Goal: Information Seeking & Learning: Learn about a topic

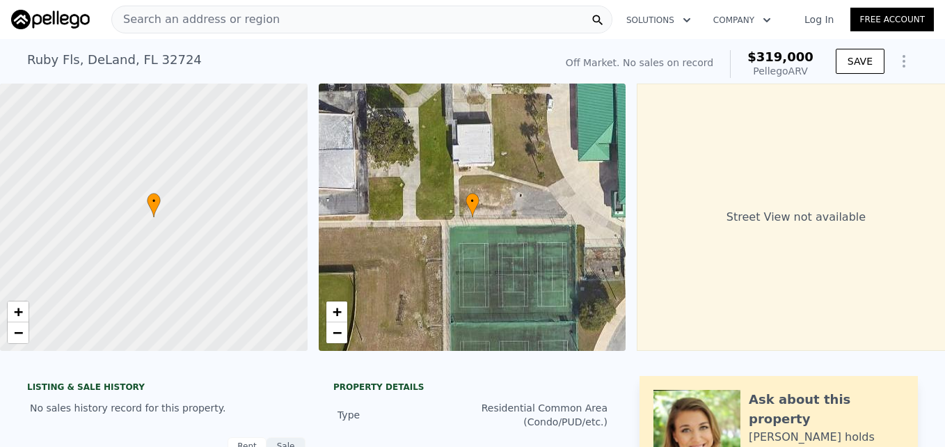
click at [338, 17] on div "Search an address or region" at bounding box center [361, 20] width 501 height 28
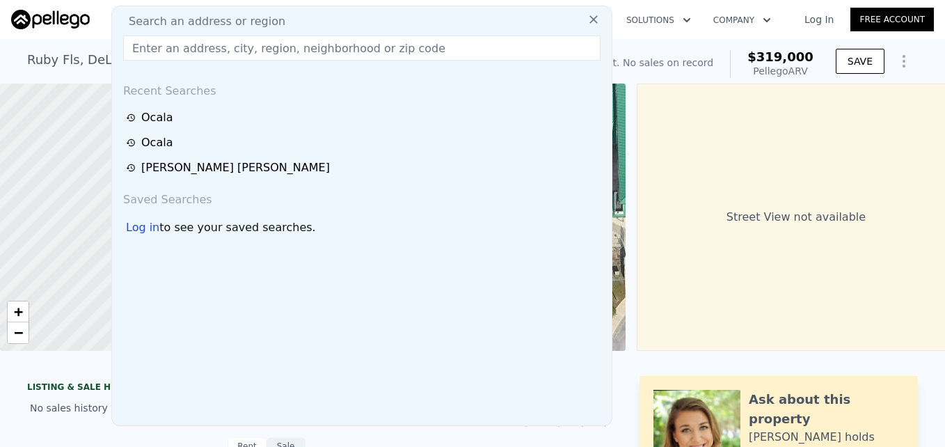
drag, startPoint x: 335, startPoint y: 19, endPoint x: 305, endPoint y: 45, distance: 40.0
paste input "[STREET_ADDRESS]"
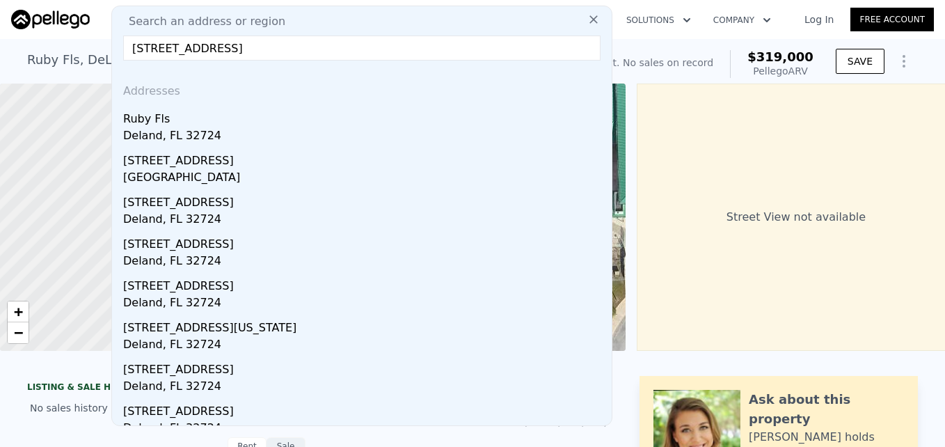
click at [355, 46] on input "[STREET_ADDRESS]" at bounding box center [361, 47] width 477 height 25
click at [325, 51] on input "[STREET_ADDRESS]" at bounding box center [361, 47] width 477 height 25
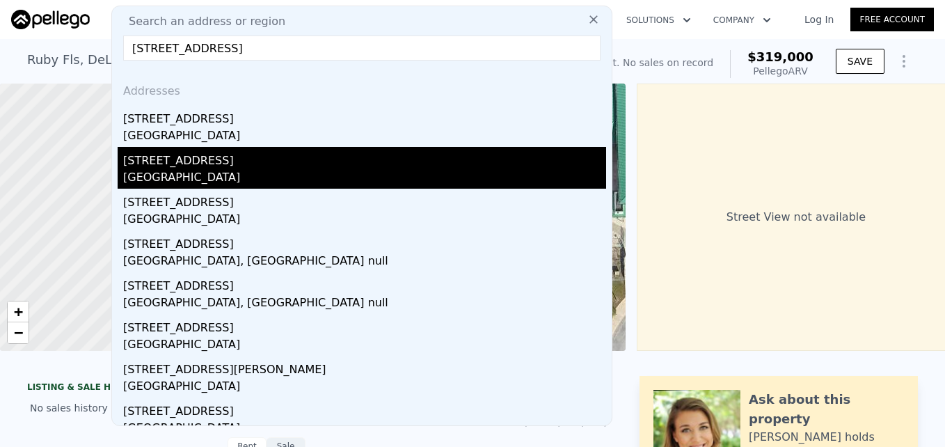
type input "[STREET_ADDRESS]"
click at [207, 164] on div "[STREET_ADDRESS]" at bounding box center [364, 158] width 483 height 22
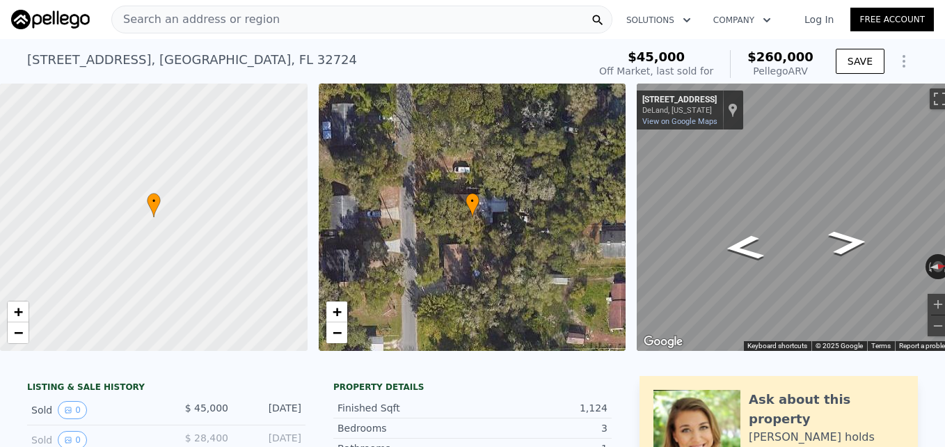
click at [615, 216] on div "• + − • + − ← Move left → Move right ↑ Move up ↓ Move down + Zoom in - Zoom out…" at bounding box center [472, 216] width 945 height 267
click at [944, 294] on html "Search an address or region Solutions Company Open main menu Log In Free Accoun…" at bounding box center [472, 223] width 945 height 447
click at [944, 314] on html "Search an address or region Solutions Company Open main menu Log In Free Accoun…" at bounding box center [472, 223] width 945 height 447
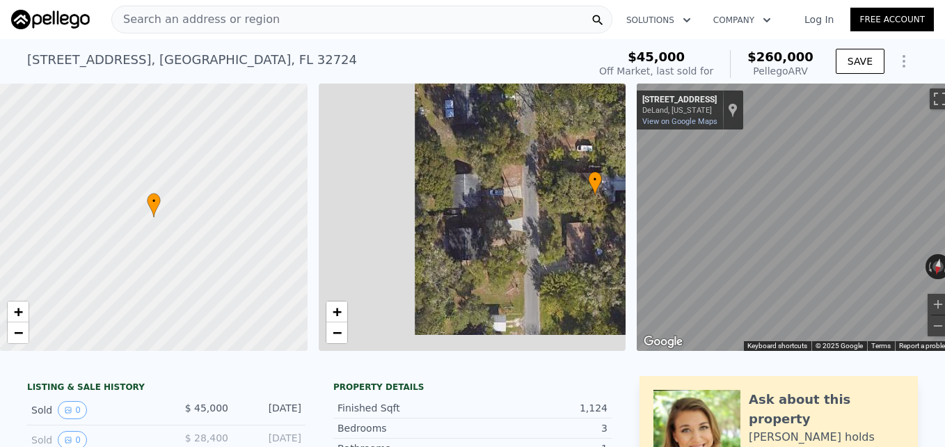
click at [773, 211] on div "• + − • + − ← Move left → Move right ↑ Move up ↓ Move down + Zoom in - Zoom out…" at bounding box center [472, 216] width 945 height 267
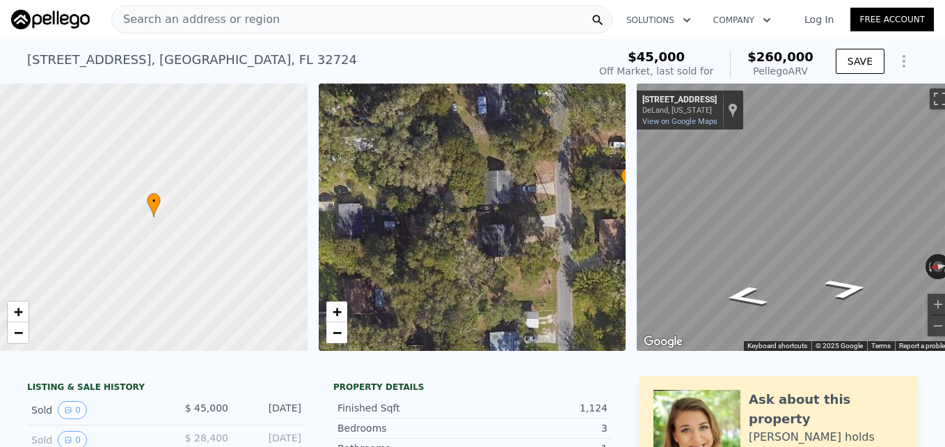
drag, startPoint x: 618, startPoint y: 236, endPoint x: 947, endPoint y: 205, distance: 329.8
click at [944, 205] on html "Search an address or region Solutions Company Open main menu Log In Free Accoun…" at bounding box center [472, 223] width 945 height 447
click at [931, 268] on div "← Move left → Move right ↑ Move up ↓ Move down + Zoom in - Zoom out [STREET_ADD…" at bounding box center [795, 216] width 319 height 267
click at [634, 185] on div "← Move left → Move right ↑ Move up ↓ Move down + Zoom in - Zoom out [STREET_ADD…" at bounding box center [790, 216] width 319 height 267
click at [789, 230] on div "← Move left → Move right ↑ Move up ↓ Move down + Zoom in - Zoom out [STREET_ADD…" at bounding box center [795, 216] width 319 height 267
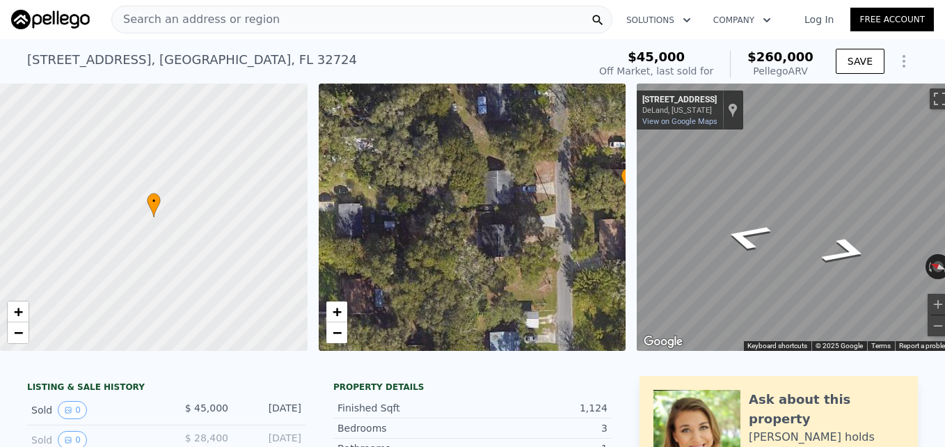
click at [163, 220] on div at bounding box center [153, 217] width 369 height 321
click at [209, 224] on div at bounding box center [153, 217] width 369 height 321
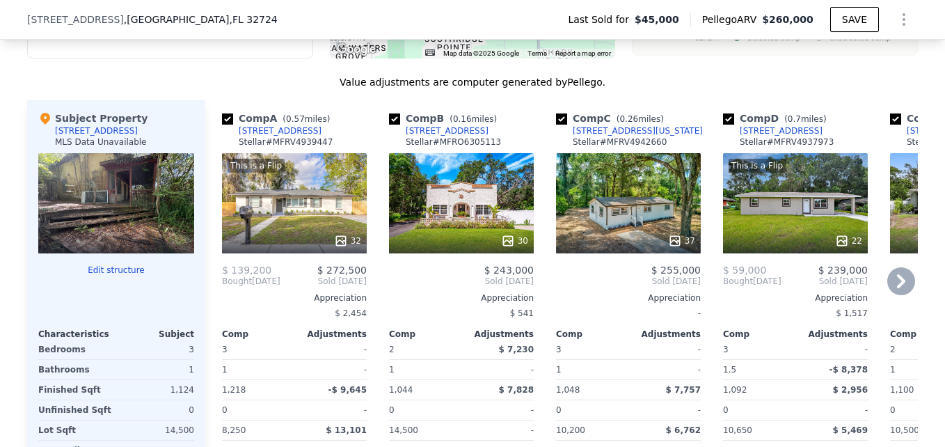
scroll to position [1386, 0]
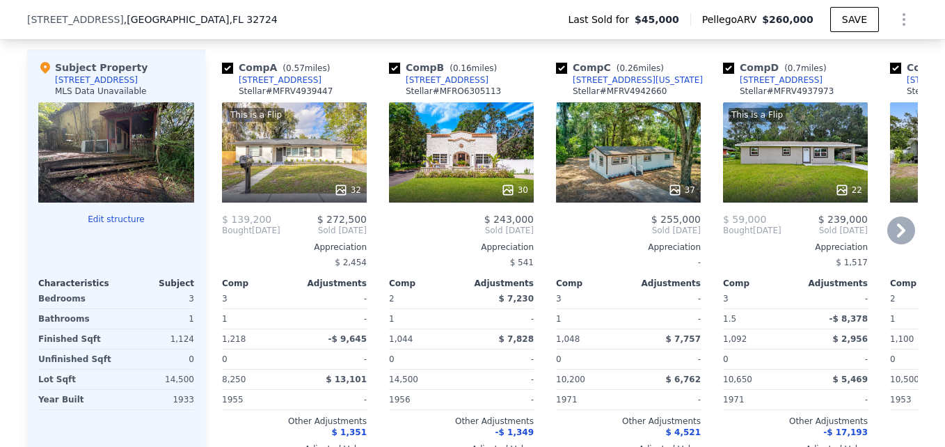
click at [293, 170] on div "This is a Flip 32" at bounding box center [294, 152] width 145 height 100
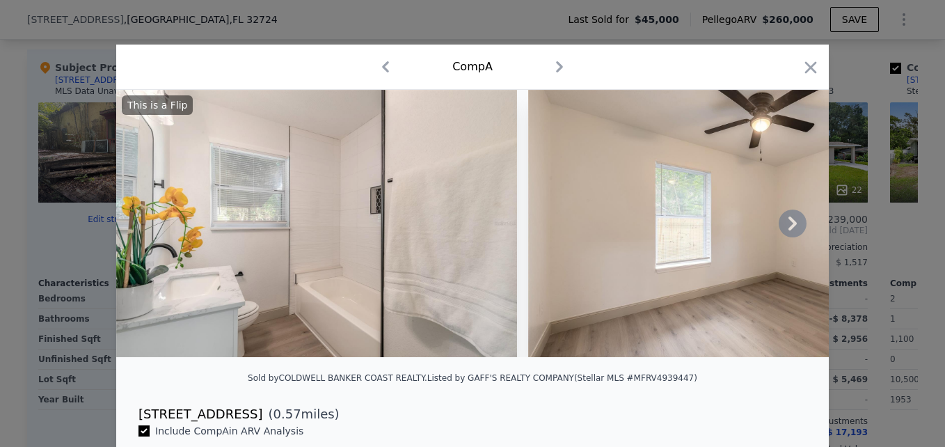
click at [794, 231] on icon at bounding box center [792, 223] width 28 height 28
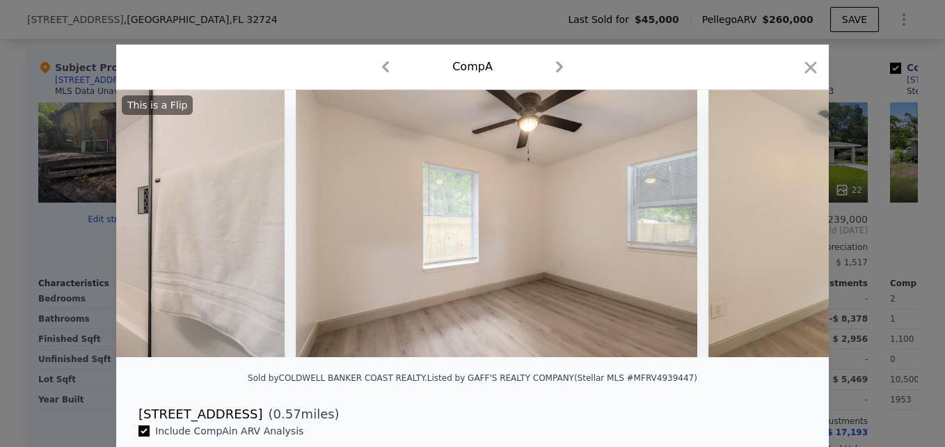
scroll to position [0, 334]
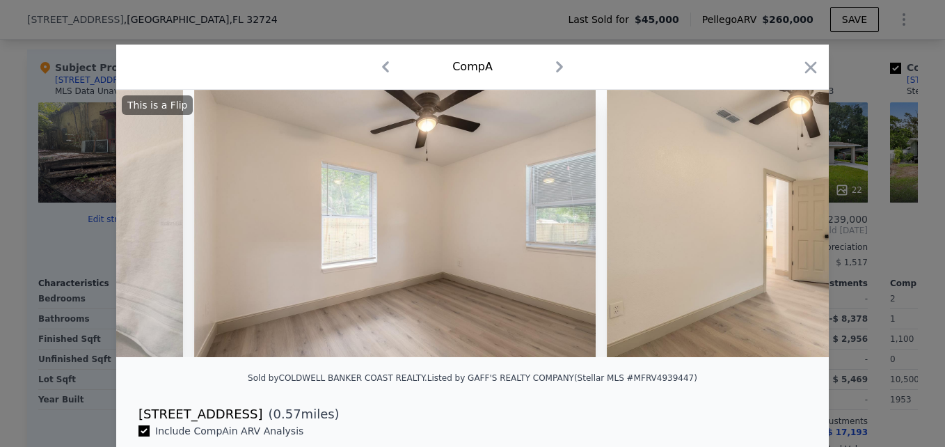
click at [794, 231] on div "This is a Flip" at bounding box center [472, 223] width 712 height 267
click at [794, 231] on icon at bounding box center [792, 223] width 28 height 28
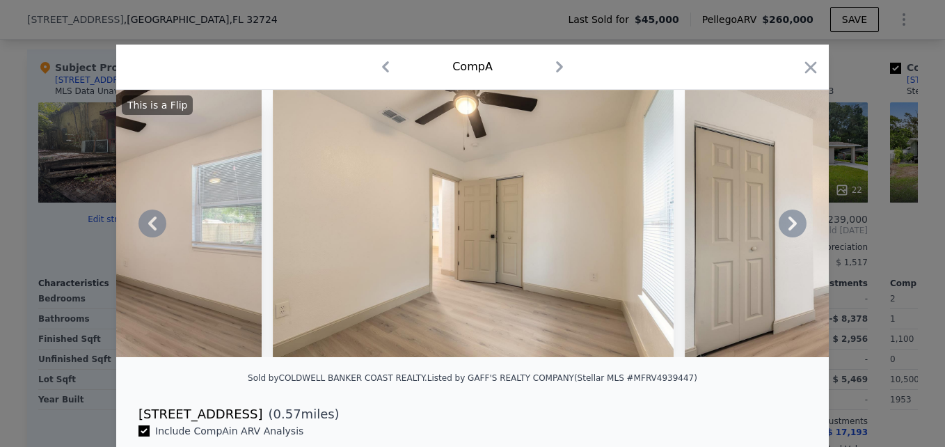
click at [794, 231] on icon at bounding box center [792, 223] width 28 height 28
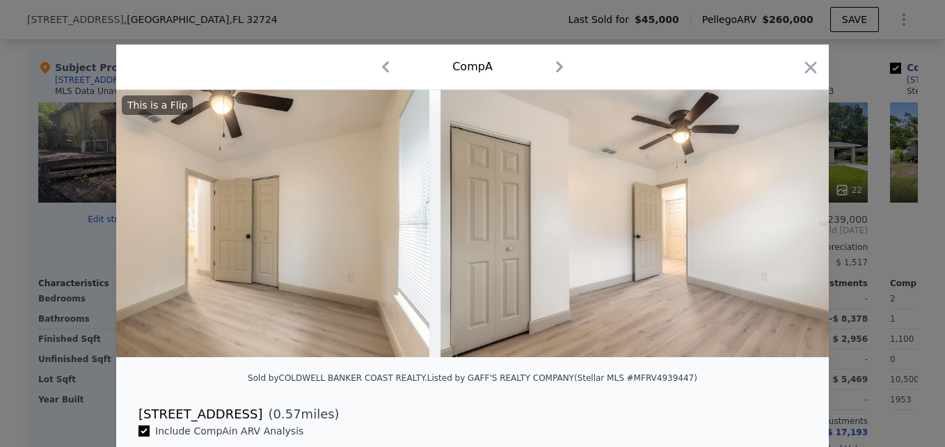
scroll to position [0, 1002]
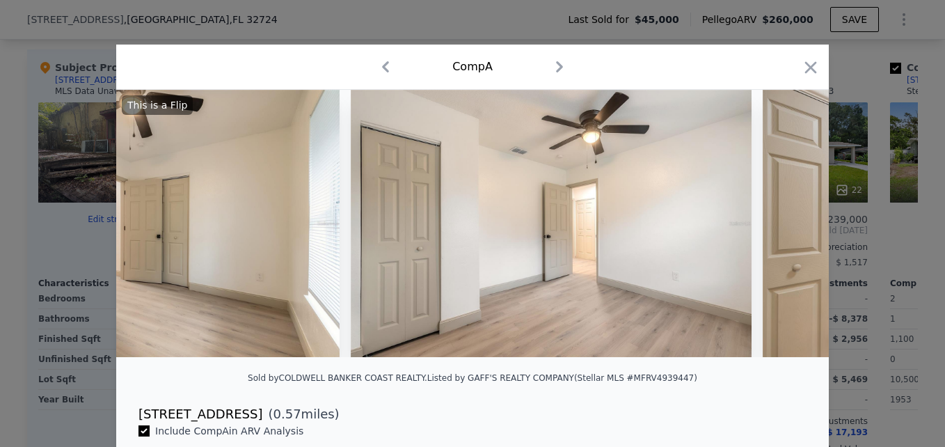
click at [794, 231] on div "This is a Flip" at bounding box center [472, 223] width 712 height 267
click at [794, 231] on icon at bounding box center [792, 223] width 28 height 28
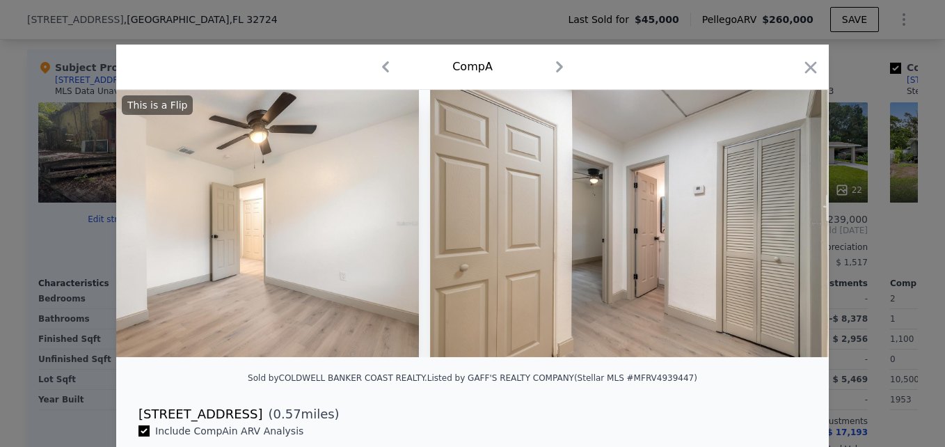
scroll to position [0, 1335]
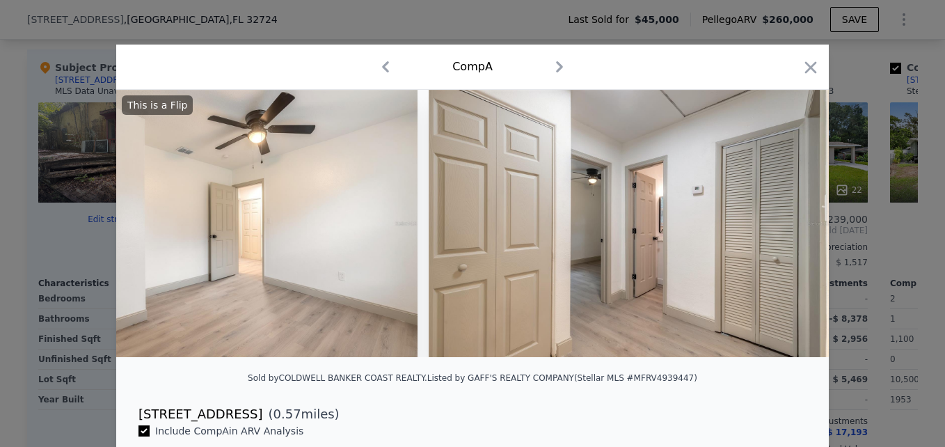
click at [794, 231] on div "This is a Flip" at bounding box center [472, 223] width 712 height 267
click at [794, 231] on icon at bounding box center [792, 223] width 28 height 28
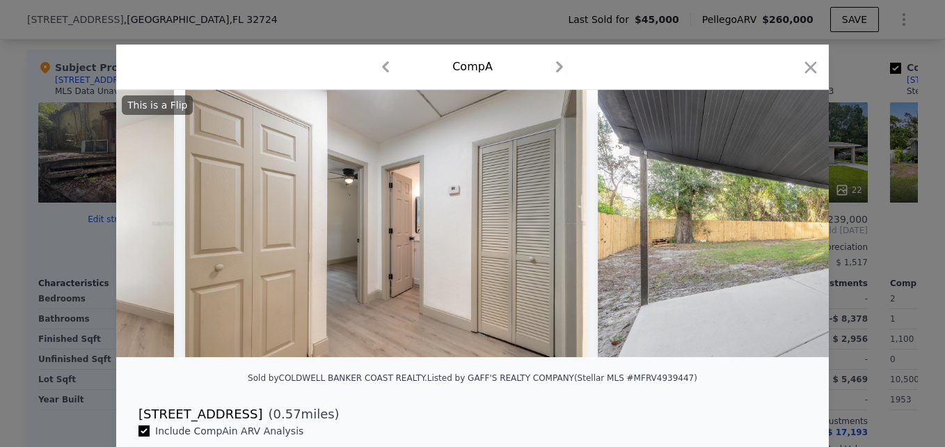
scroll to position [0, 1669]
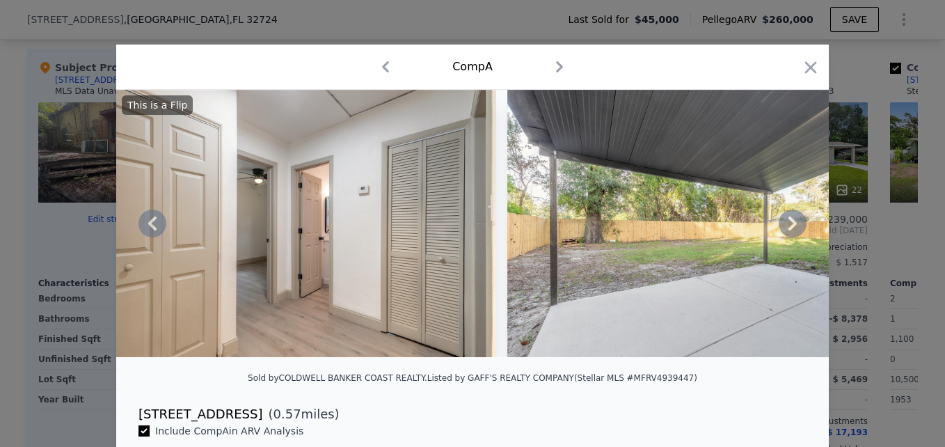
click at [794, 231] on icon at bounding box center [792, 223] width 28 height 28
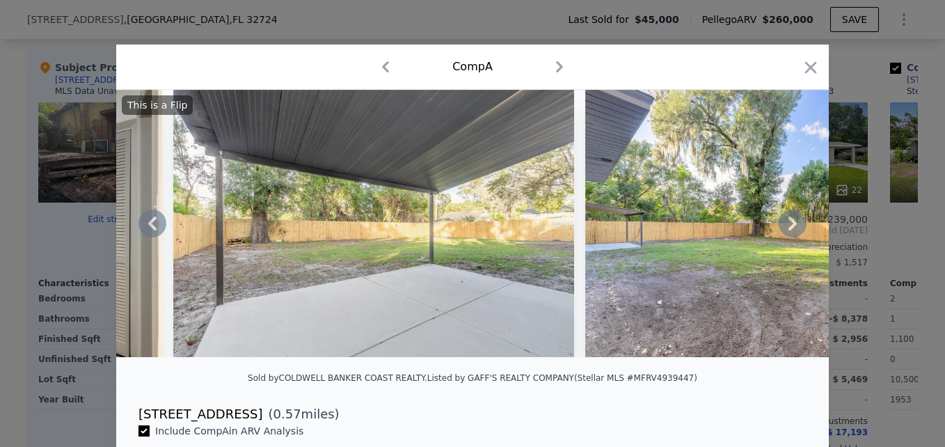
click at [794, 231] on icon at bounding box center [792, 223] width 28 height 28
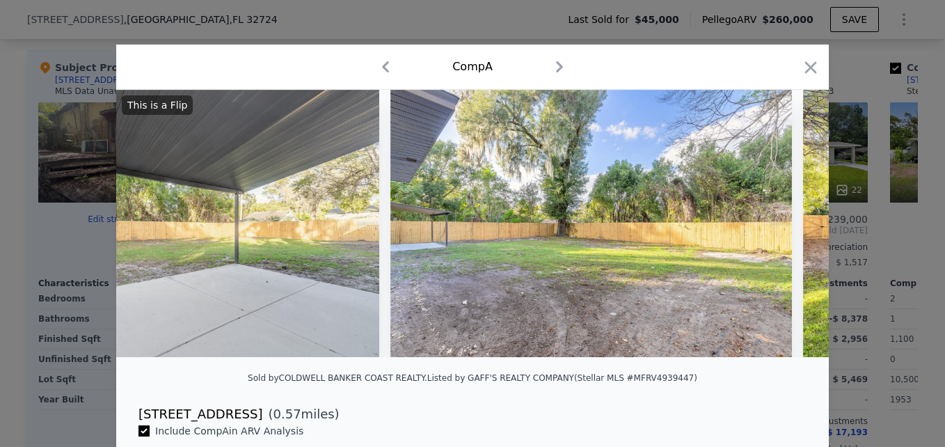
scroll to position [0, 2337]
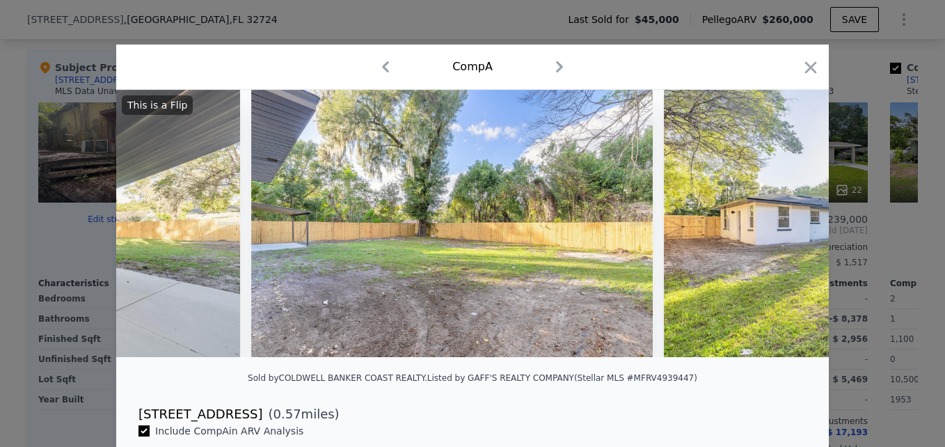
click at [794, 231] on div "This is a Flip" at bounding box center [472, 223] width 712 height 267
click at [810, 68] on icon "button" at bounding box center [810, 67] width 19 height 19
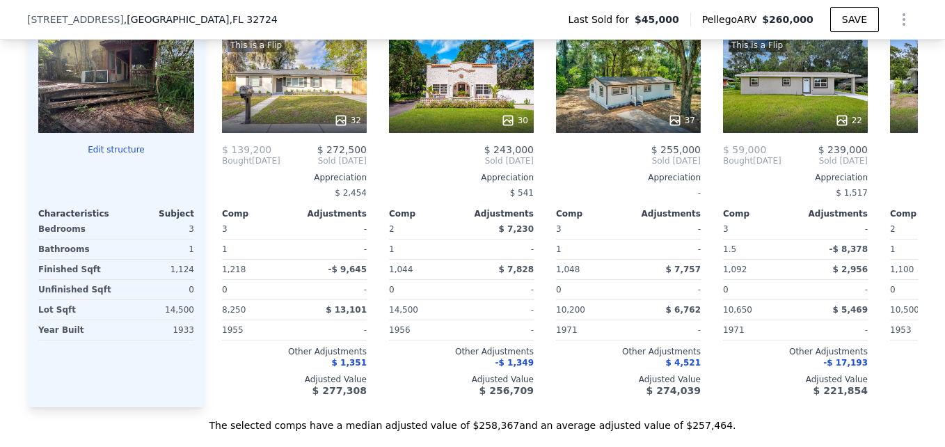
scroll to position [1386, 0]
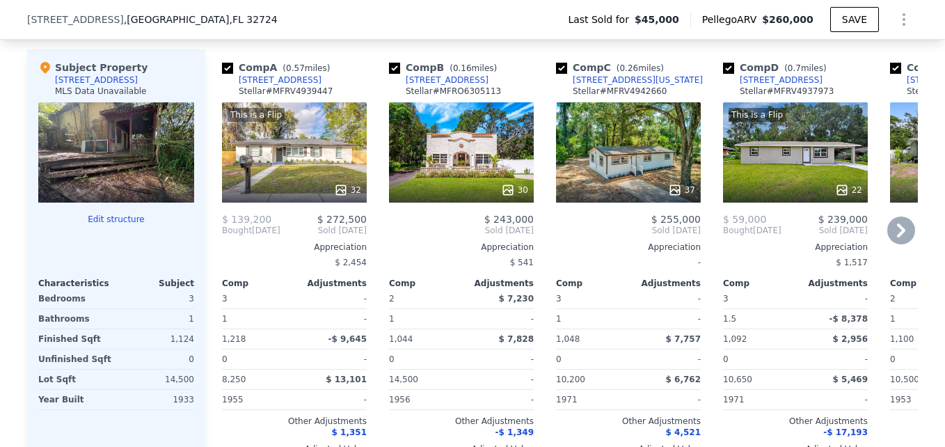
click at [824, 173] on div "This is a Flip 22" at bounding box center [795, 152] width 145 height 100
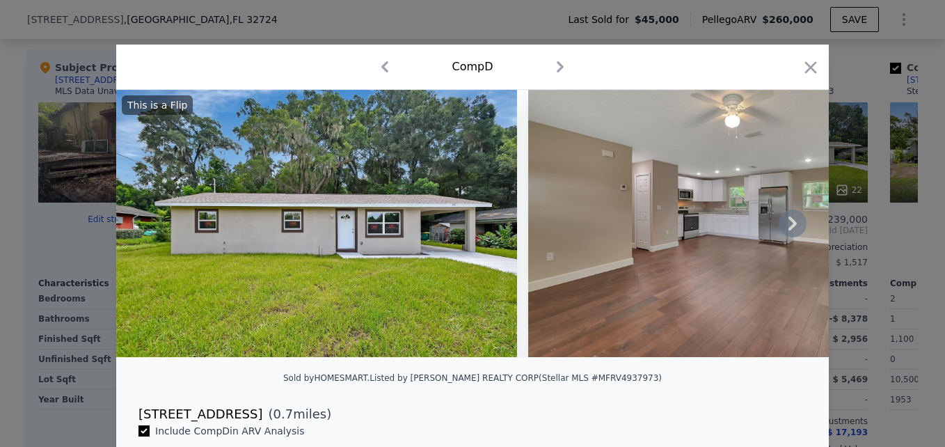
click at [790, 234] on icon at bounding box center [792, 223] width 28 height 28
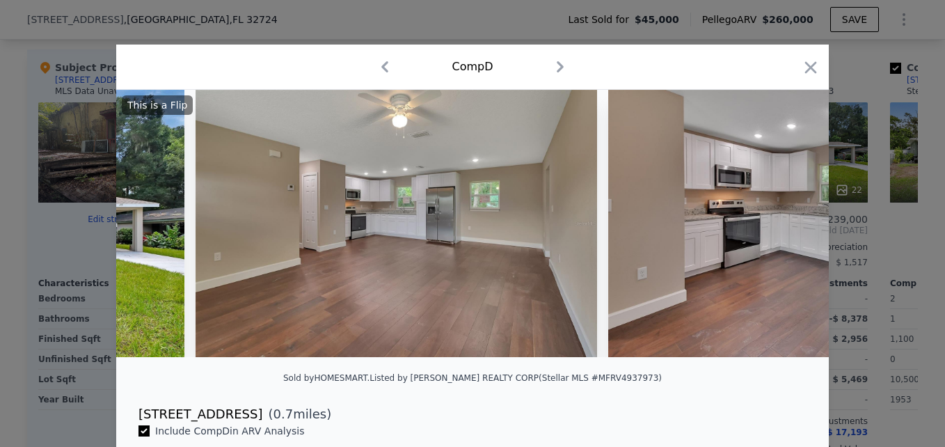
scroll to position [0, 334]
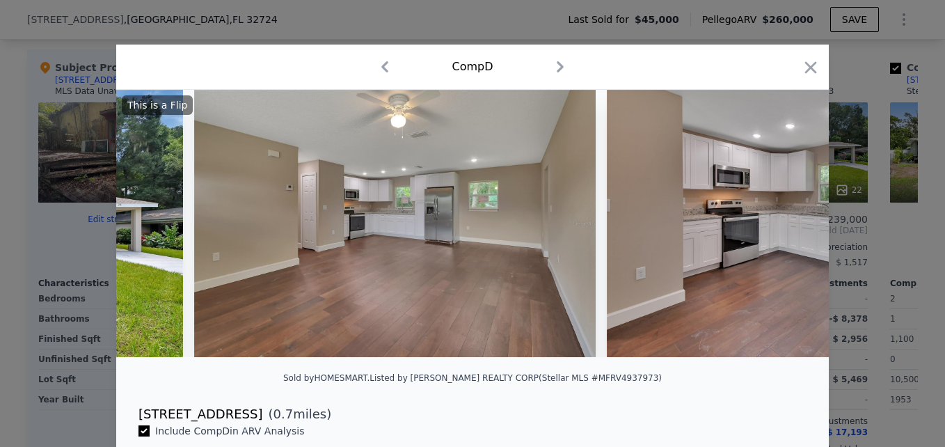
click at [790, 234] on div "This is a Flip" at bounding box center [472, 223] width 712 height 267
click at [790, 234] on icon at bounding box center [792, 223] width 28 height 28
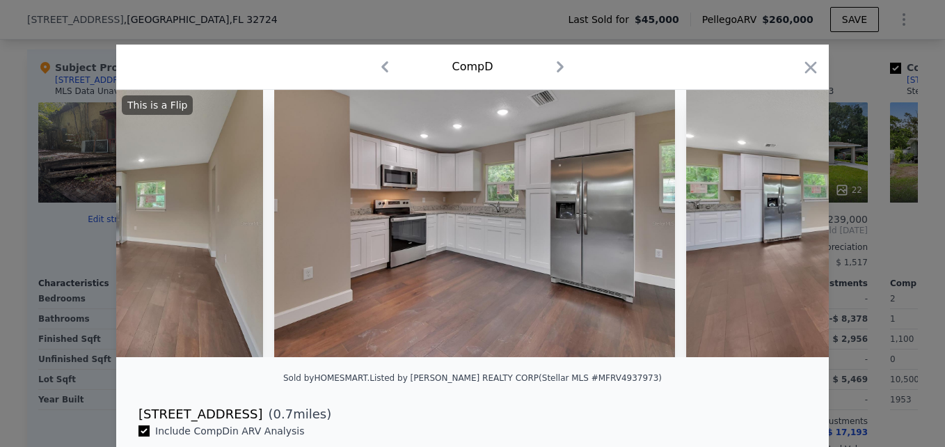
scroll to position [0, 668]
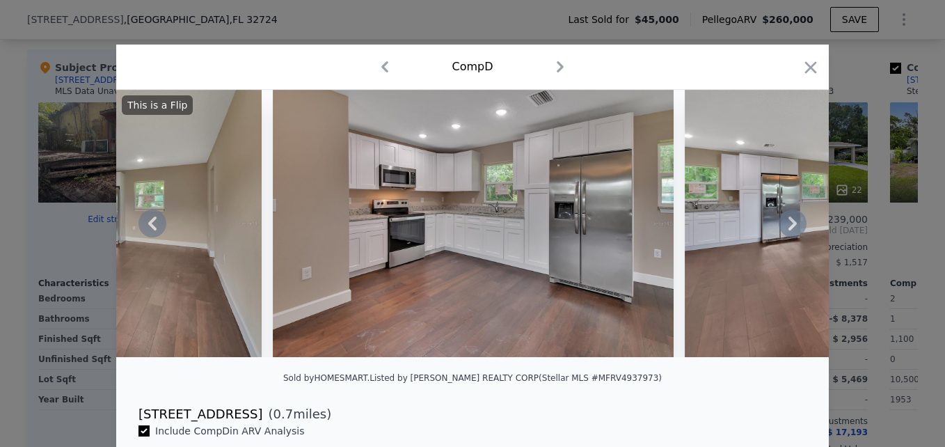
click at [790, 234] on div "This is a Flip" at bounding box center [472, 223] width 712 height 267
click at [790, 234] on icon at bounding box center [792, 223] width 28 height 28
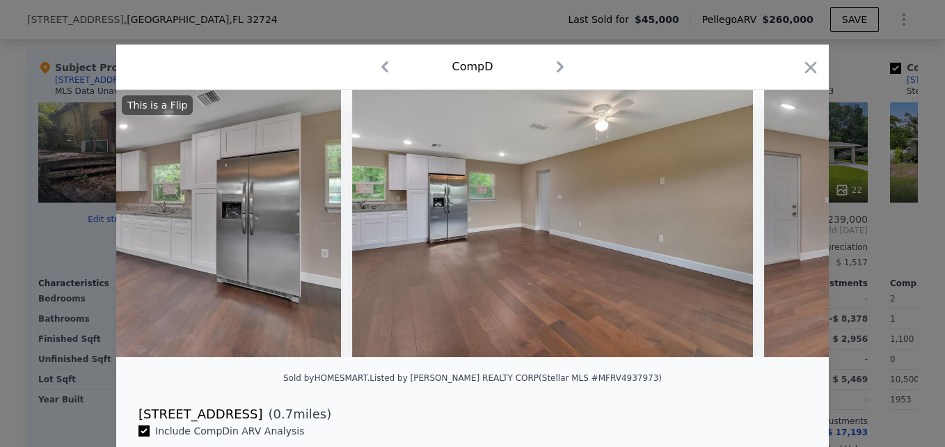
scroll to position [0, 1002]
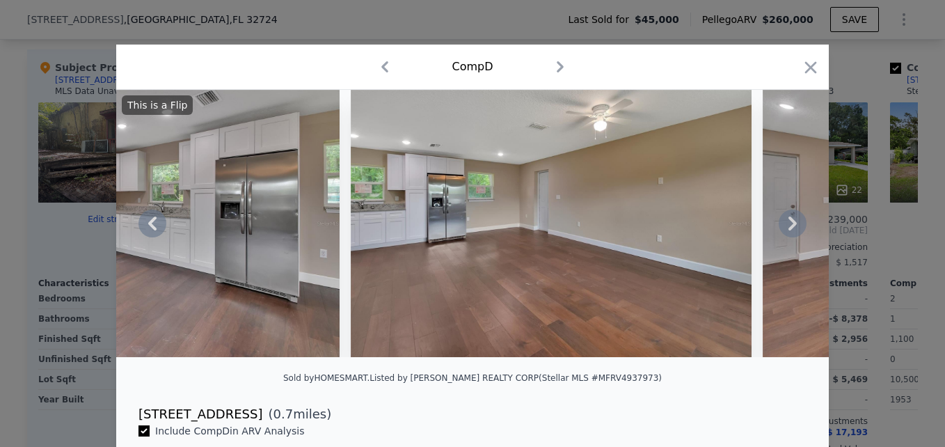
click at [794, 234] on icon at bounding box center [792, 223] width 28 height 28
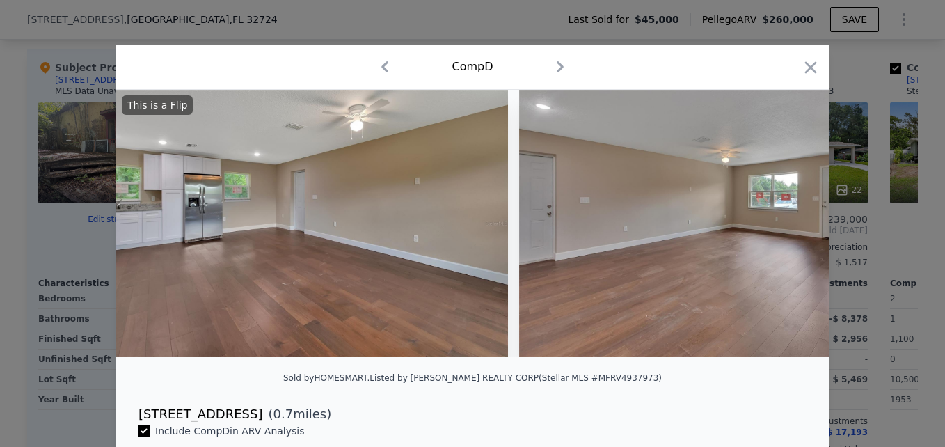
scroll to position [0, 1335]
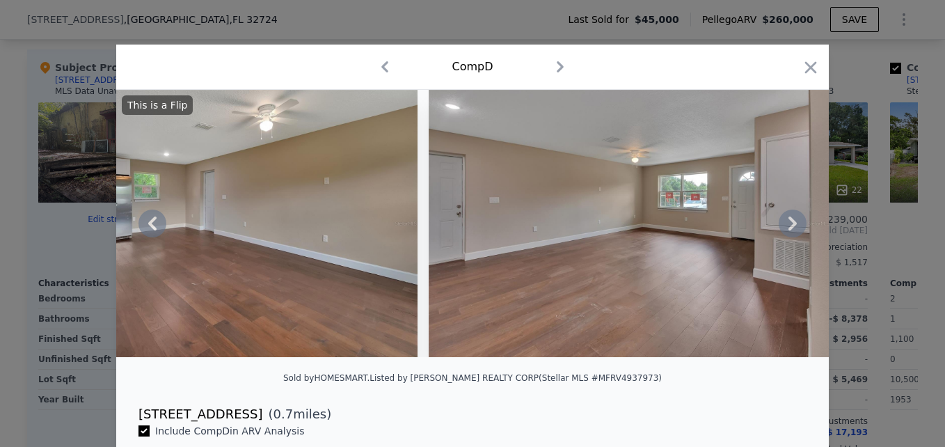
click at [794, 234] on icon at bounding box center [792, 223] width 28 height 28
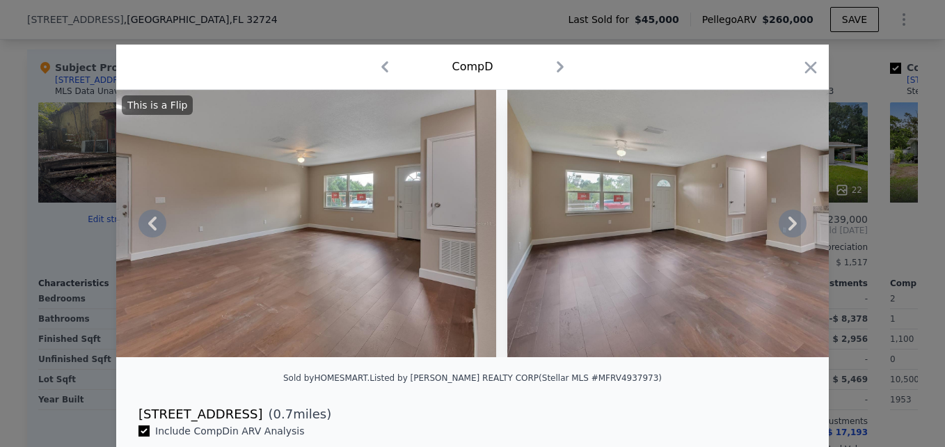
click at [794, 234] on icon at bounding box center [792, 223] width 28 height 28
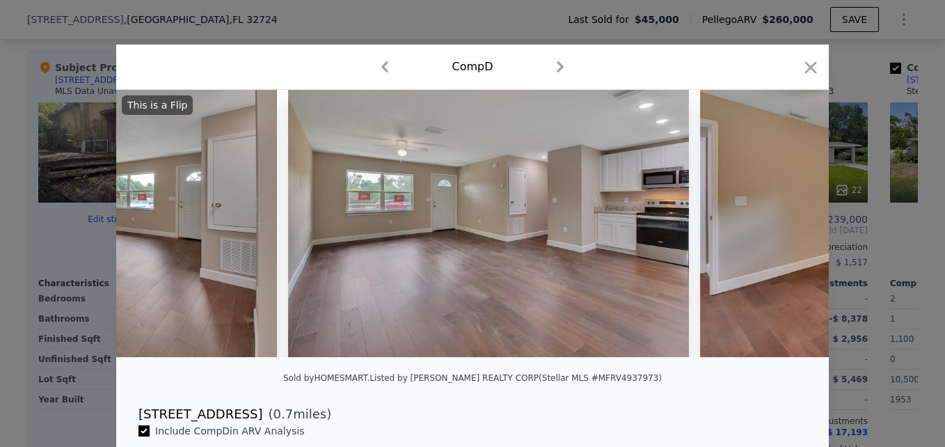
scroll to position [0, 2003]
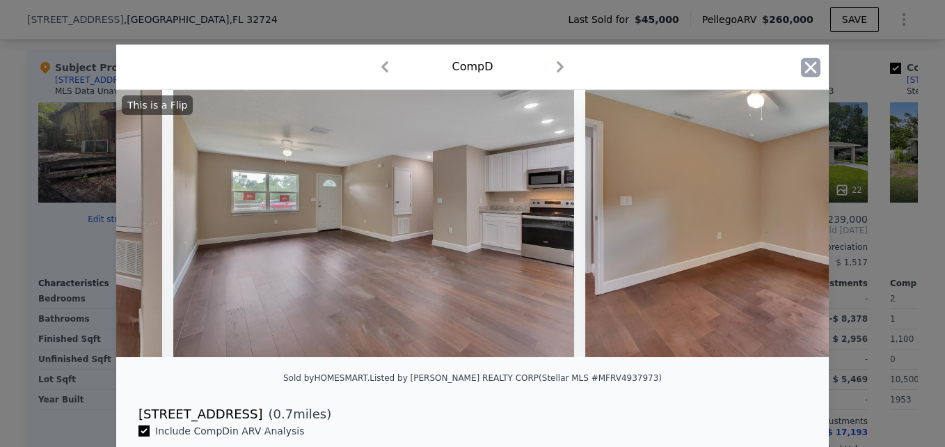
click at [805, 63] on icon "button" at bounding box center [810, 67] width 19 height 19
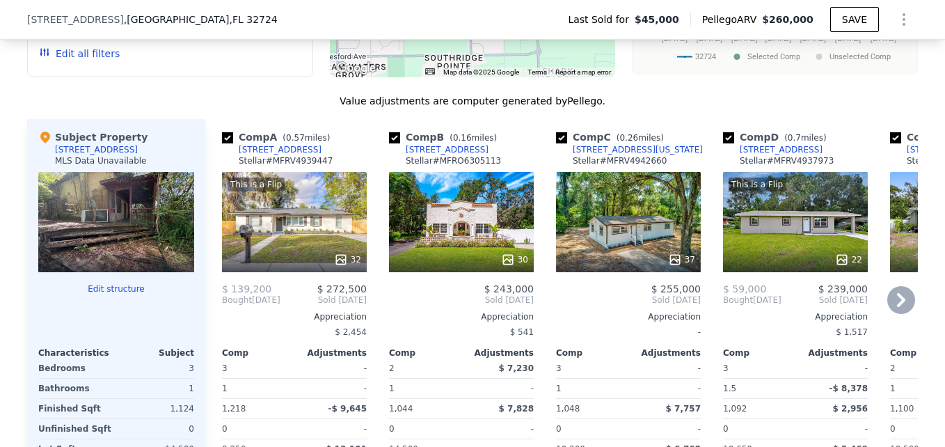
scroll to position [1386, 0]
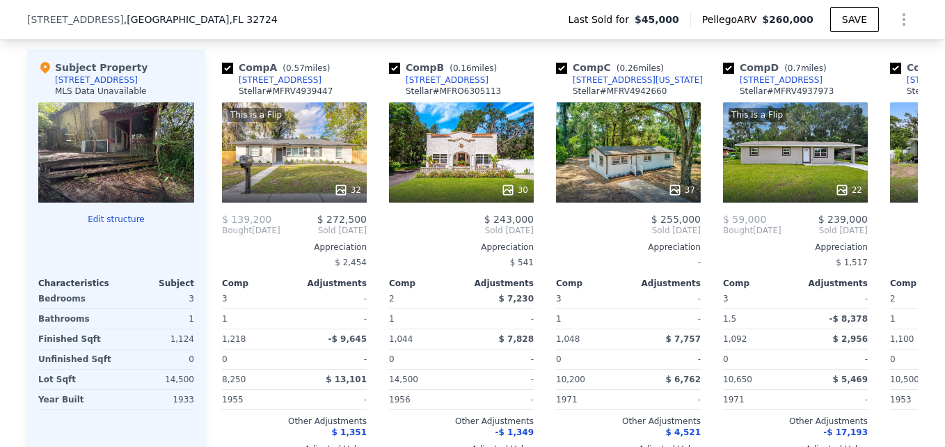
click at [150, 184] on div at bounding box center [116, 152] width 156 height 100
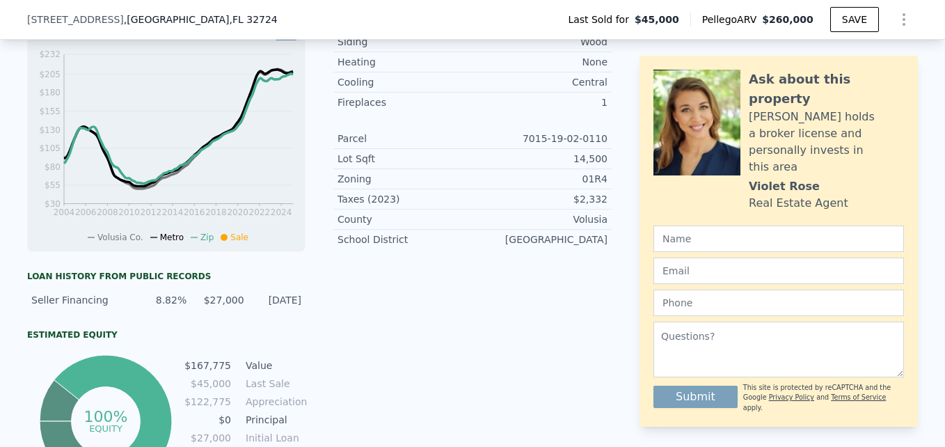
scroll to position [64, 0]
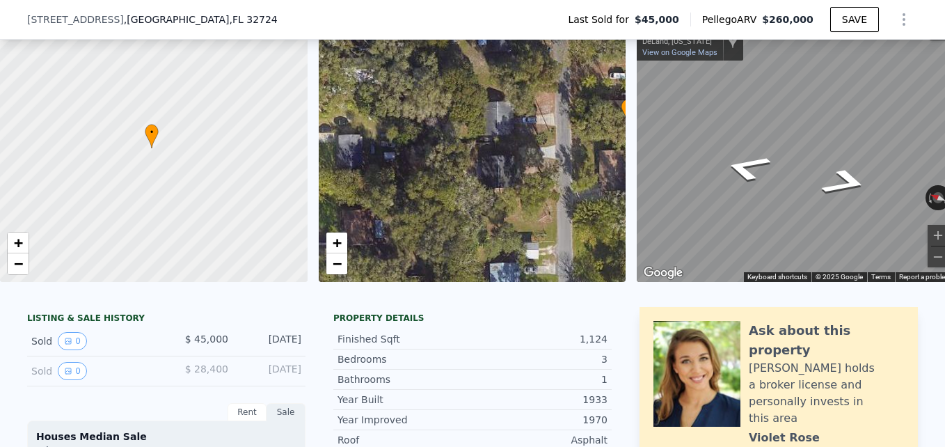
click at [476, 176] on div "• + −" at bounding box center [472, 148] width 307 height 267
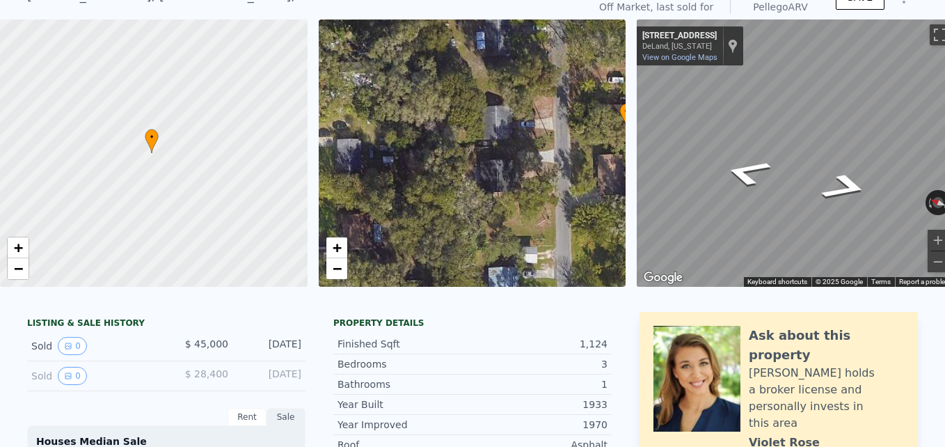
scroll to position [0, 0]
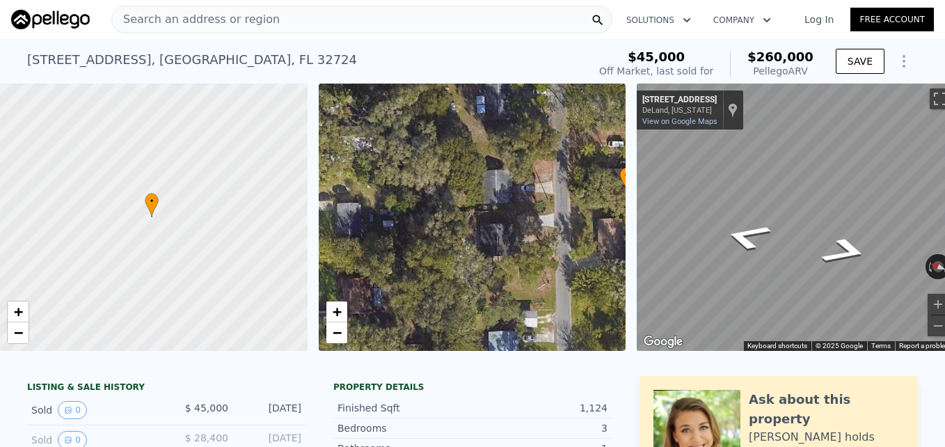
click at [110, 65] on div "[STREET_ADDRESS]" at bounding box center [192, 59] width 330 height 19
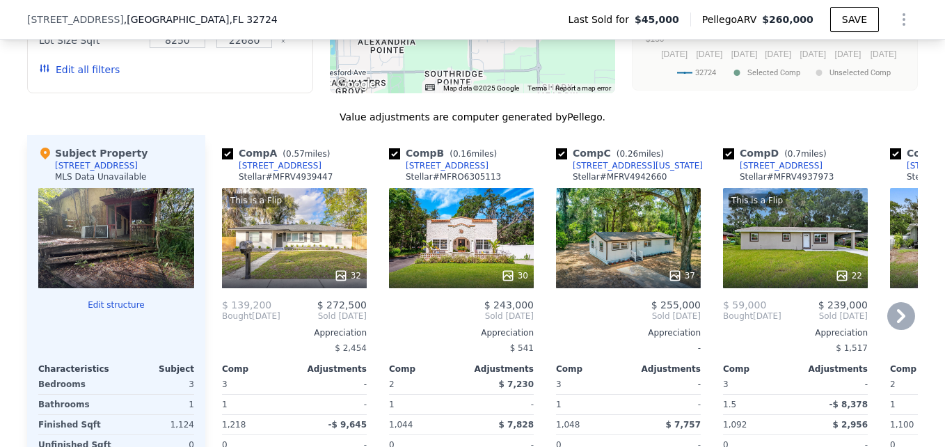
scroll to position [1317, 0]
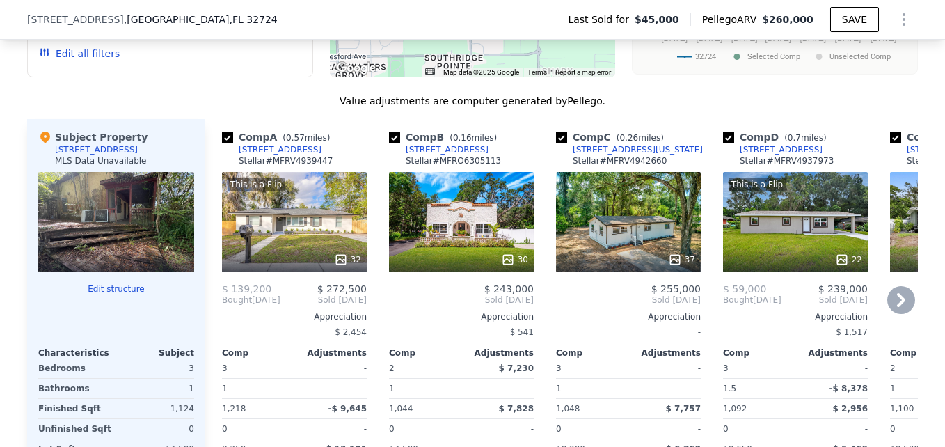
click at [897, 306] on icon at bounding box center [901, 300] width 8 height 14
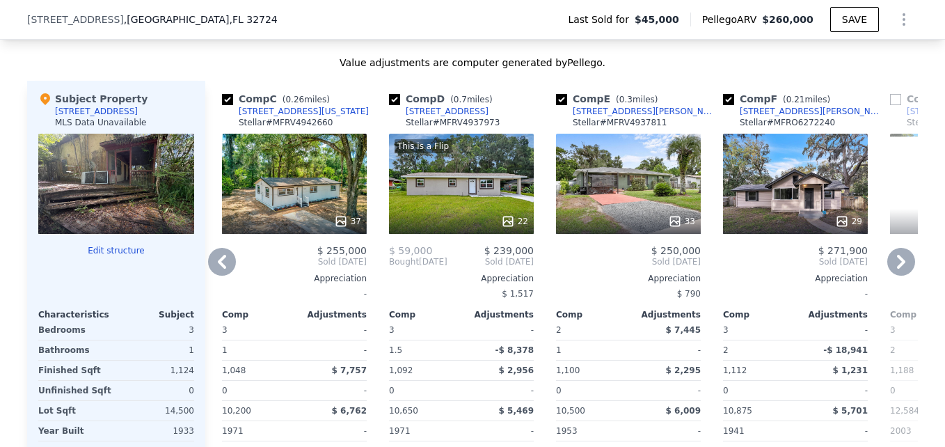
scroll to position [1386, 0]
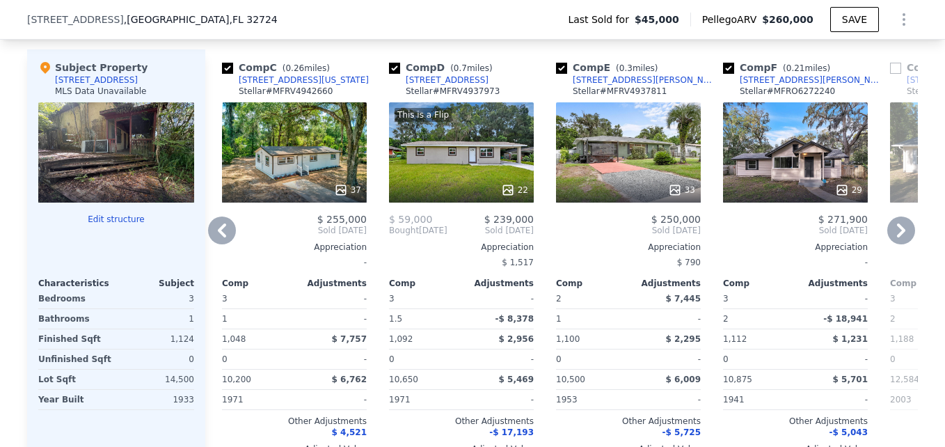
click at [780, 179] on div "29" at bounding box center [795, 152] width 145 height 100
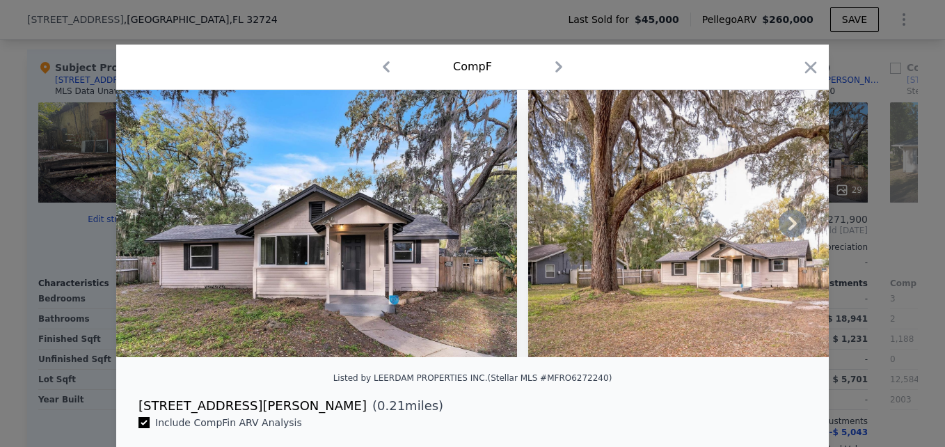
click at [788, 225] on icon at bounding box center [792, 223] width 8 height 14
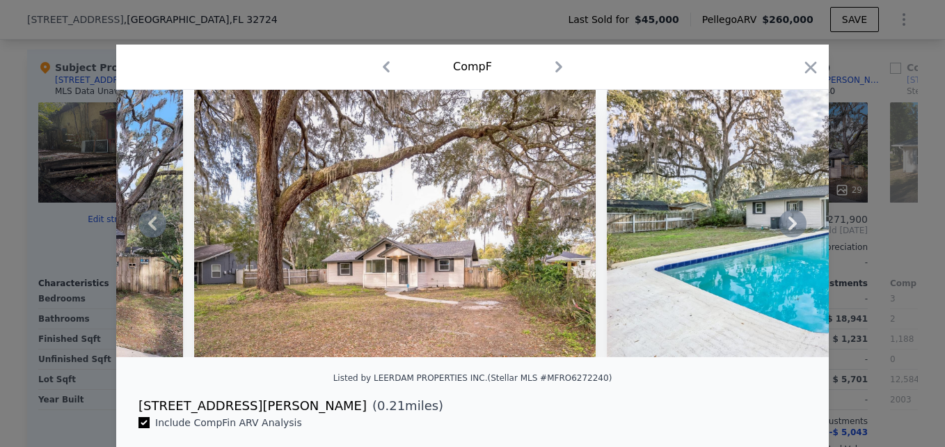
click at [788, 225] on icon at bounding box center [792, 223] width 8 height 14
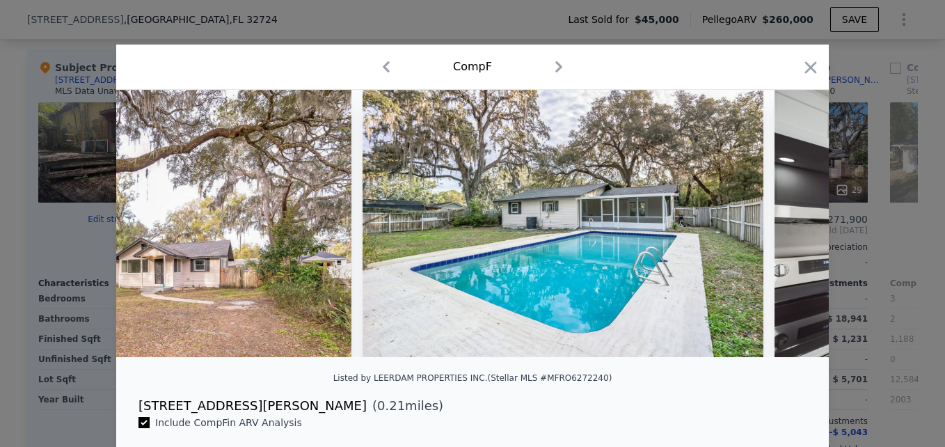
scroll to position [0, 668]
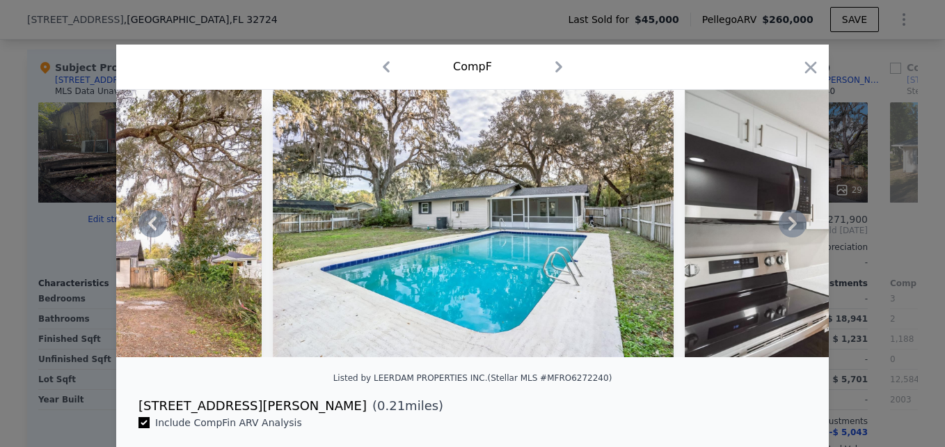
click at [788, 225] on icon at bounding box center [792, 223] width 8 height 14
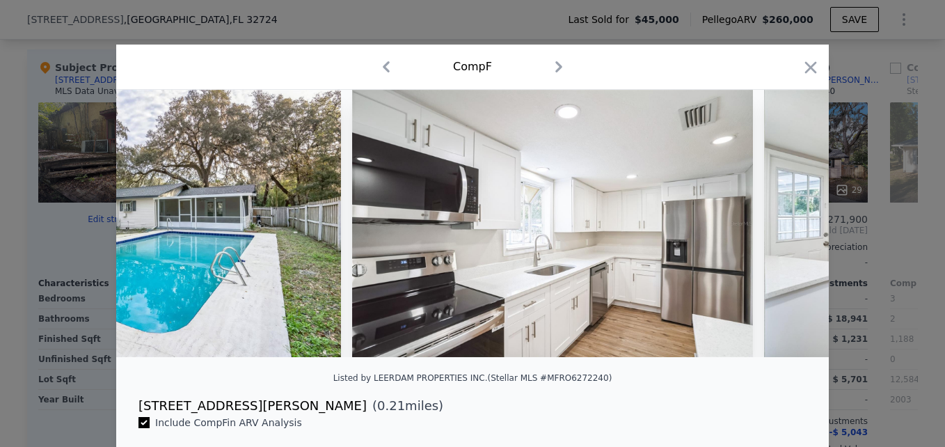
scroll to position [0, 1002]
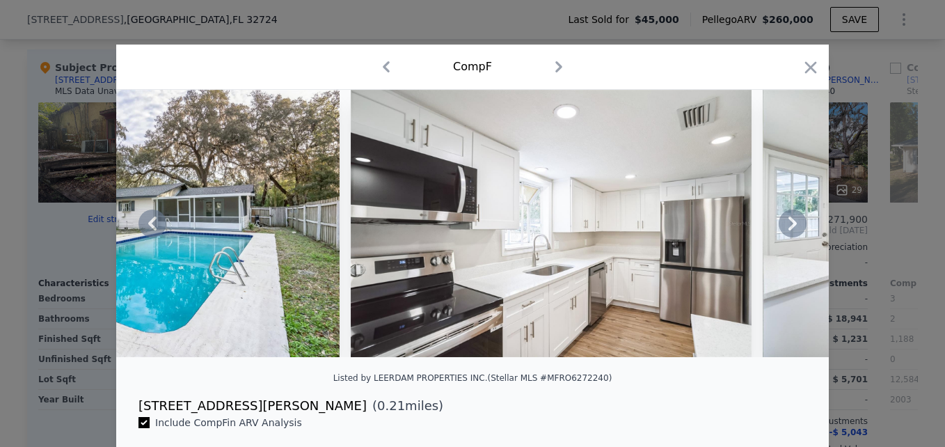
click at [788, 225] on icon at bounding box center [792, 223] width 8 height 14
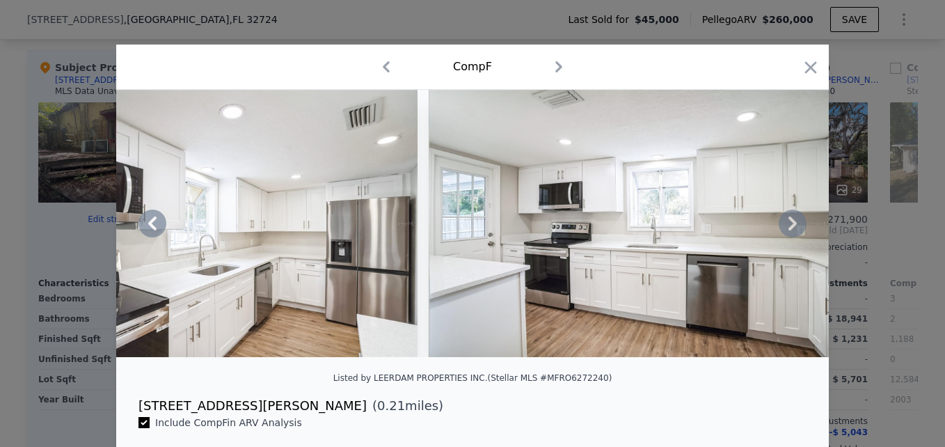
click at [788, 225] on icon at bounding box center [792, 223] width 8 height 14
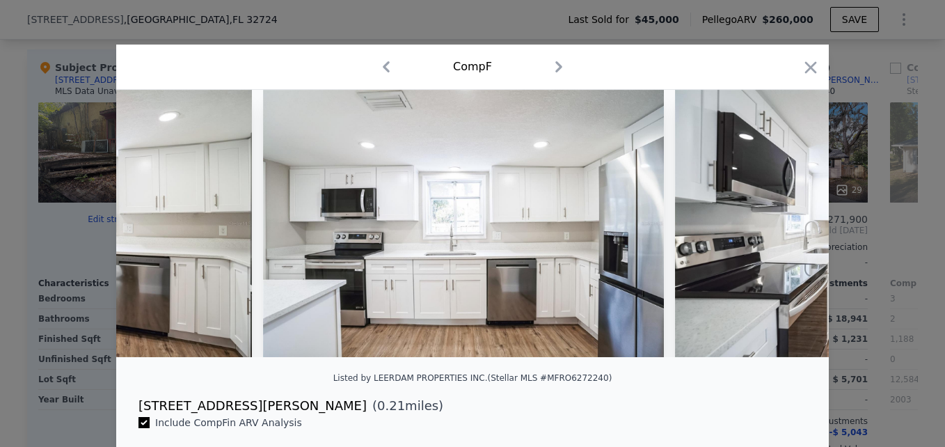
scroll to position [0, 2003]
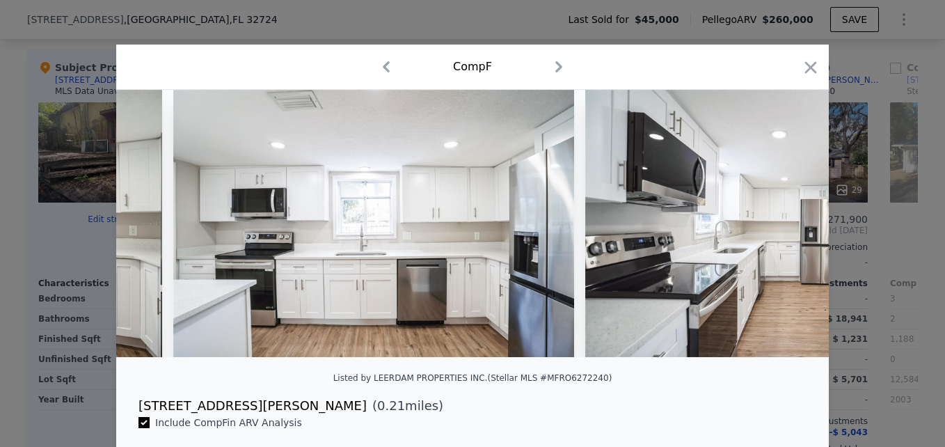
click at [786, 225] on div at bounding box center [472, 223] width 712 height 267
click at [788, 225] on icon at bounding box center [792, 223] width 8 height 14
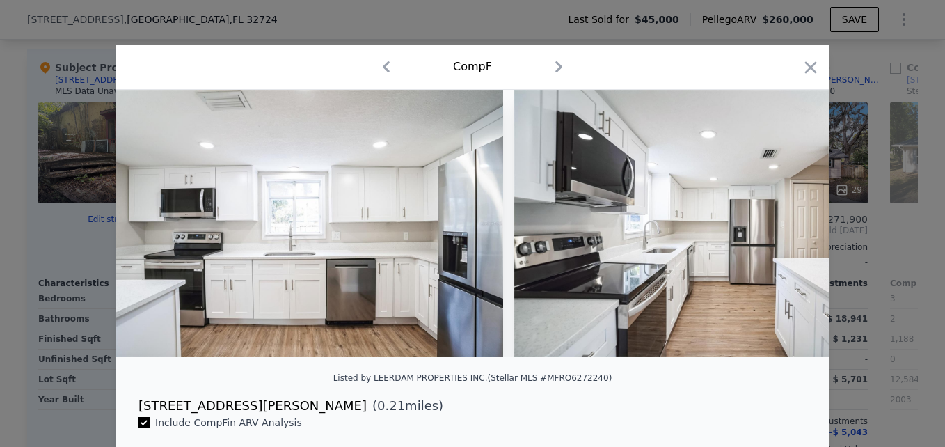
scroll to position [0, 2337]
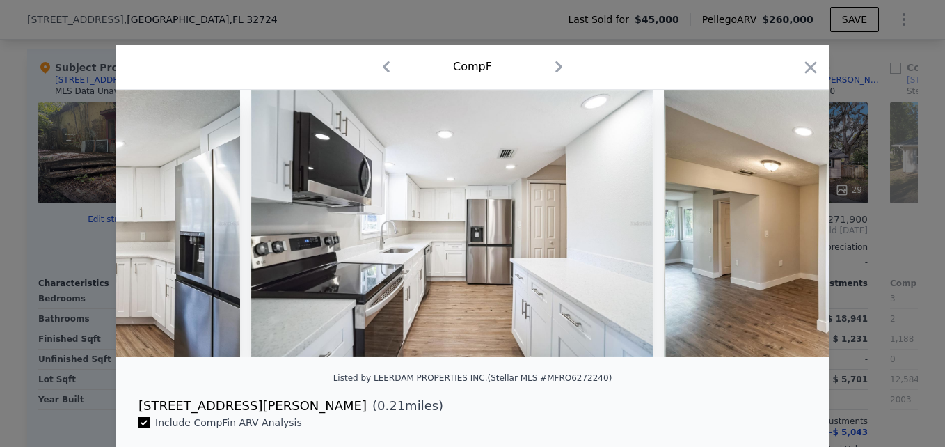
click at [786, 225] on div at bounding box center [472, 223] width 712 height 267
click at [788, 225] on icon at bounding box center [792, 223] width 8 height 14
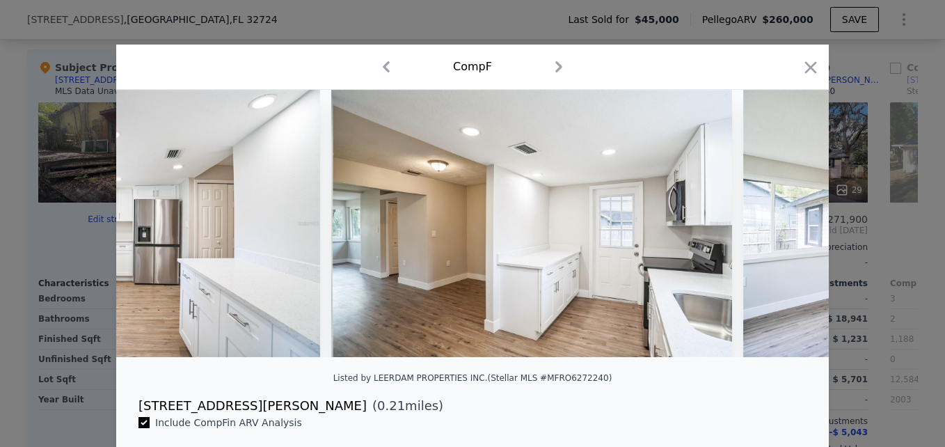
scroll to position [0, 2671]
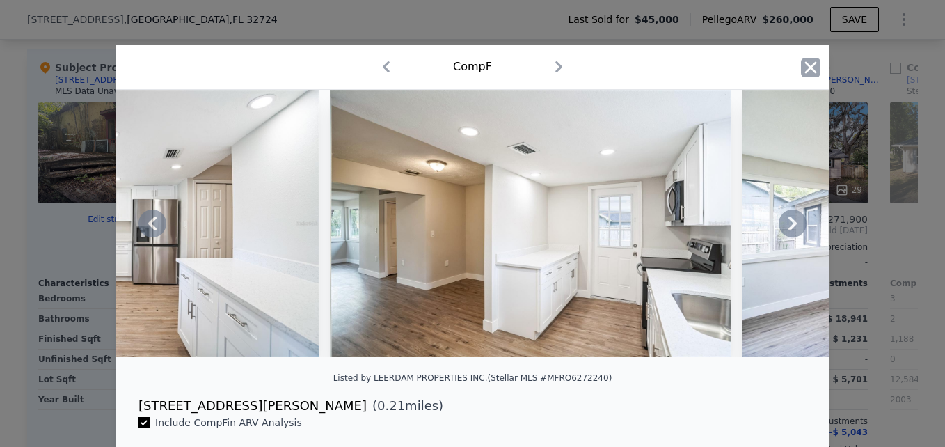
click at [805, 67] on icon "button" at bounding box center [811, 67] width 12 height 12
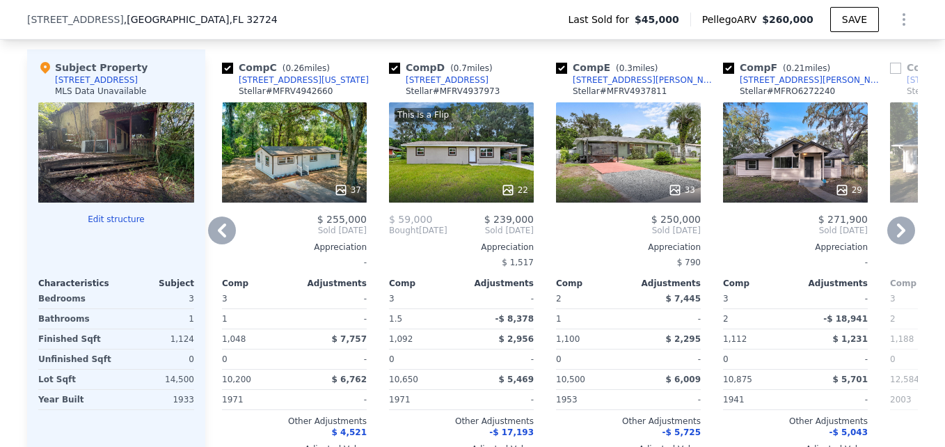
click at [624, 164] on div "33" at bounding box center [628, 152] width 145 height 100
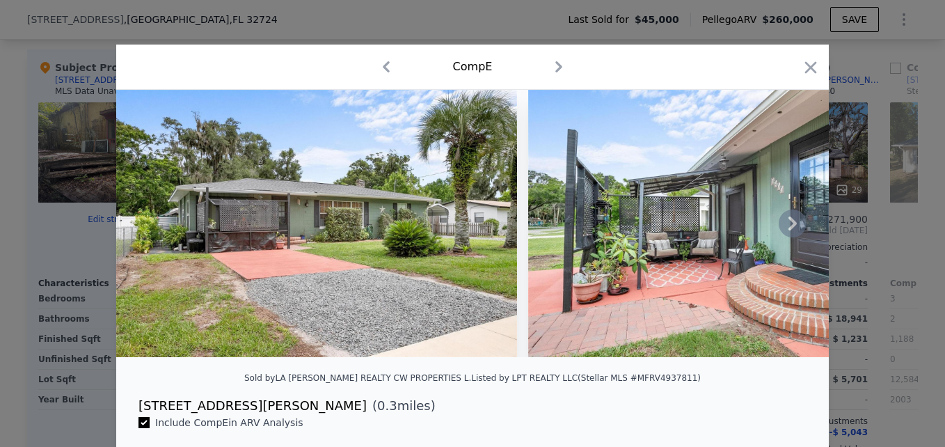
click at [785, 225] on icon at bounding box center [792, 223] width 28 height 28
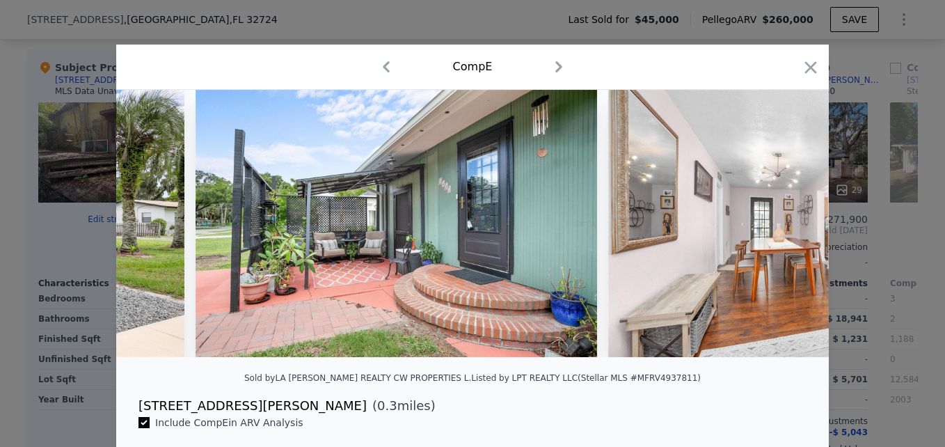
scroll to position [0, 334]
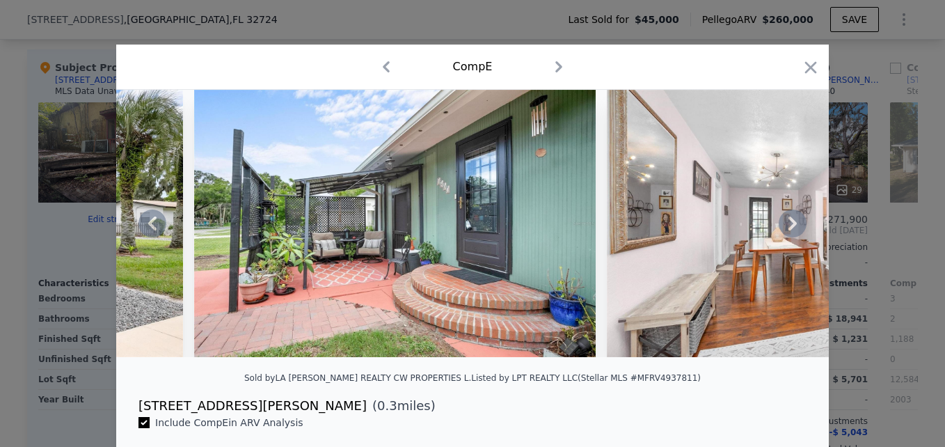
click at [785, 225] on icon at bounding box center [792, 223] width 28 height 28
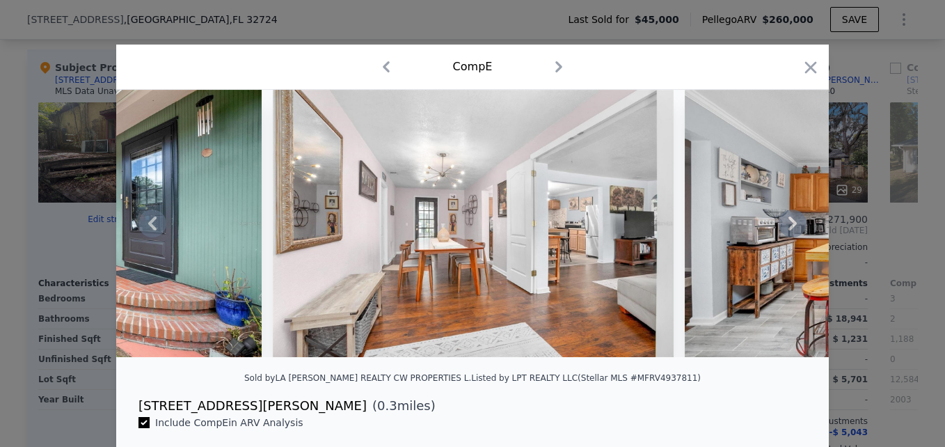
click at [785, 225] on icon at bounding box center [792, 223] width 28 height 28
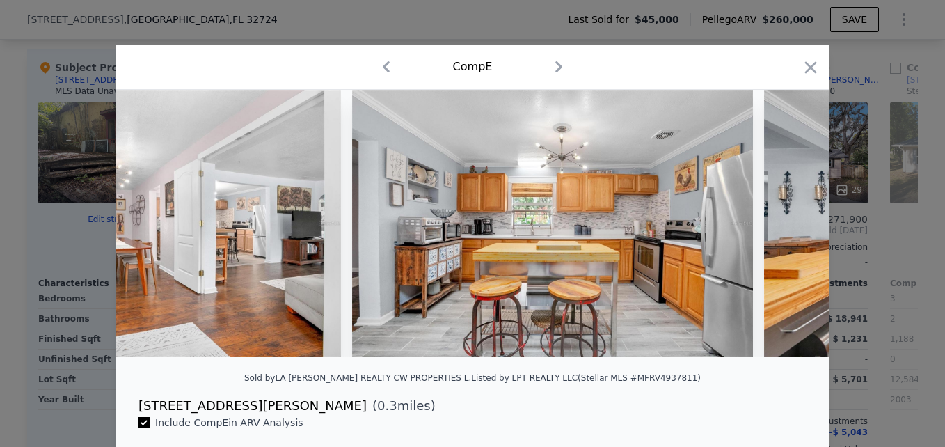
scroll to position [0, 1002]
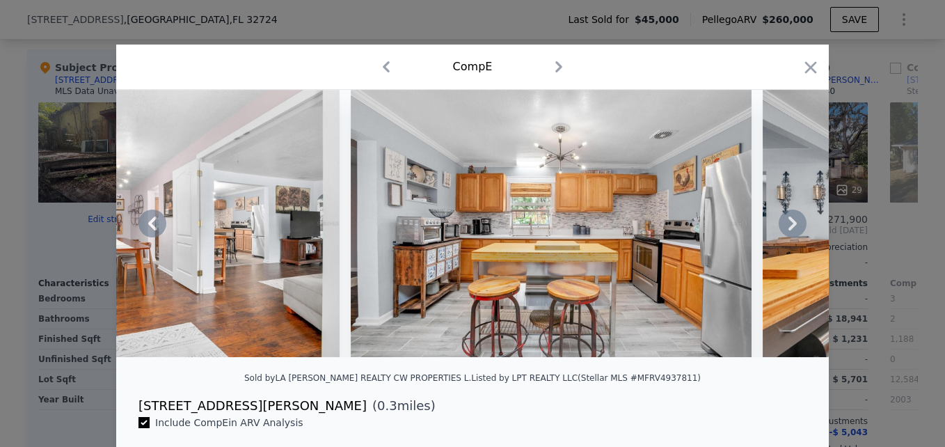
click at [785, 225] on icon at bounding box center [792, 223] width 28 height 28
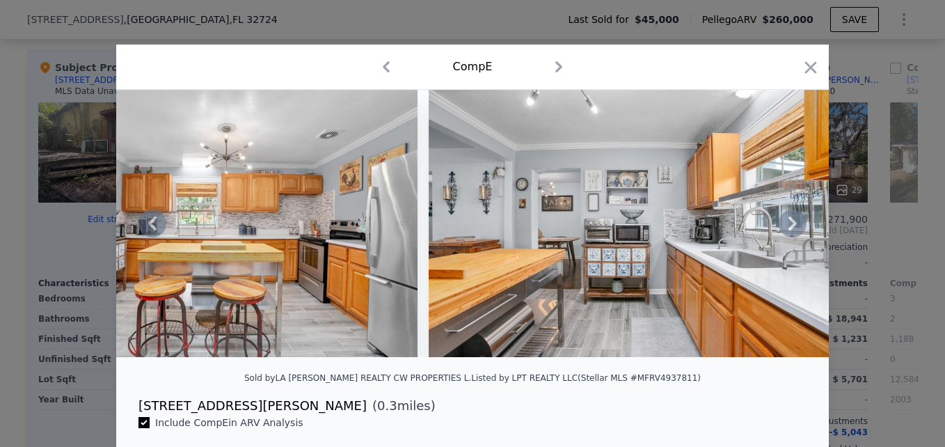
click at [785, 225] on icon at bounding box center [792, 223] width 28 height 28
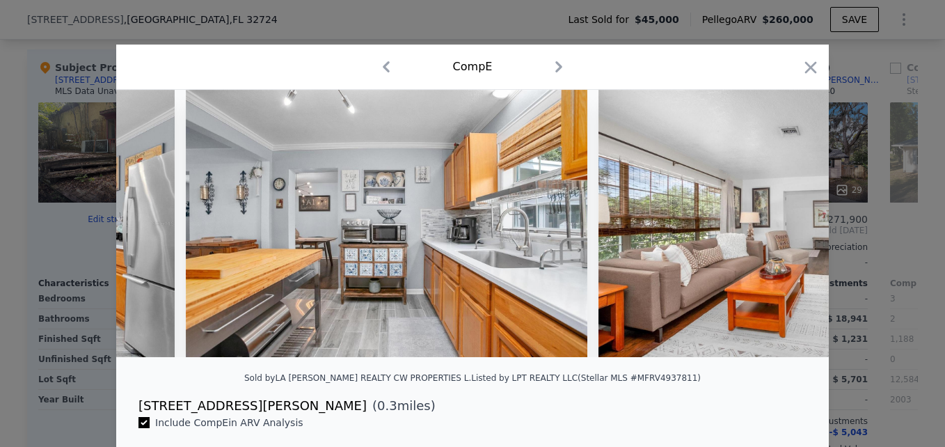
scroll to position [0, 1669]
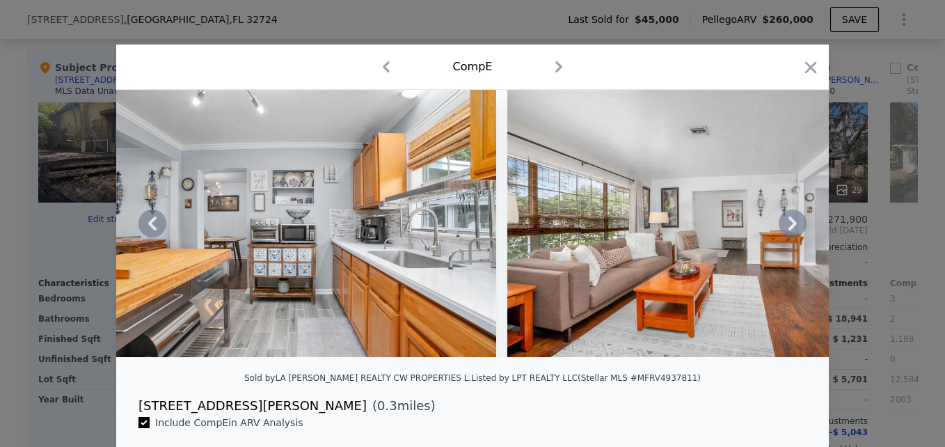
click at [785, 225] on icon at bounding box center [792, 223] width 28 height 28
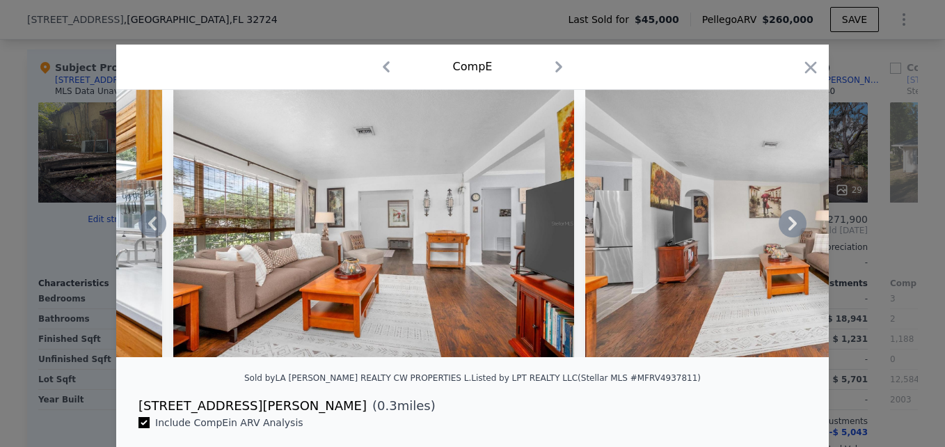
click at [785, 225] on icon at bounding box center [792, 223] width 28 height 28
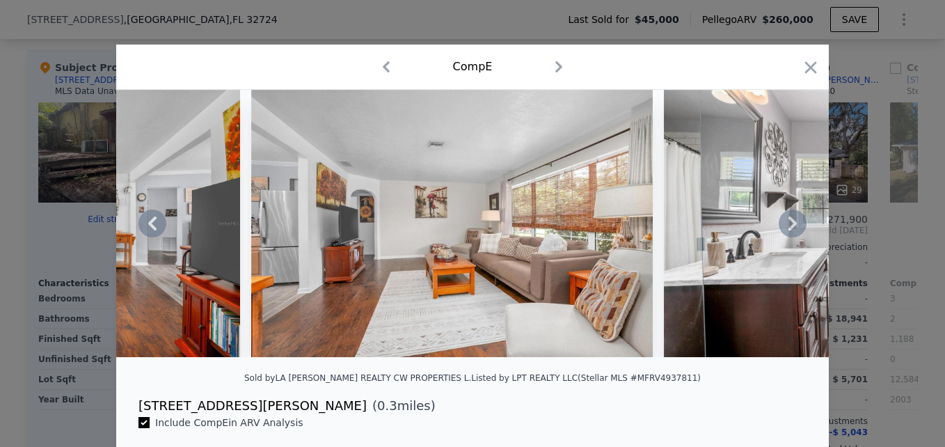
click at [785, 225] on icon at bounding box center [792, 223] width 28 height 28
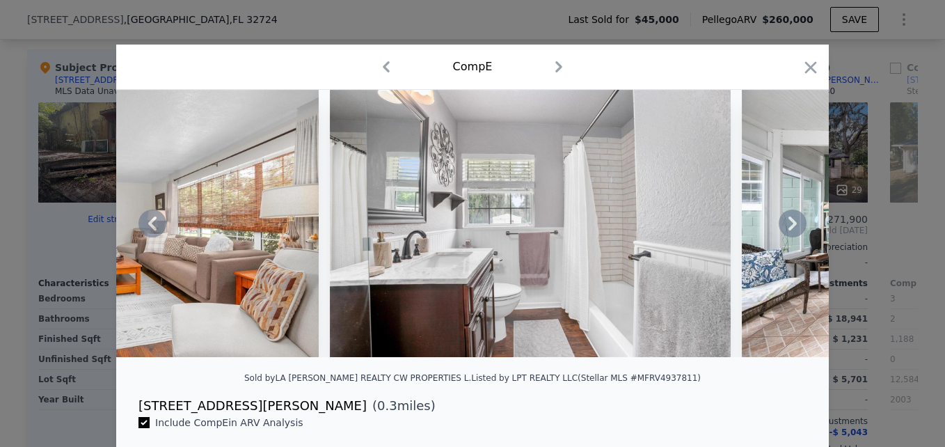
click at [785, 225] on icon at bounding box center [792, 223] width 28 height 28
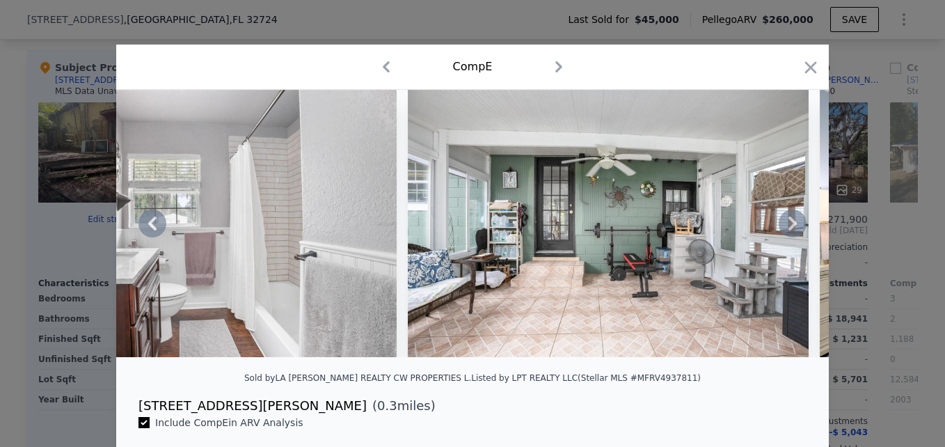
click at [785, 225] on icon at bounding box center [792, 223] width 28 height 28
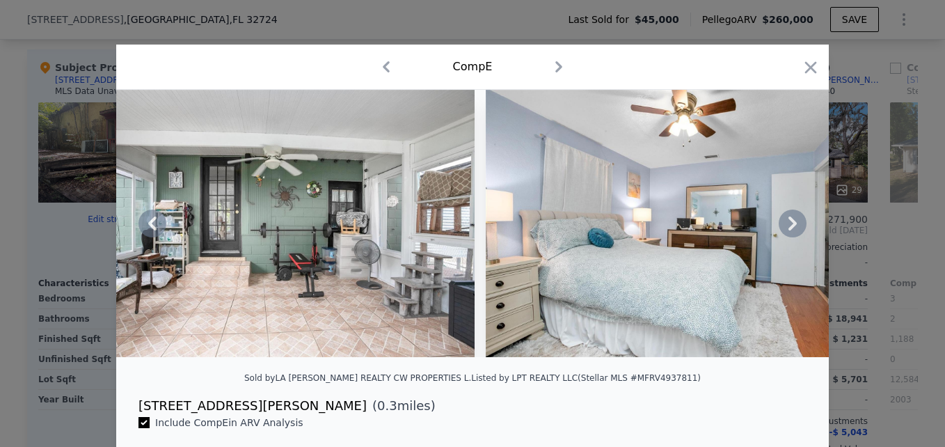
click at [785, 225] on icon at bounding box center [792, 223] width 28 height 28
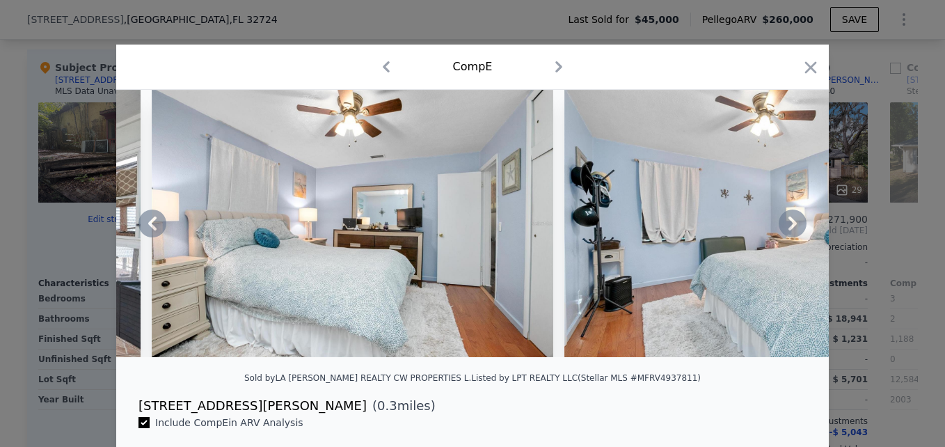
click at [785, 225] on icon at bounding box center [792, 223] width 28 height 28
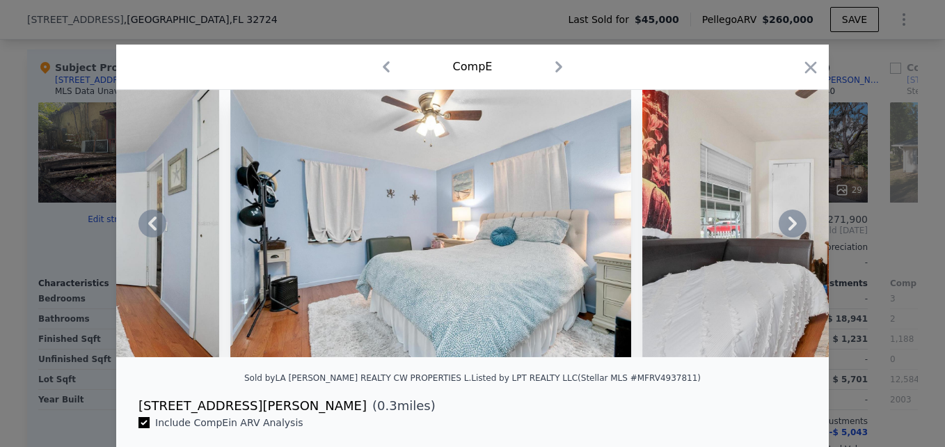
click at [785, 225] on icon at bounding box center [792, 223] width 28 height 28
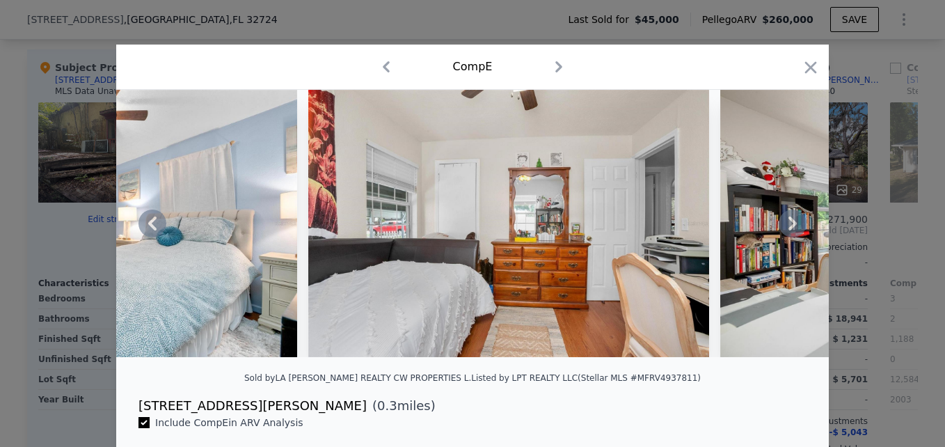
click at [785, 225] on icon at bounding box center [792, 223] width 28 height 28
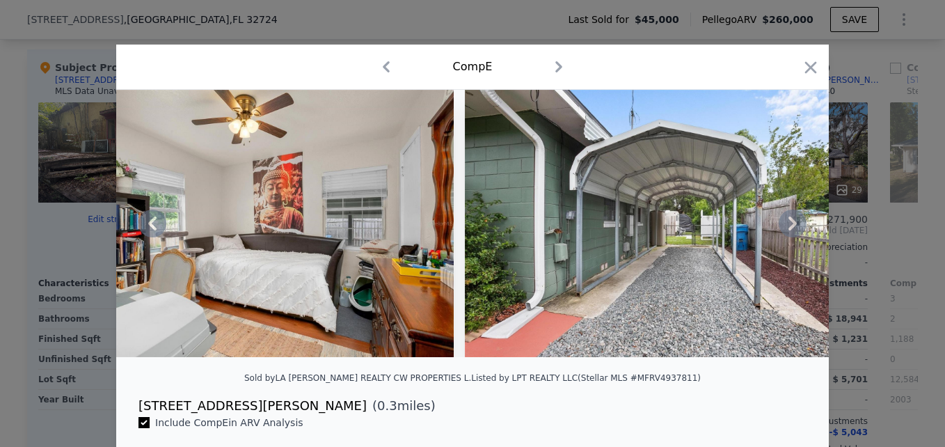
click at [785, 225] on icon at bounding box center [792, 223] width 28 height 28
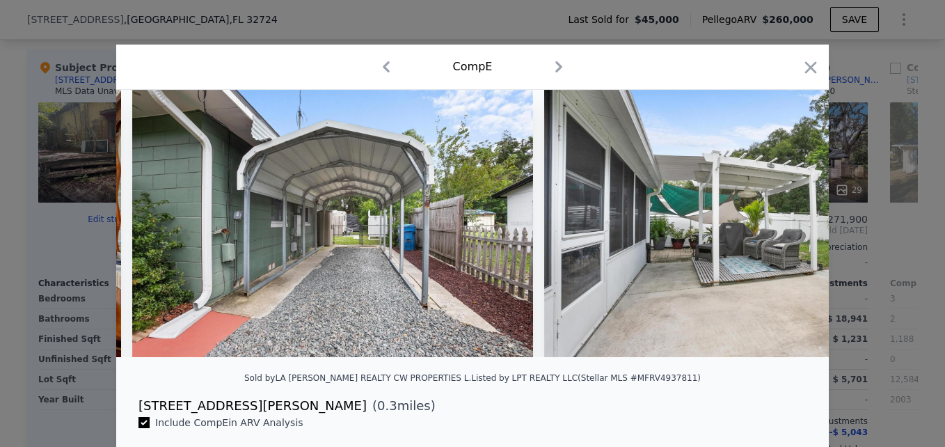
scroll to position [0, 5342]
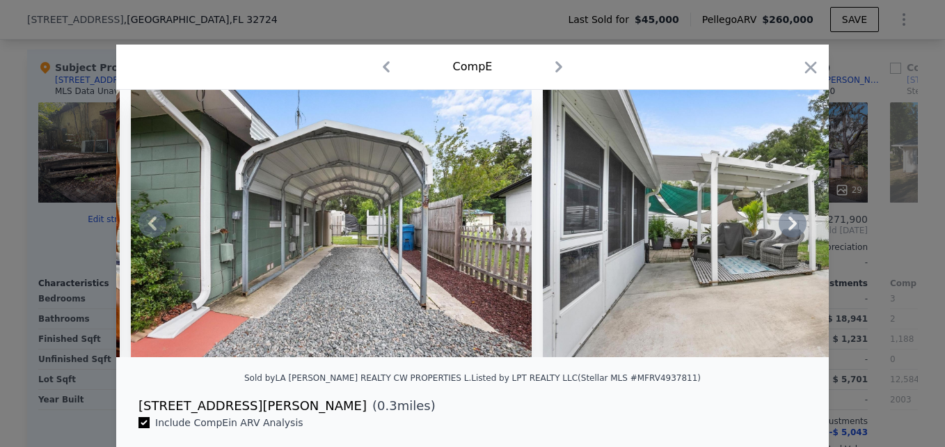
click at [785, 225] on icon at bounding box center [792, 223] width 28 height 28
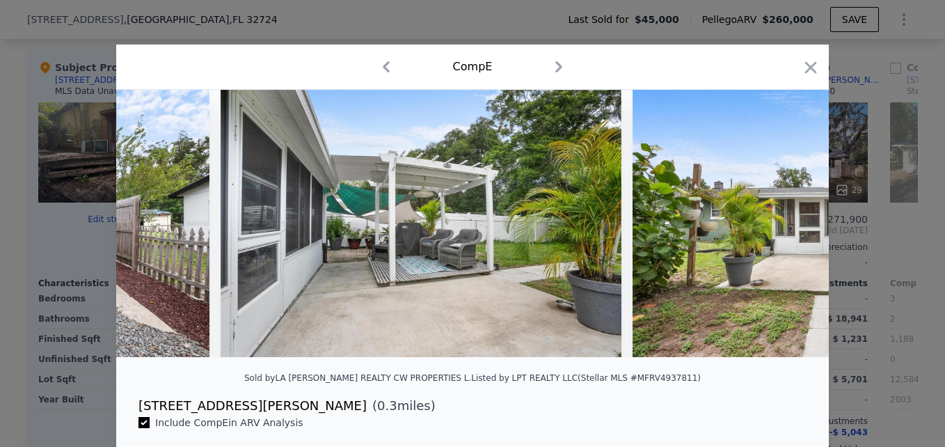
scroll to position [0, 5676]
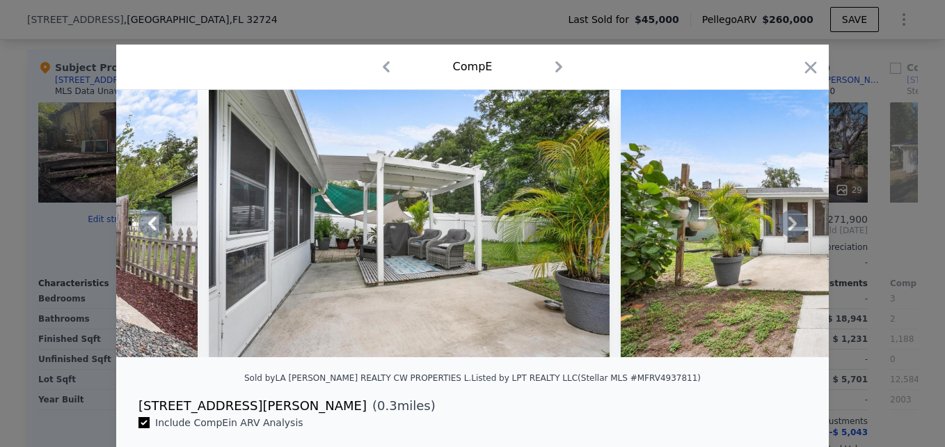
click at [785, 225] on icon at bounding box center [792, 223] width 28 height 28
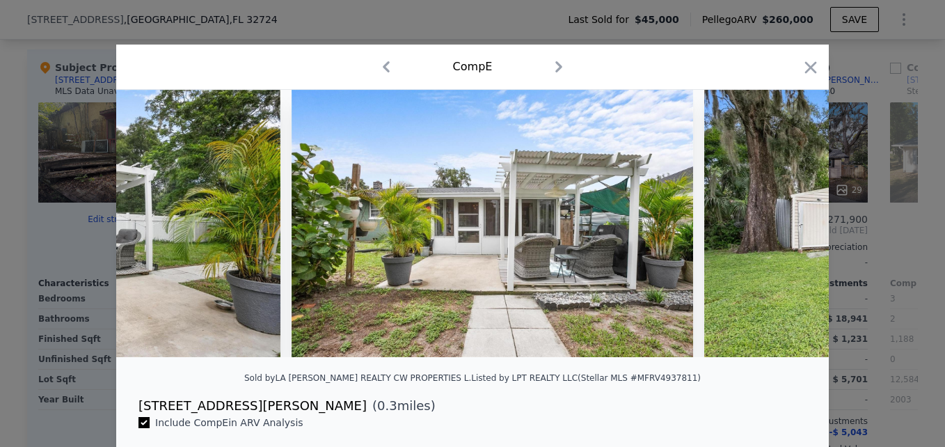
scroll to position [0, 6010]
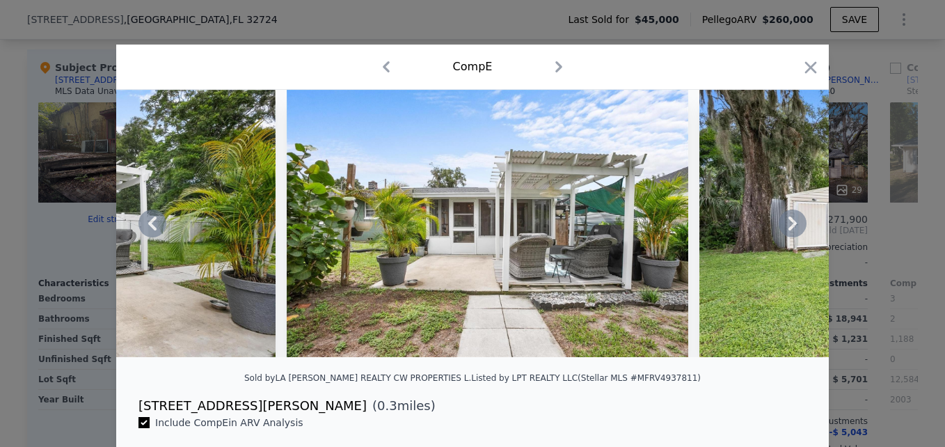
click at [785, 225] on icon at bounding box center [792, 223] width 28 height 28
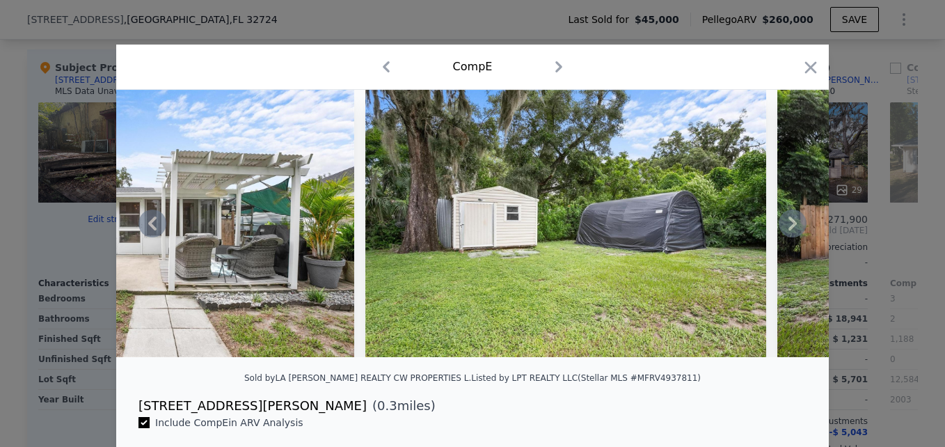
click at [785, 226] on icon at bounding box center [792, 223] width 28 height 28
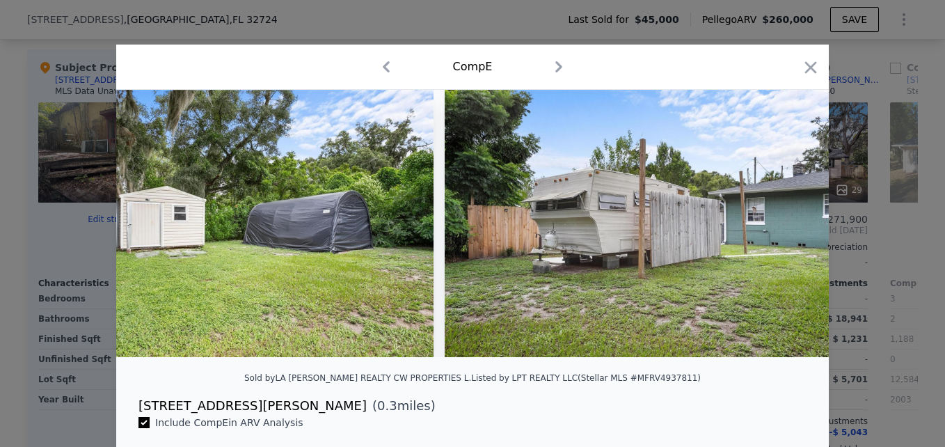
scroll to position [0, 6677]
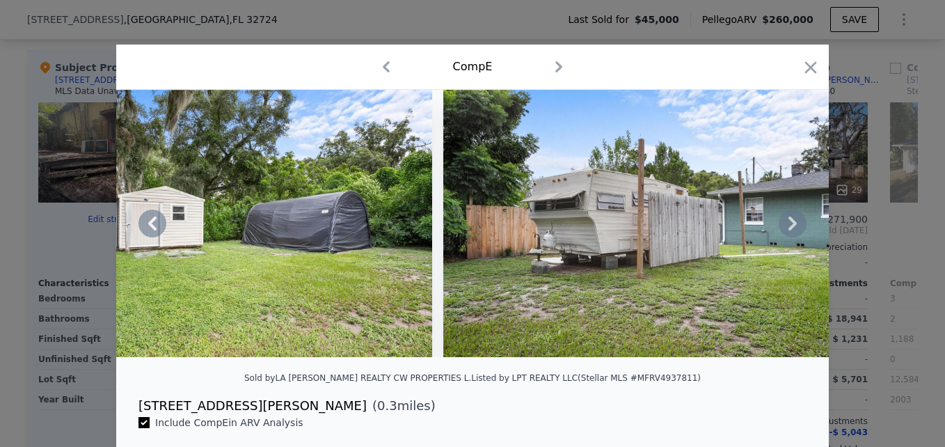
click at [785, 226] on icon at bounding box center [792, 223] width 28 height 28
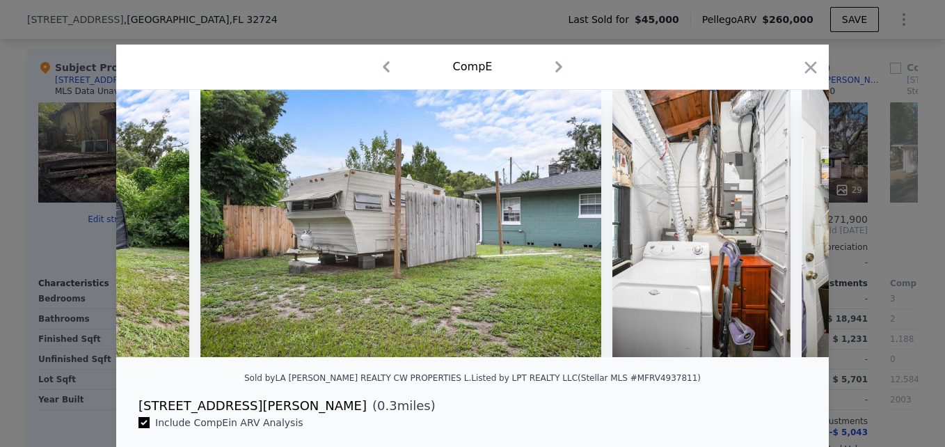
scroll to position [0, 7011]
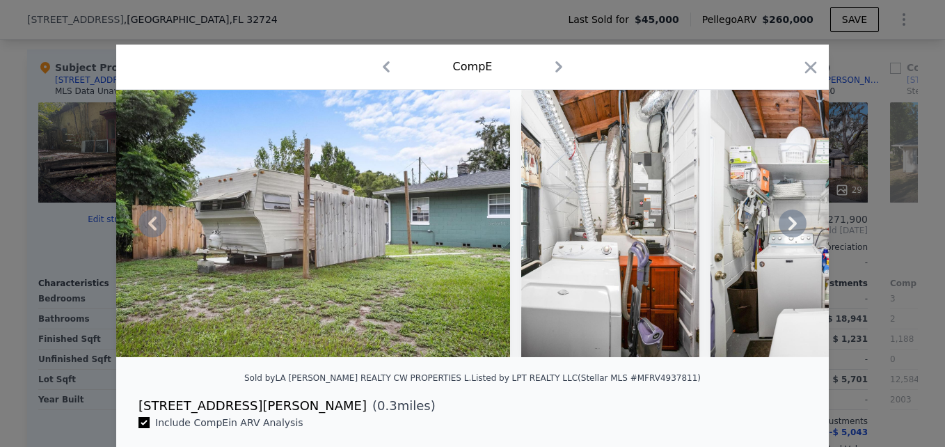
click at [785, 226] on icon at bounding box center [792, 223] width 28 height 28
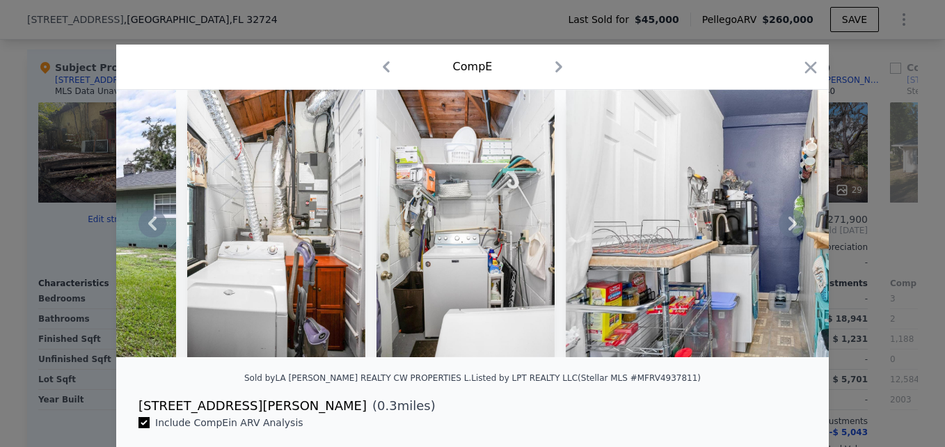
click at [785, 226] on icon at bounding box center [792, 223] width 28 height 28
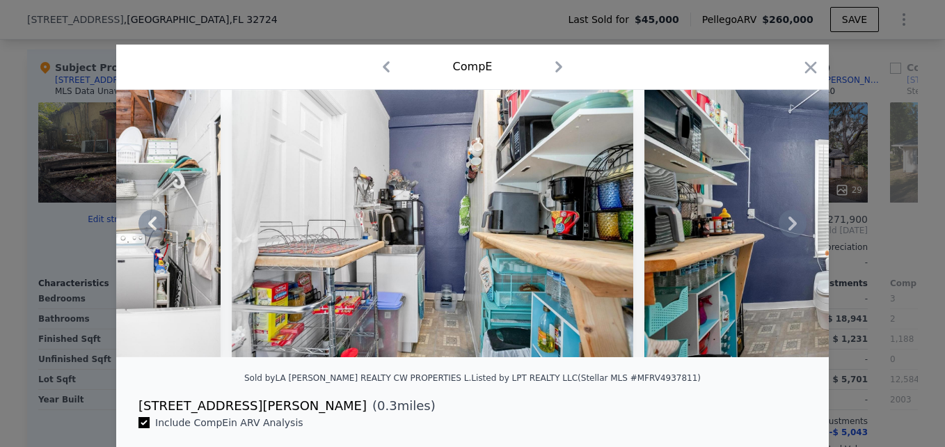
click at [785, 226] on icon at bounding box center [792, 223] width 28 height 28
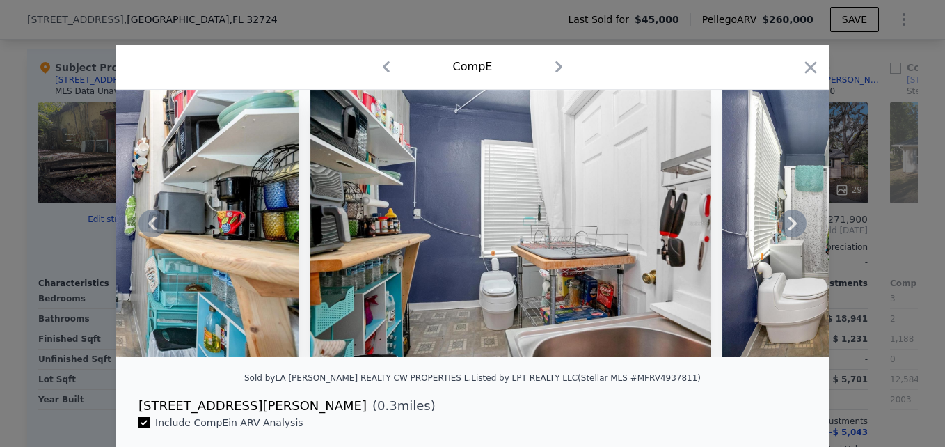
click at [785, 226] on icon at bounding box center [792, 223] width 28 height 28
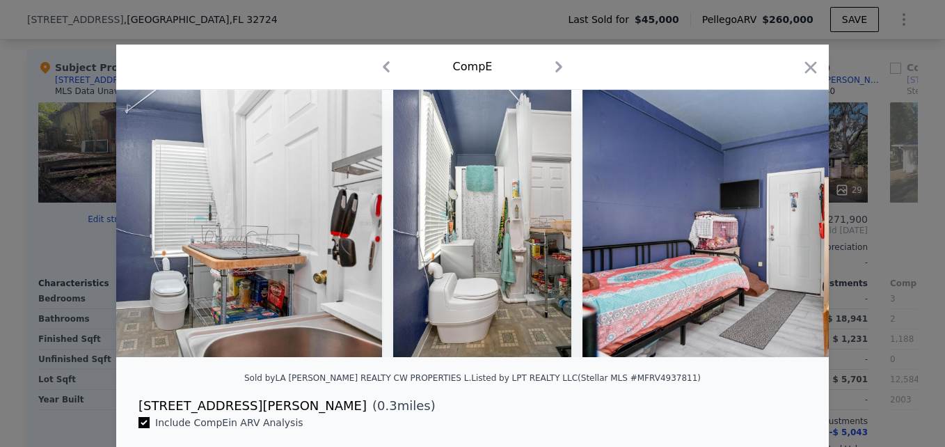
scroll to position [0, 8347]
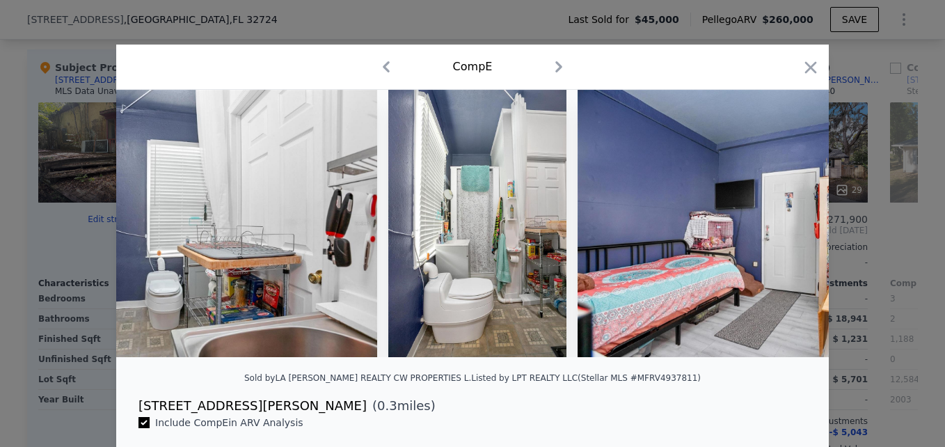
click at [785, 226] on div at bounding box center [472, 223] width 712 height 267
click at [785, 226] on icon at bounding box center [792, 223] width 28 height 28
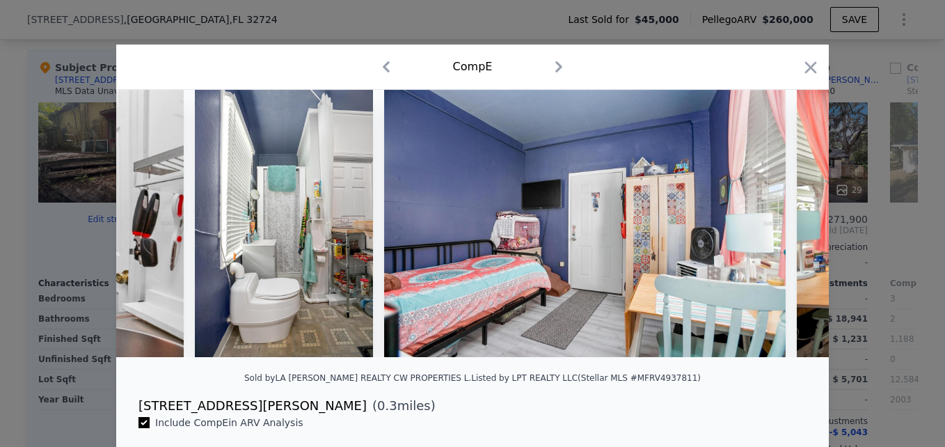
scroll to position [0, 8681]
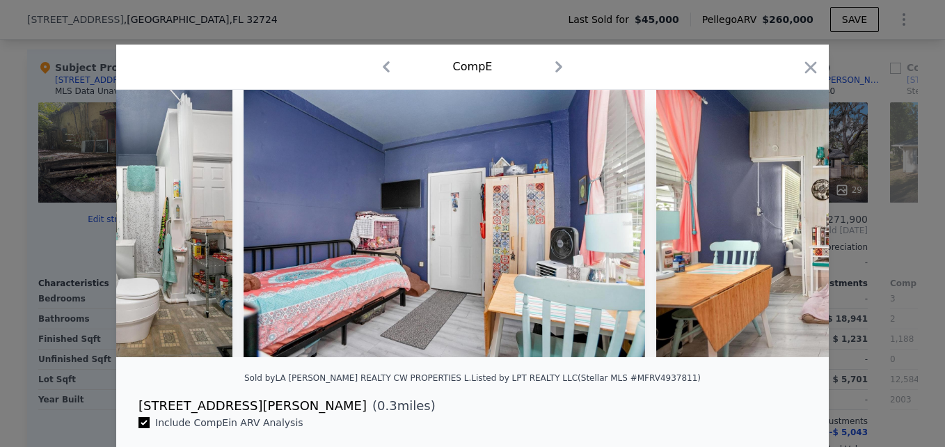
click at [785, 226] on div at bounding box center [472, 223] width 712 height 267
click at [785, 226] on icon at bounding box center [792, 223] width 28 height 28
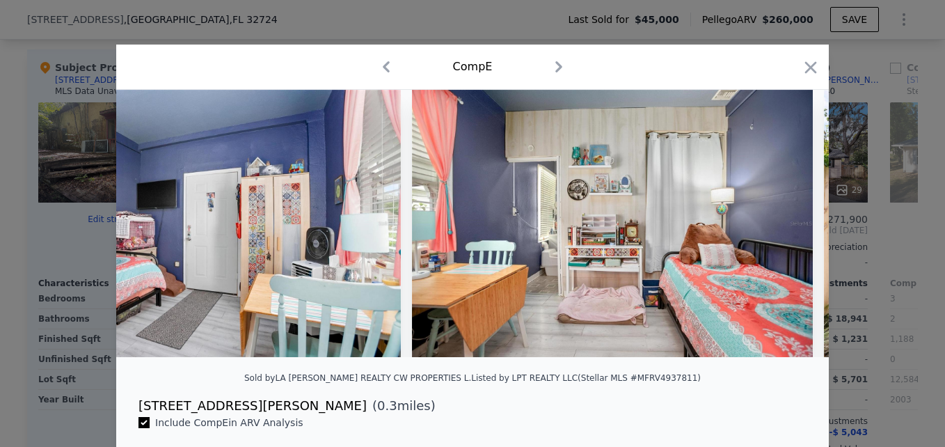
click at [785, 226] on img at bounding box center [612, 223] width 401 height 267
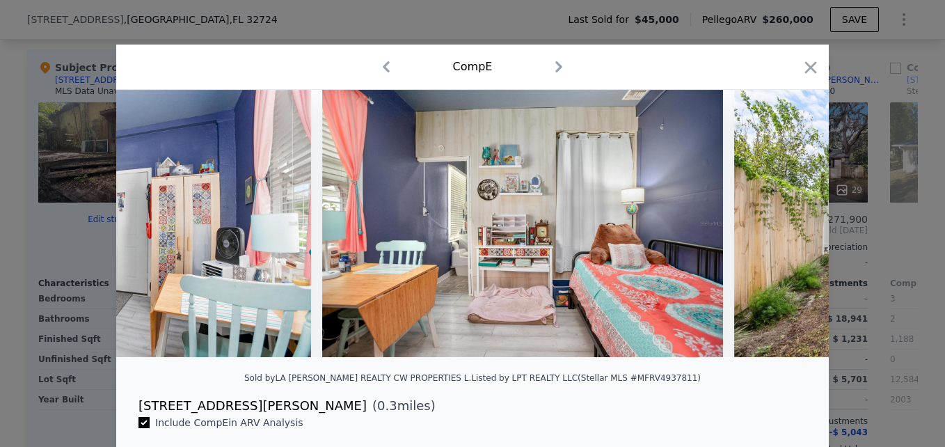
click at [785, 226] on img at bounding box center [934, 223] width 401 height 267
click at [785, 226] on icon at bounding box center [792, 223] width 28 height 28
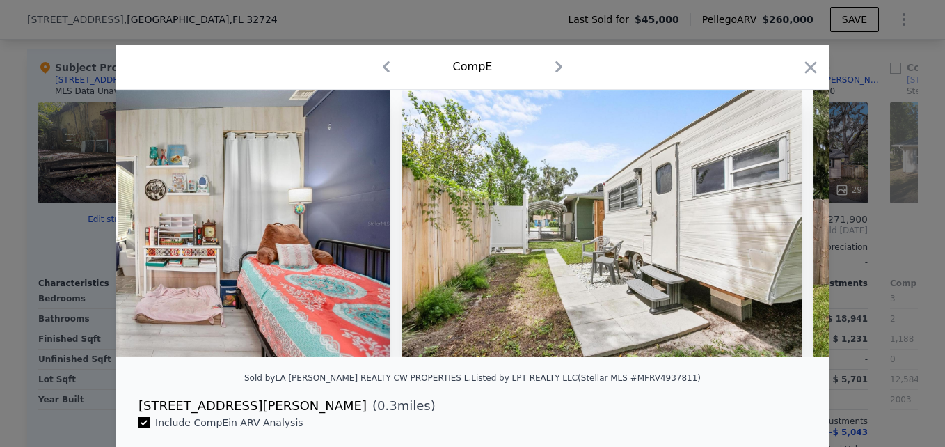
scroll to position [0, 9348]
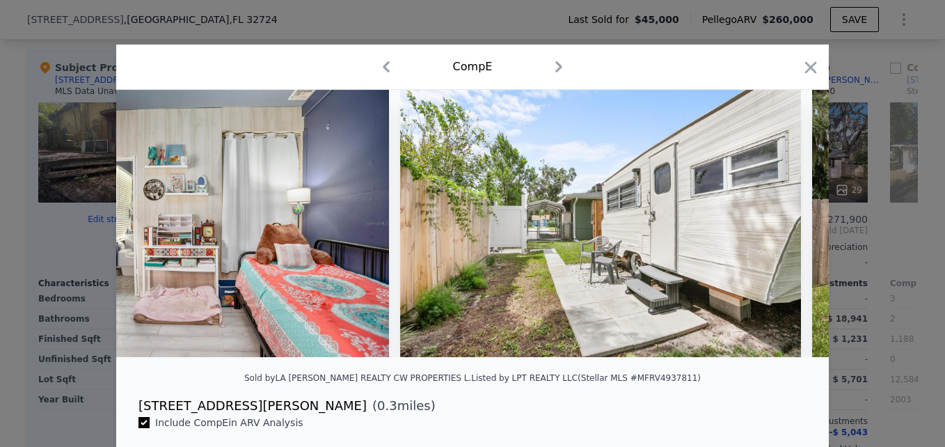
click at [785, 226] on div at bounding box center [472, 223] width 712 height 267
click at [785, 226] on icon at bounding box center [792, 223] width 28 height 28
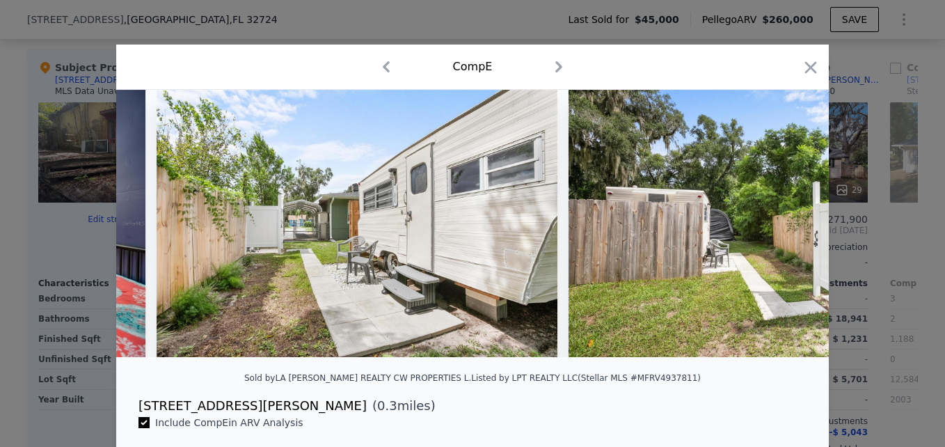
scroll to position [0, 9682]
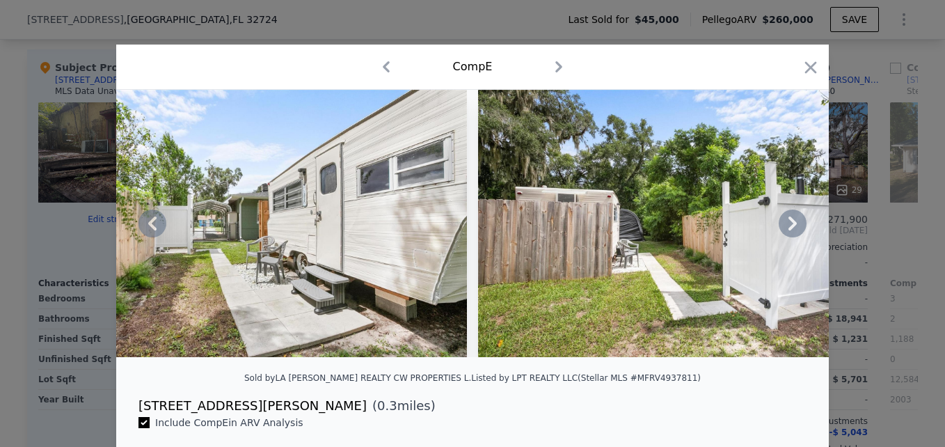
click at [785, 226] on icon at bounding box center [792, 223] width 28 height 28
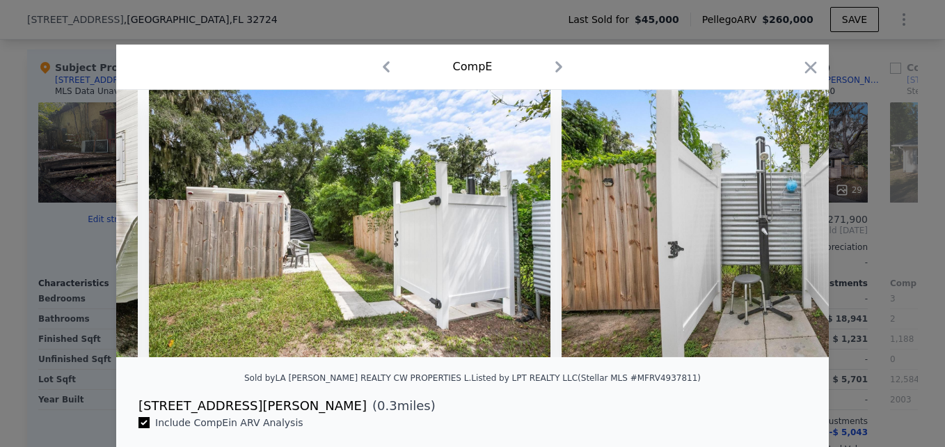
scroll to position [0, 10016]
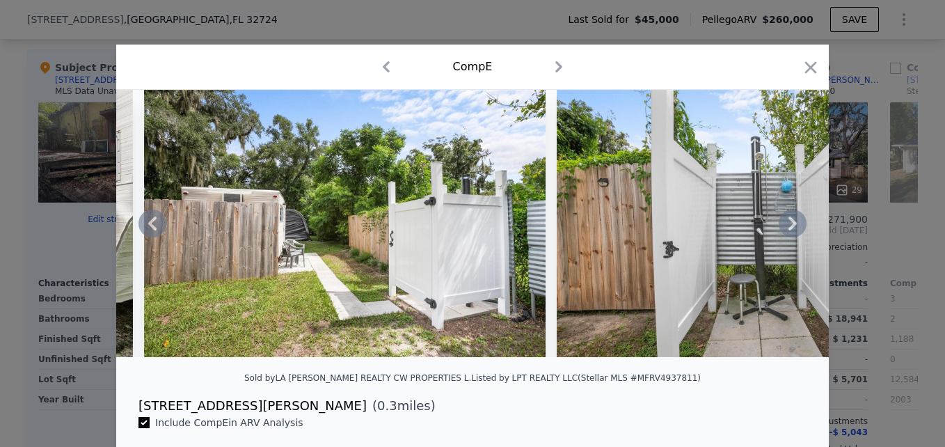
click at [782, 228] on icon at bounding box center [792, 223] width 28 height 28
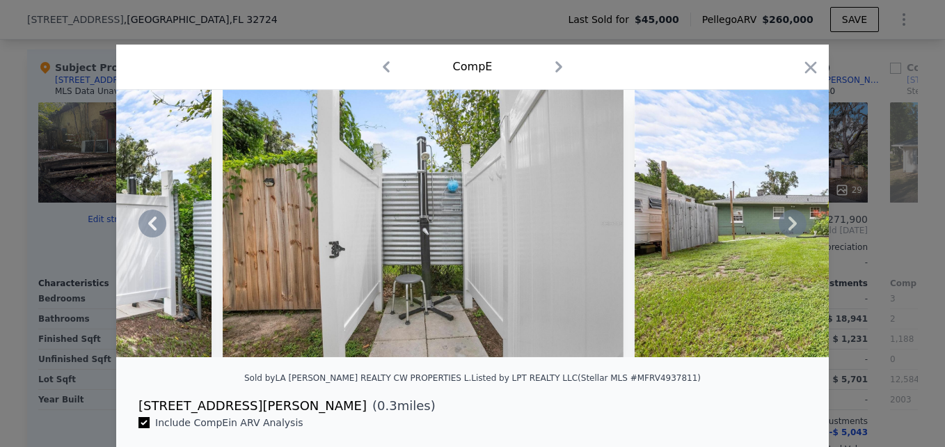
click at [782, 228] on icon at bounding box center [792, 223] width 28 height 28
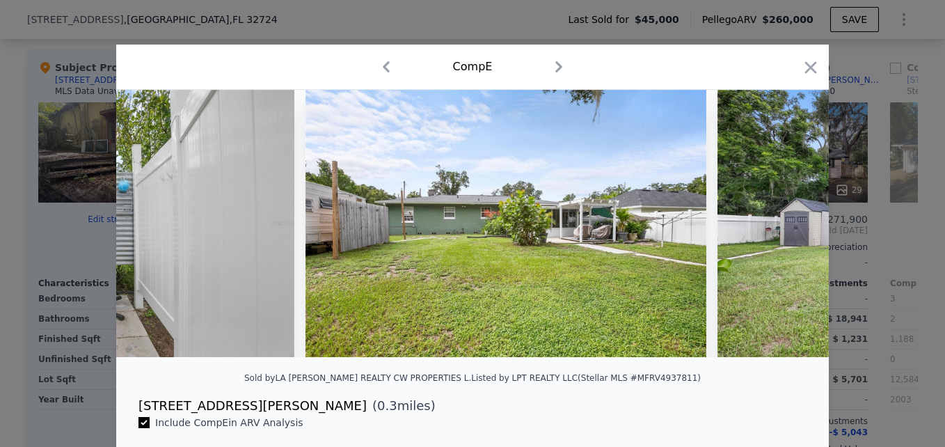
scroll to position [0, 10684]
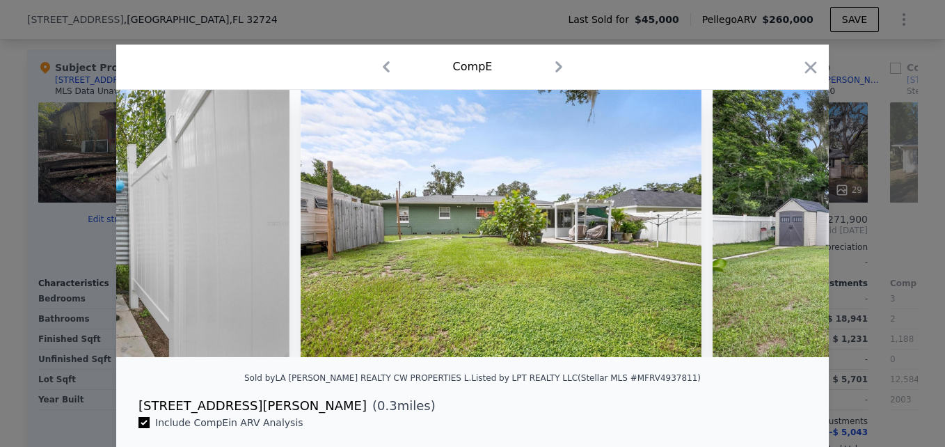
click at [782, 228] on div at bounding box center [472, 223] width 712 height 267
click at [782, 228] on icon at bounding box center [792, 223] width 28 height 28
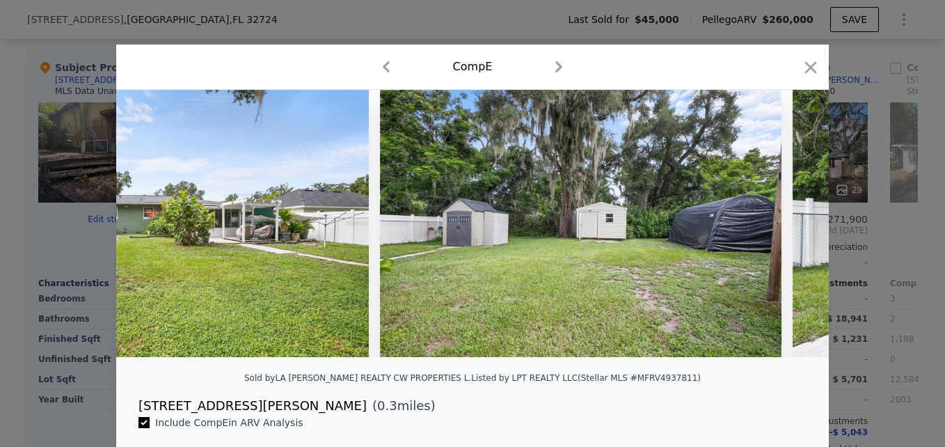
scroll to position [0, 11018]
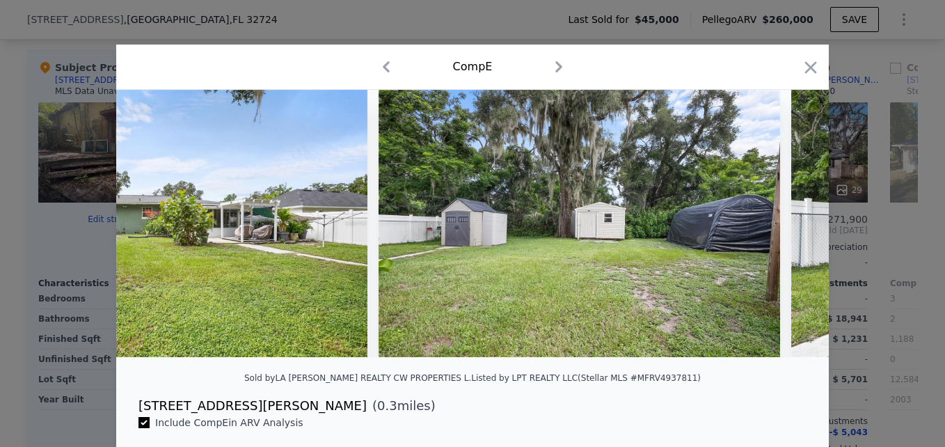
click at [782, 228] on div at bounding box center [472, 223] width 712 height 267
click at [809, 61] on icon "button" at bounding box center [810, 67] width 19 height 19
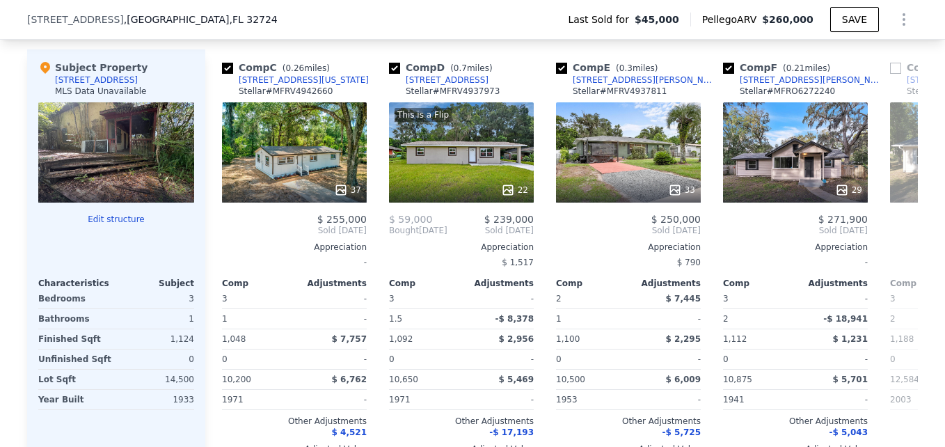
click at [116, 150] on div at bounding box center [116, 152] width 156 height 100
click at [128, 128] on div at bounding box center [116, 152] width 156 height 100
click at [129, 129] on div at bounding box center [116, 152] width 156 height 100
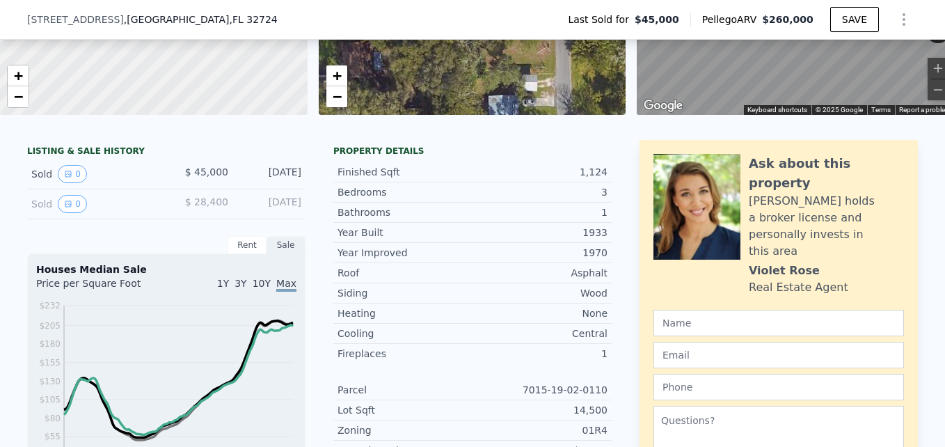
scroll to position [65, 0]
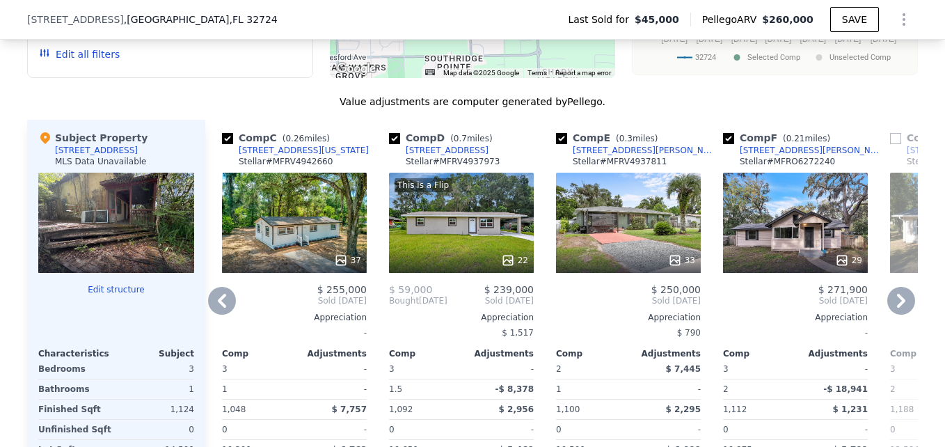
scroll to position [1321, 0]
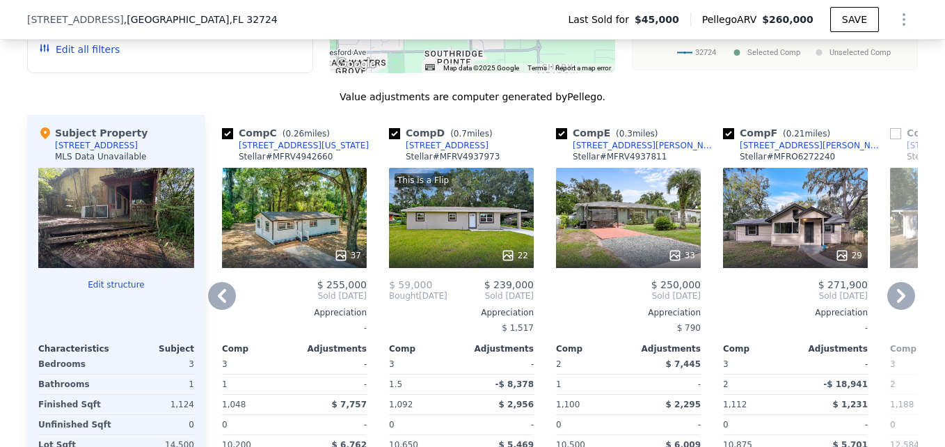
click at [892, 298] on icon at bounding box center [901, 296] width 28 height 28
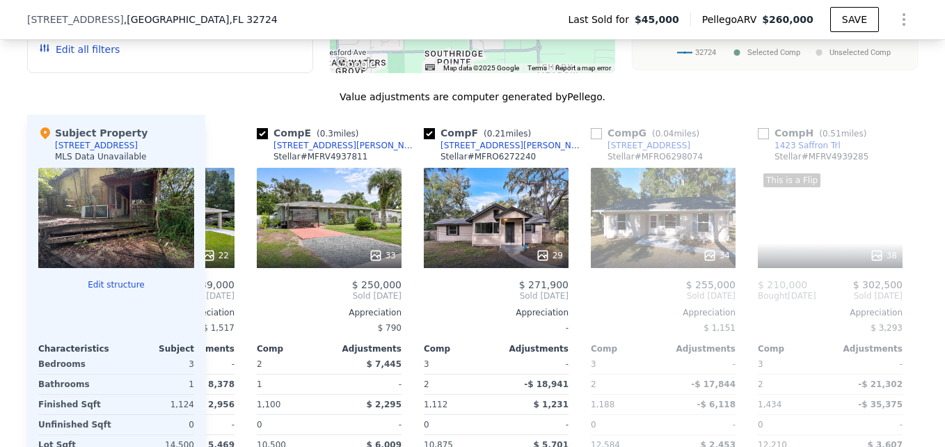
scroll to position [0, 668]
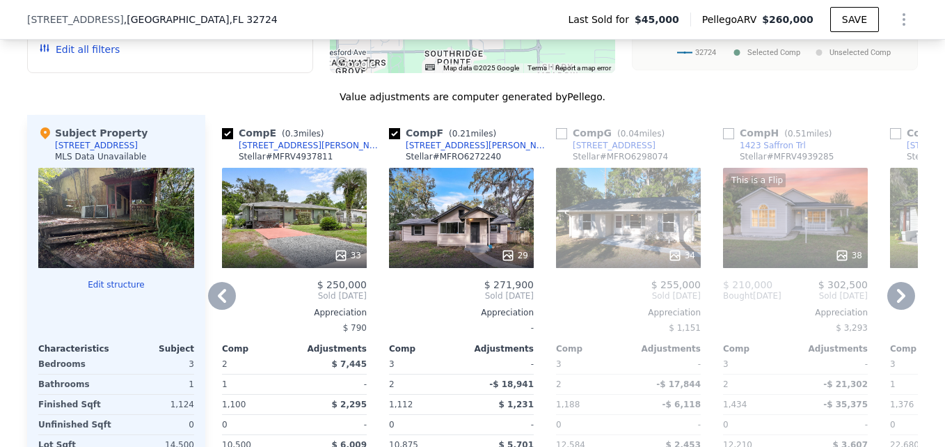
click at [889, 303] on icon at bounding box center [901, 296] width 28 height 28
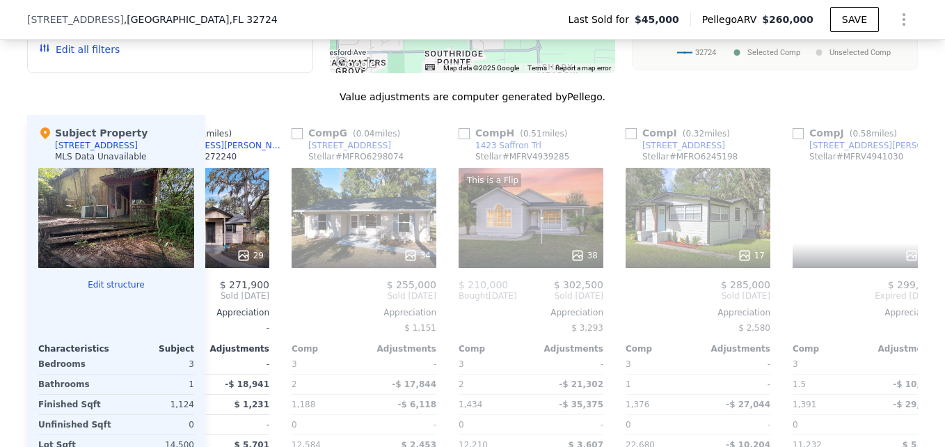
scroll to position [0, 1002]
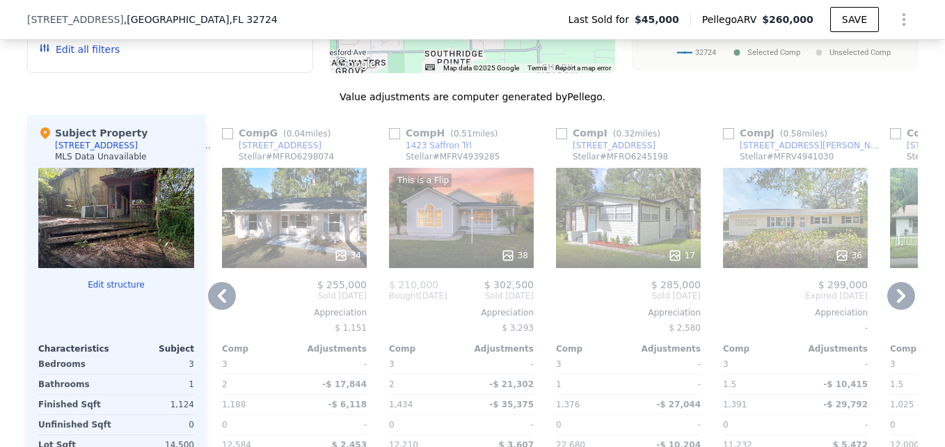
click at [703, 104] on div "Value adjustments are computer generated by Pellego ." at bounding box center [472, 97] width 890 height 14
click at [701, 104] on div "Value adjustments are computer generated by Pellego ." at bounding box center [472, 97] width 890 height 14
click at [253, 104] on div "Value adjustments are computer generated by Pellego ." at bounding box center [472, 97] width 890 height 14
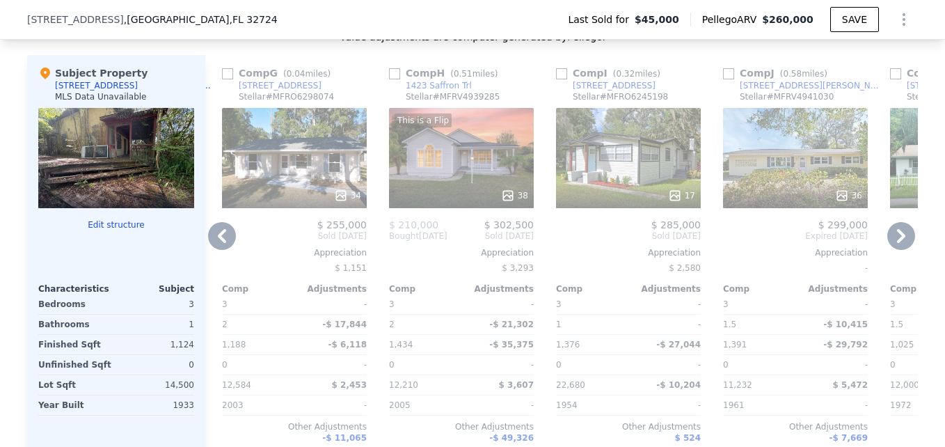
scroll to position [1321, 0]
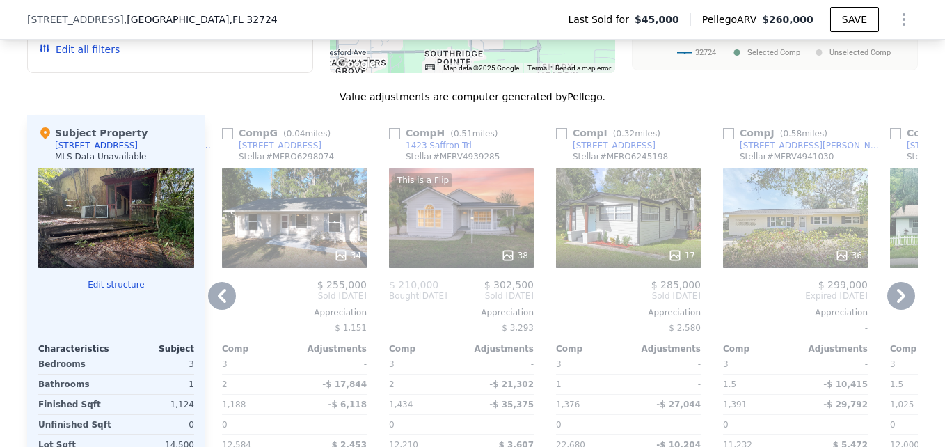
click at [88, 236] on div at bounding box center [116, 218] width 156 height 100
click at [120, 218] on div at bounding box center [116, 218] width 156 height 100
click at [123, 229] on div at bounding box center [116, 218] width 156 height 100
click at [123, 228] on div at bounding box center [116, 218] width 156 height 100
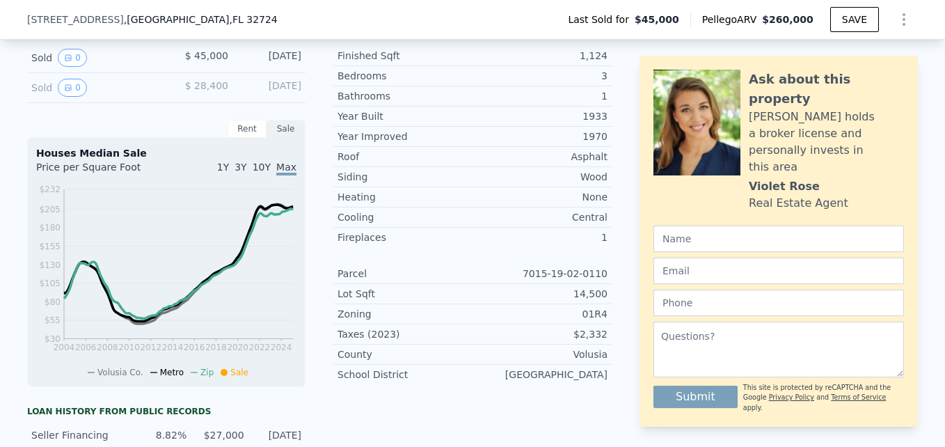
scroll to position [154, 0]
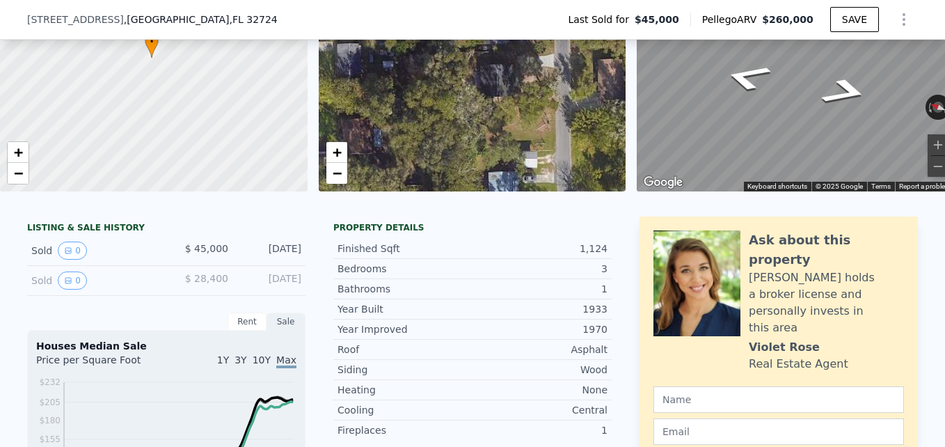
click at [538, 171] on div "• + −" at bounding box center [472, 57] width 307 height 267
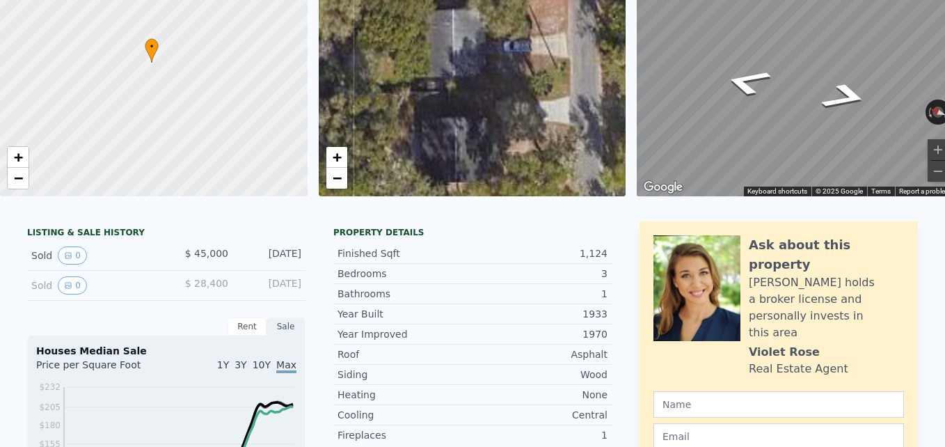
scroll to position [0, 0]
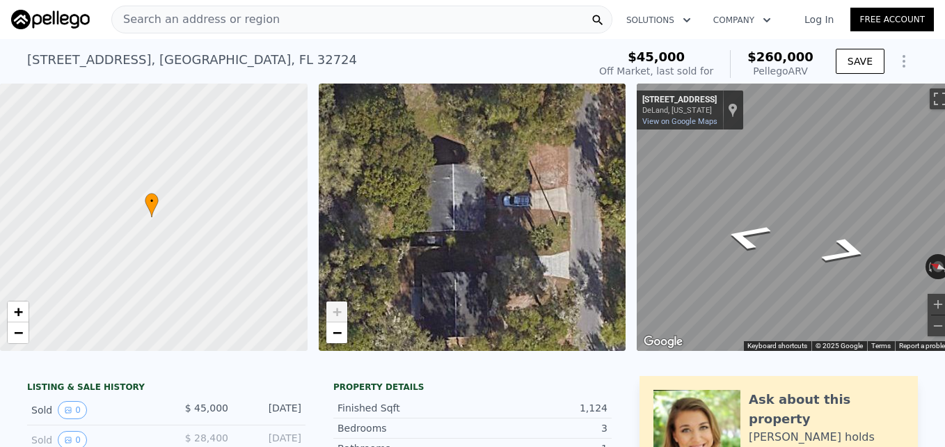
click at [504, 188] on div "• + −" at bounding box center [472, 216] width 307 height 267
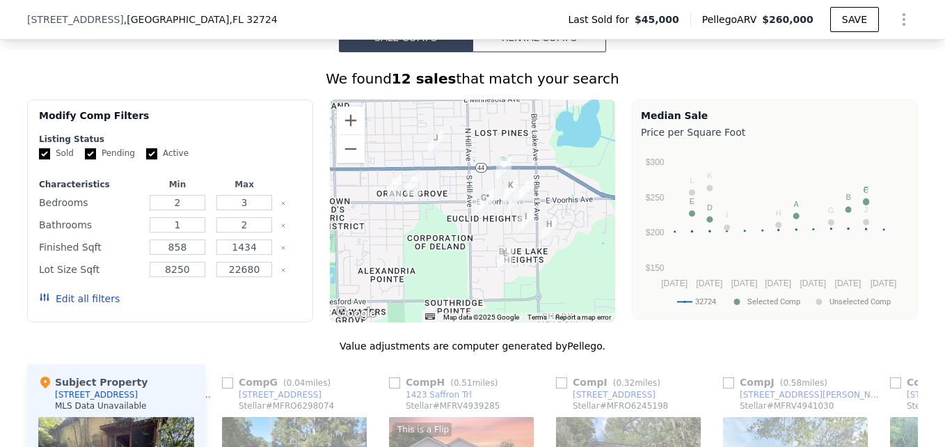
scroll to position [1317, 0]
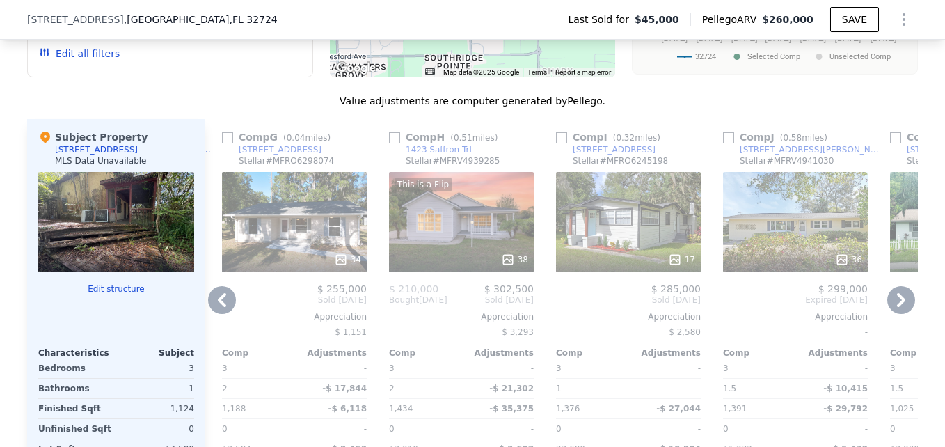
click at [144, 251] on div at bounding box center [116, 222] width 156 height 100
click at [126, 234] on div at bounding box center [116, 222] width 156 height 100
click at [126, 236] on div at bounding box center [116, 222] width 156 height 100
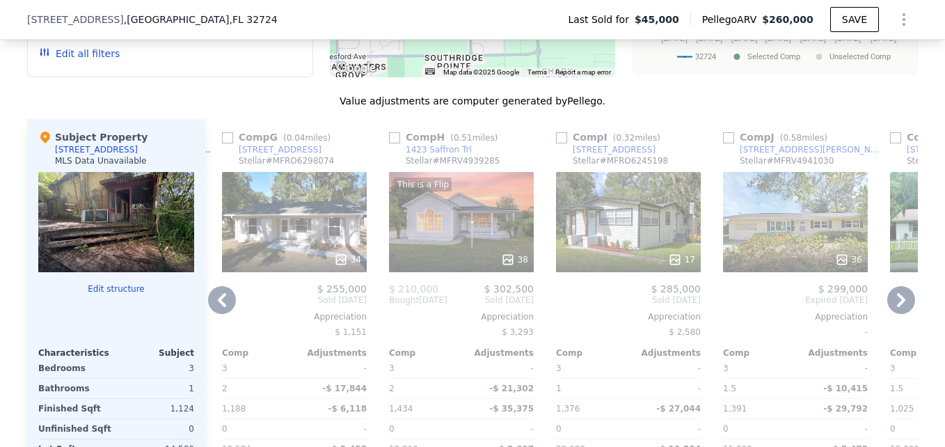
click at [126, 236] on div at bounding box center [116, 222] width 156 height 100
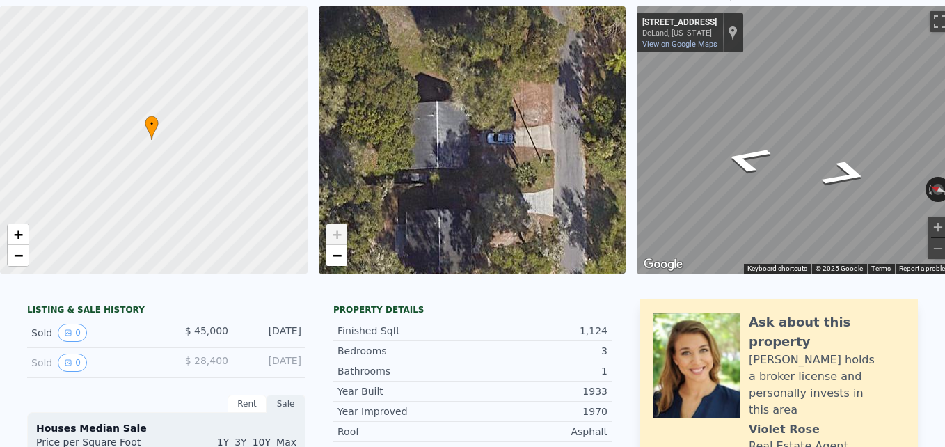
scroll to position [5, 0]
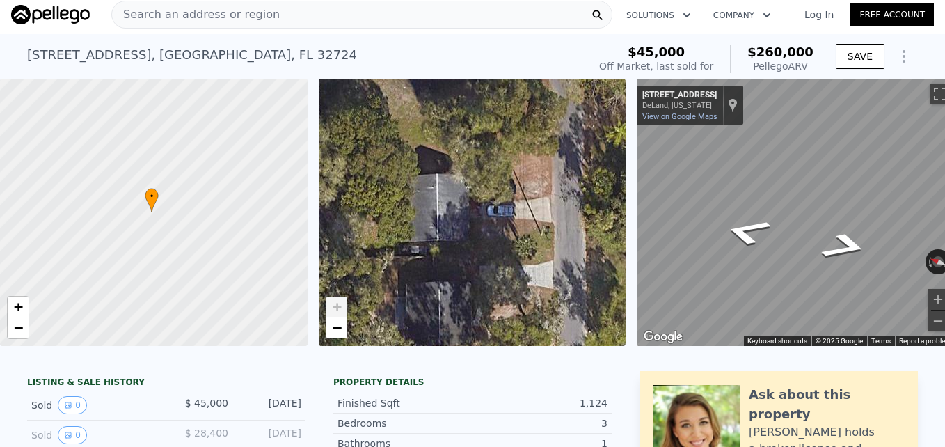
click at [442, 275] on div "• + −" at bounding box center [472, 212] width 307 height 267
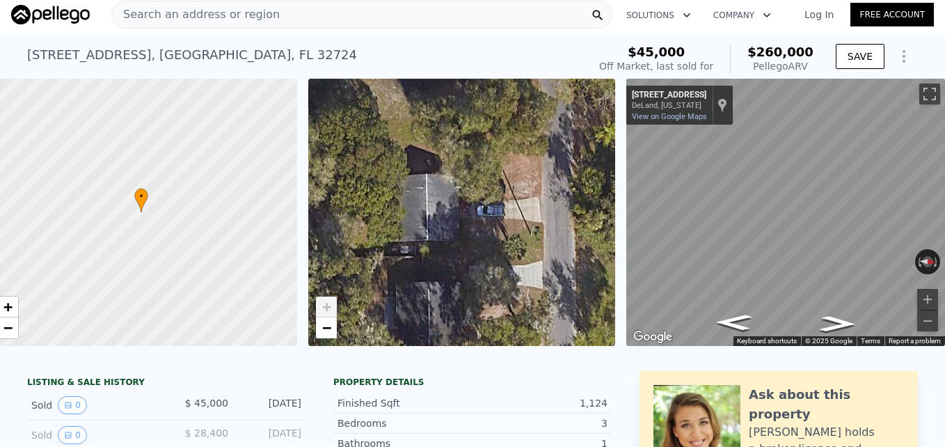
click at [944, 278] on html "Search an address or region Solutions Company Open main menu Log In Free Accoun…" at bounding box center [472, 223] width 945 height 447
click at [860, 255] on div "← Move left → Move right ↑ Move up ↓ Move down + Zoom in - Zoom out [STREET_ADD…" at bounding box center [785, 212] width 319 height 267
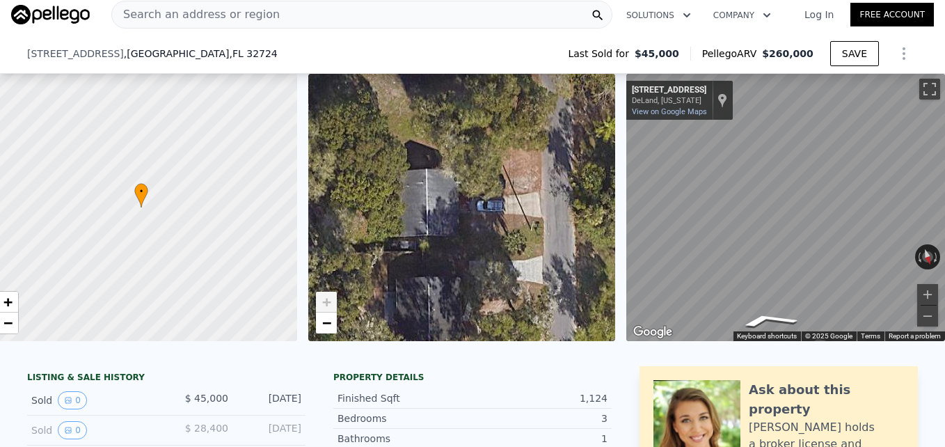
scroll to position [139, 0]
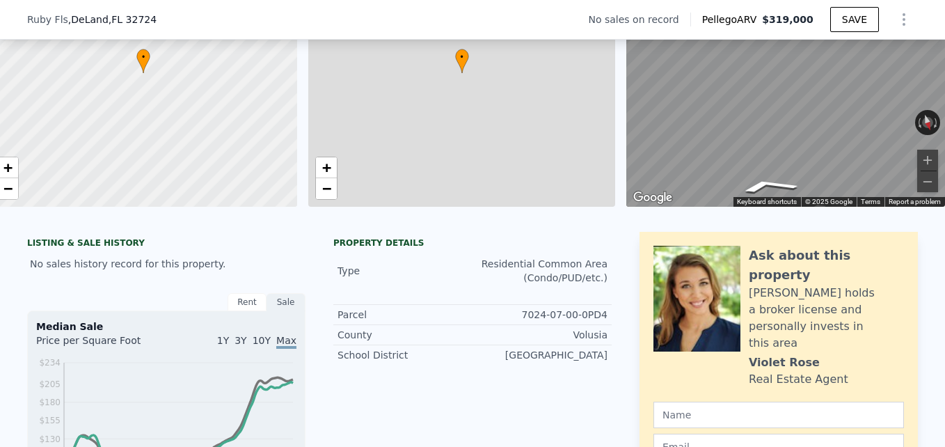
type input "4"
type input "1.5"
type input "2.5"
type input "1332"
type input "2096"
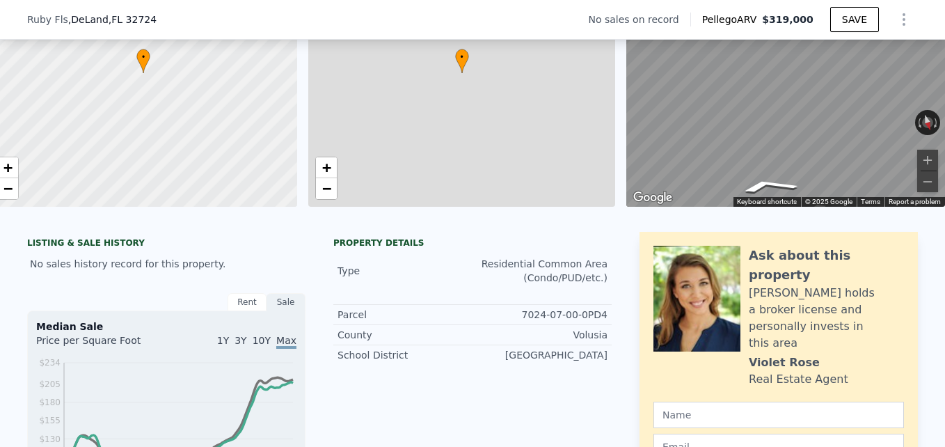
type input "5280"
type input "21000"
type input "$ 319,000"
type input "4"
type input "$ 30,215"
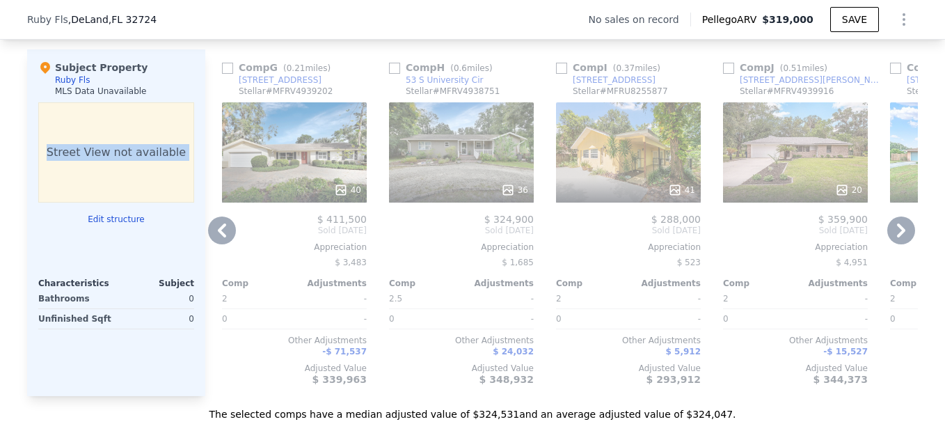
scroll to position [1317, 0]
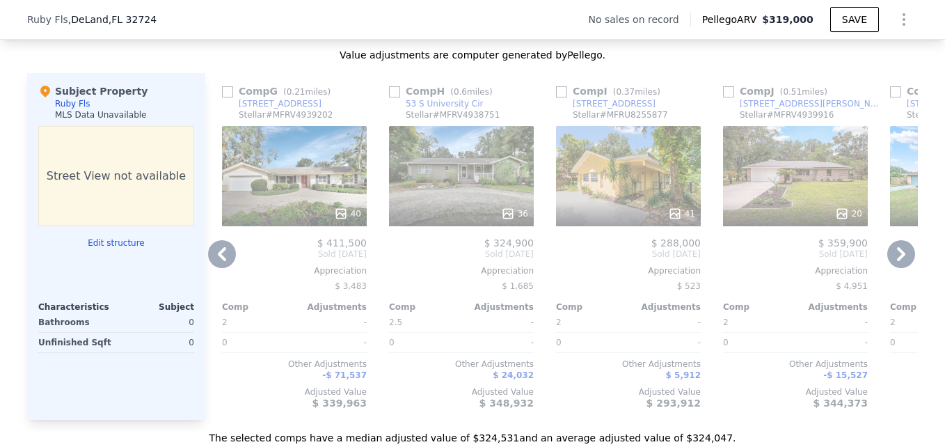
click at [177, 113] on div "Subject Property Ruby Fls MLS Data Unavailable" at bounding box center [116, 105] width 156 height 42
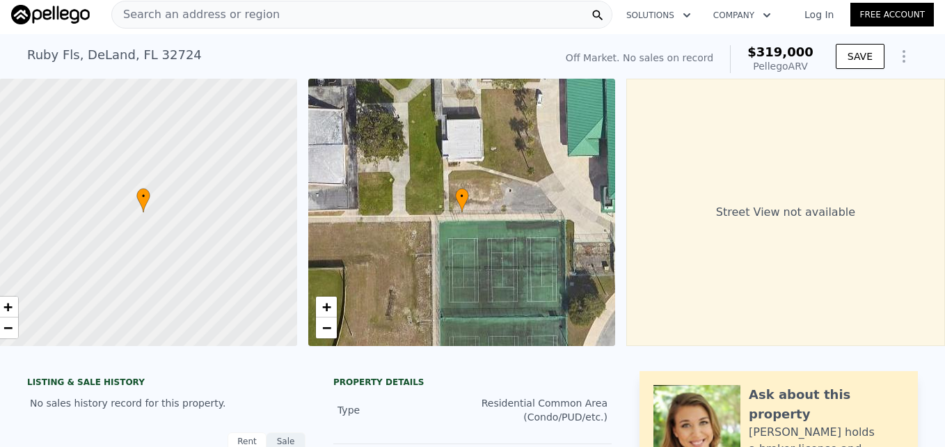
scroll to position [0, 0]
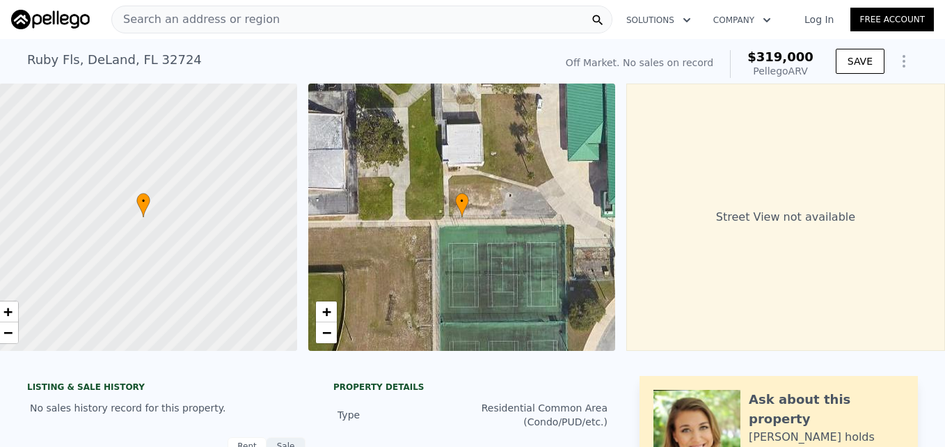
click at [176, 16] on span "Search an address or region" at bounding box center [196, 19] width 168 height 17
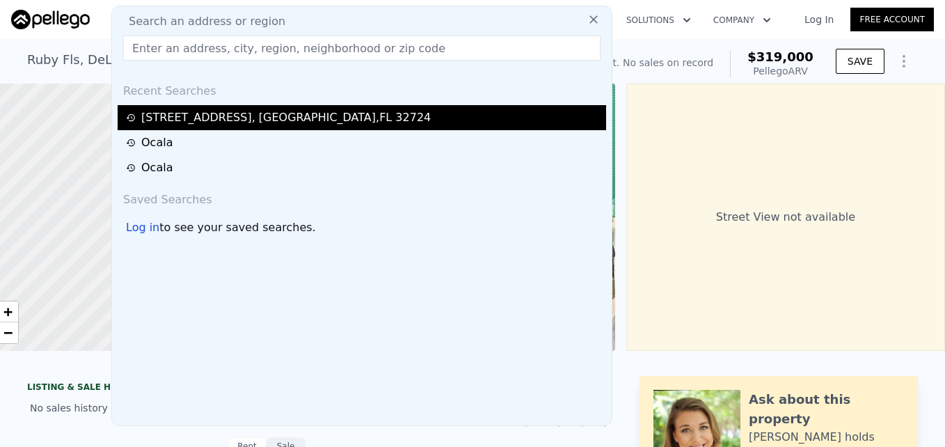
click at [190, 115] on div "[STREET_ADDRESS]" at bounding box center [285, 117] width 289 height 17
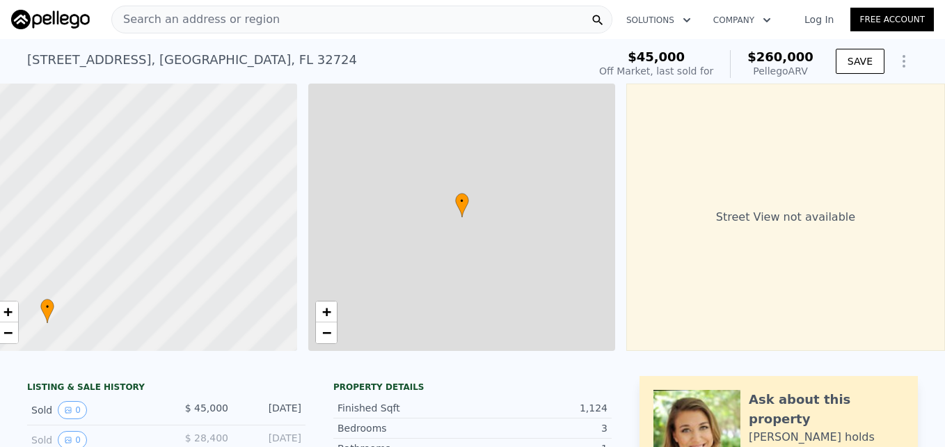
type input "3"
type input "1"
type input "2"
type input "858"
type input "1434"
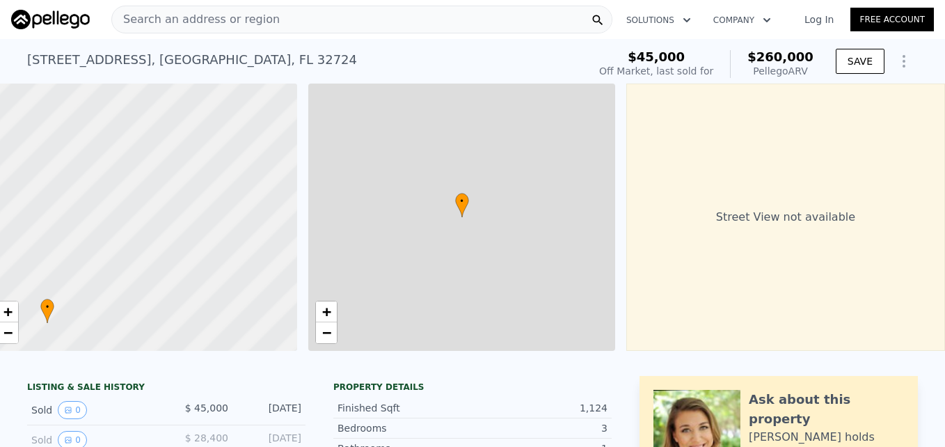
type input "8250"
type input "22680"
type input "$ 260,000"
type input "5"
type input "$ 193,720"
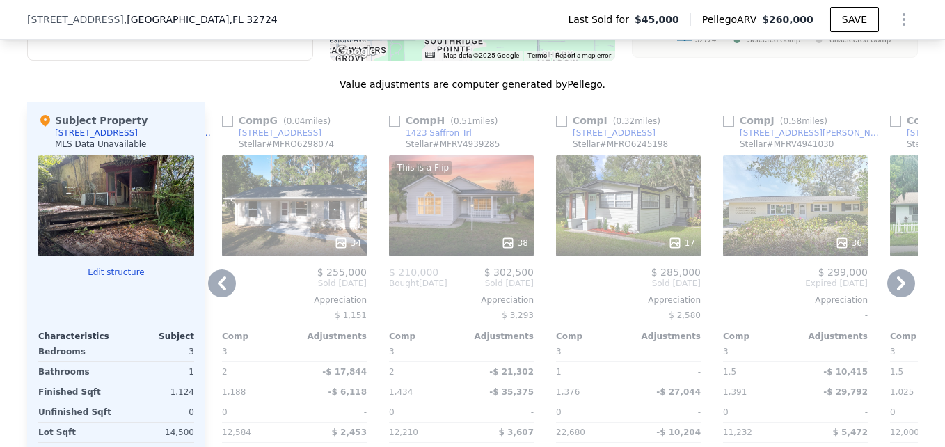
scroll to position [1322, 0]
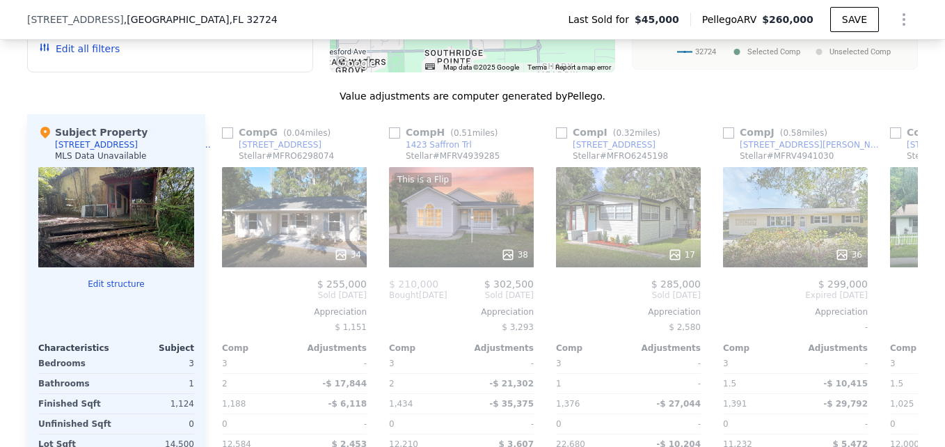
click at [741, 99] on div "We found 12 sales that match your search Filters Map Prices Modify Comp Filters…" at bounding box center [472, 192] width 890 height 747
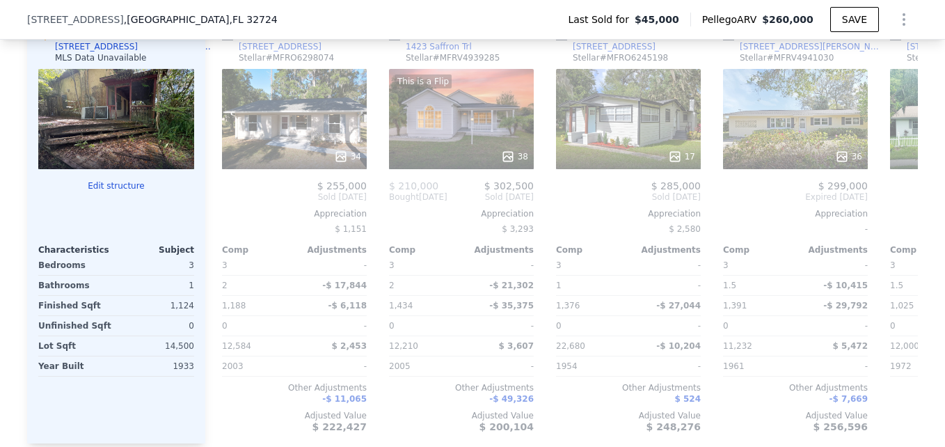
scroll to position [1413, 0]
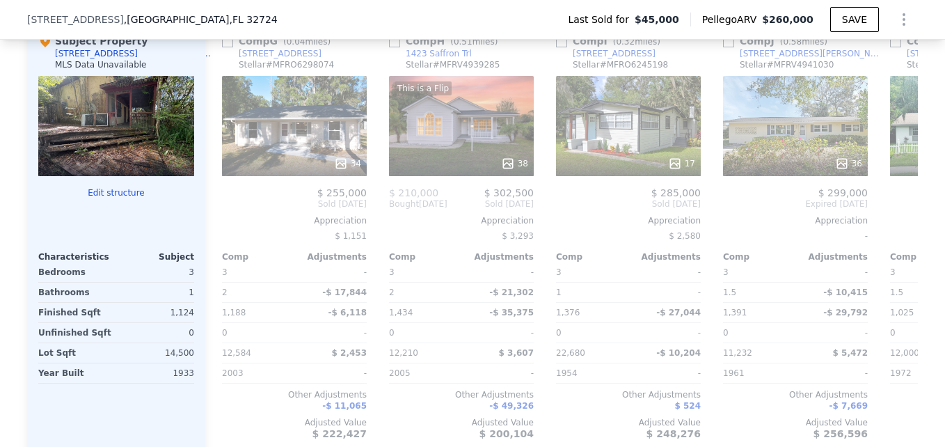
click at [926, 264] on div "We found 12 sales that match your search Filters Map Prices Modify Comp Filters…" at bounding box center [472, 93] width 945 height 764
click at [383, 22] on div "[STREET_ADDRESS] Last Sold for $45,000 Pellego ARV $260,000 SAVE" at bounding box center [472, 19] width 890 height 39
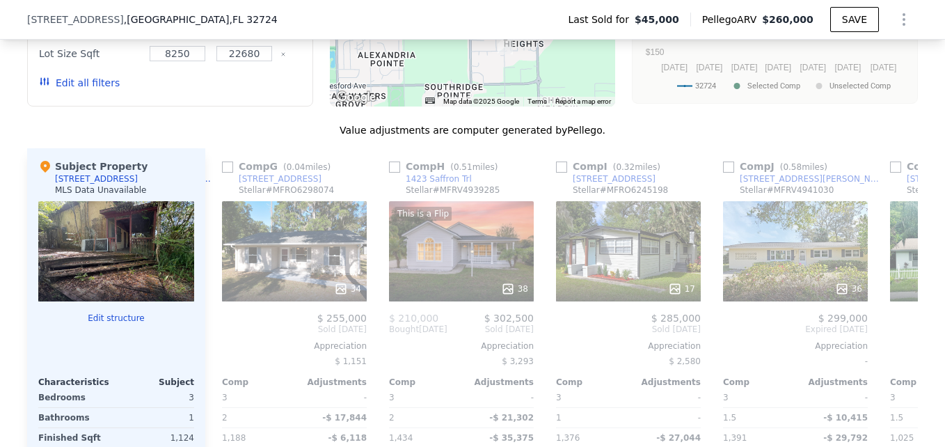
scroll to position [1274, 0]
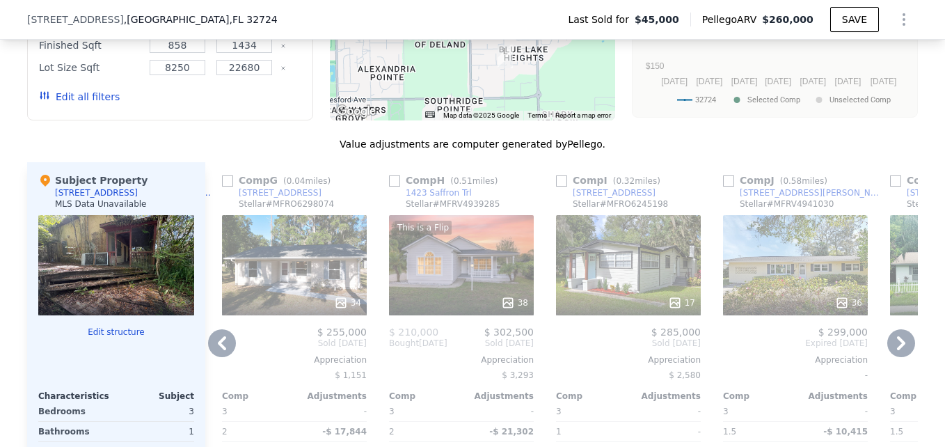
click at [225, 186] on input "checkbox" at bounding box center [227, 180] width 11 height 11
checkbox input "true"
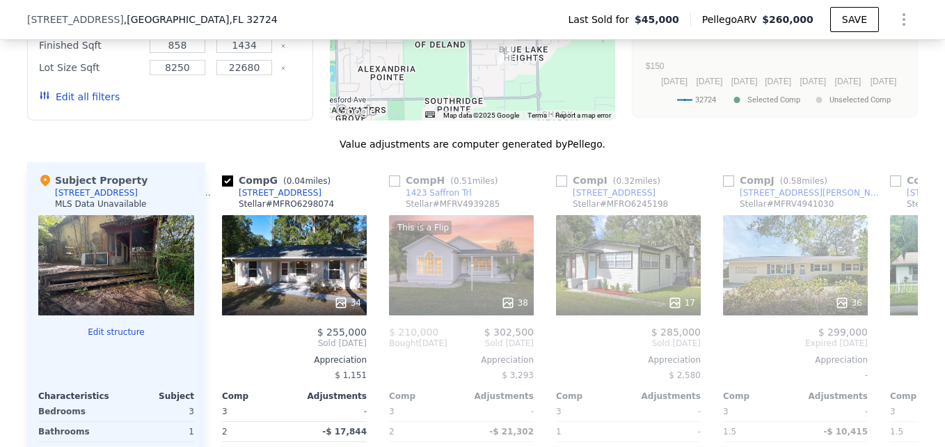
click at [656, 151] on div "Value adjustments are computer generated by Pellego ." at bounding box center [472, 144] width 890 height 14
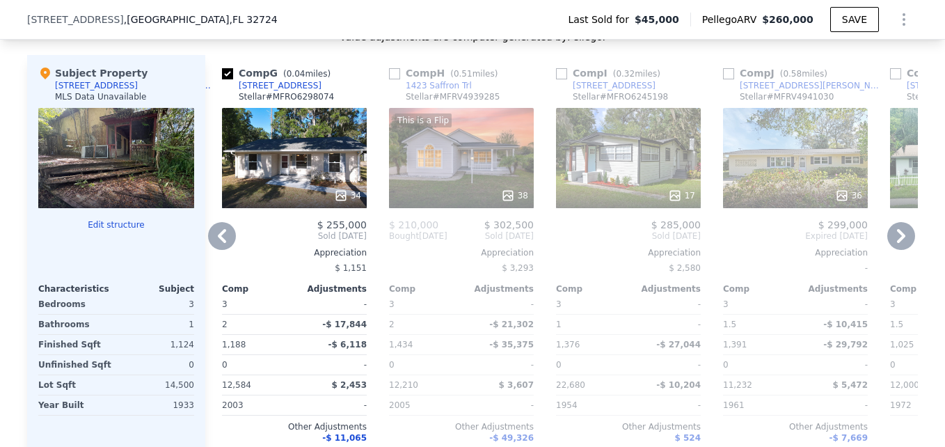
scroll to position [1413, 0]
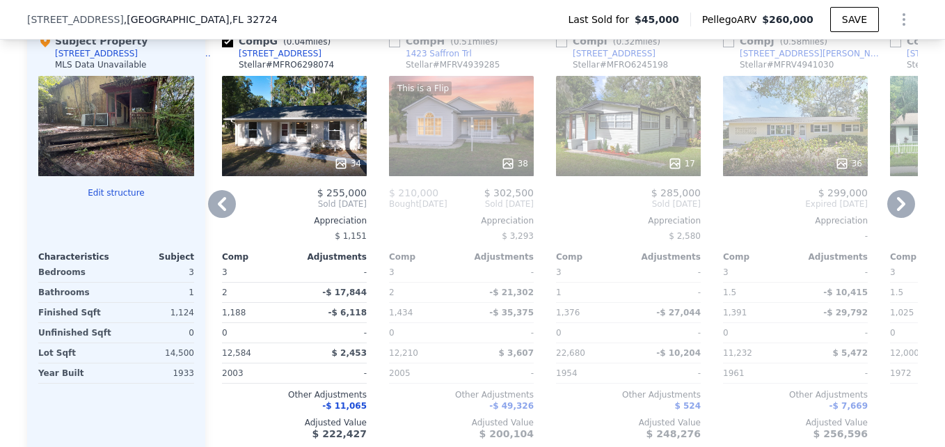
click at [277, 155] on div "34" at bounding box center [294, 126] width 145 height 100
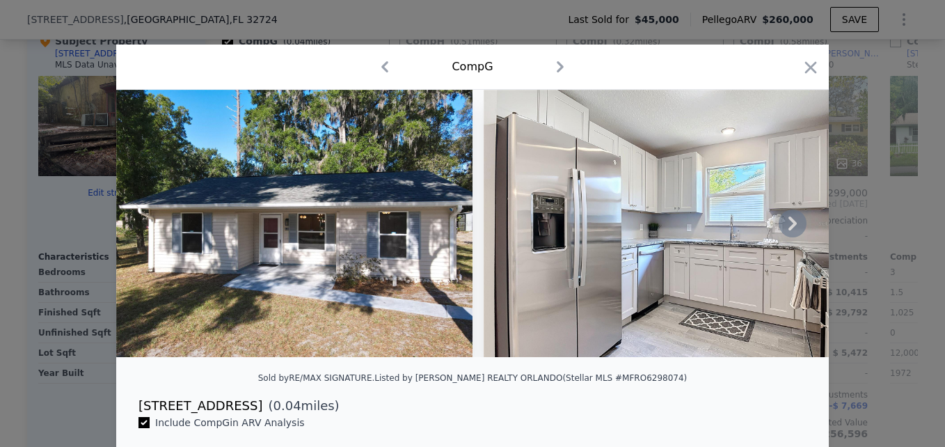
click at [786, 230] on icon at bounding box center [792, 223] width 28 height 28
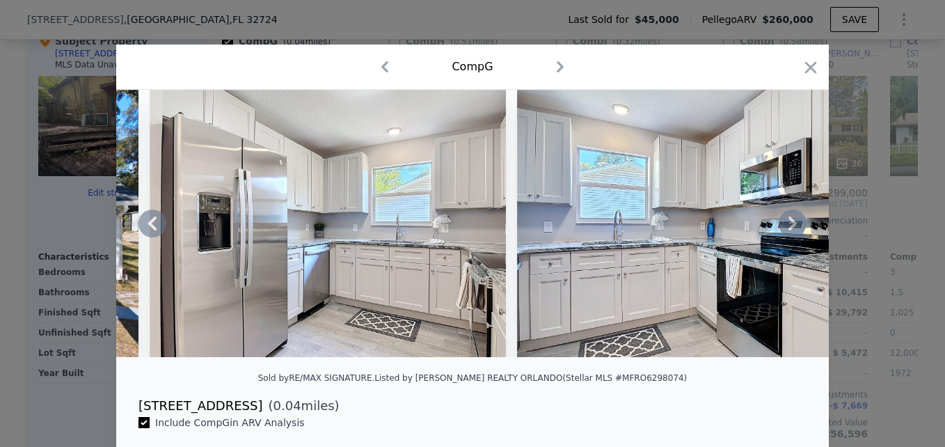
click at [786, 230] on icon at bounding box center [792, 223] width 28 height 28
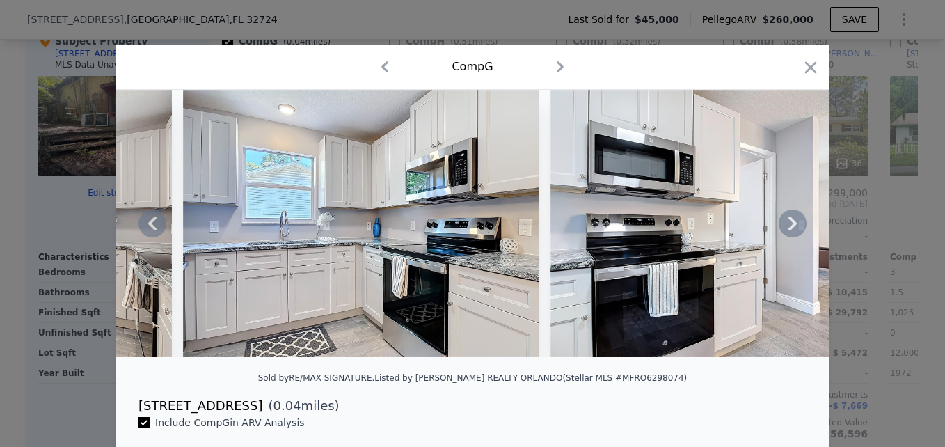
click at [786, 230] on icon at bounding box center [792, 223] width 28 height 28
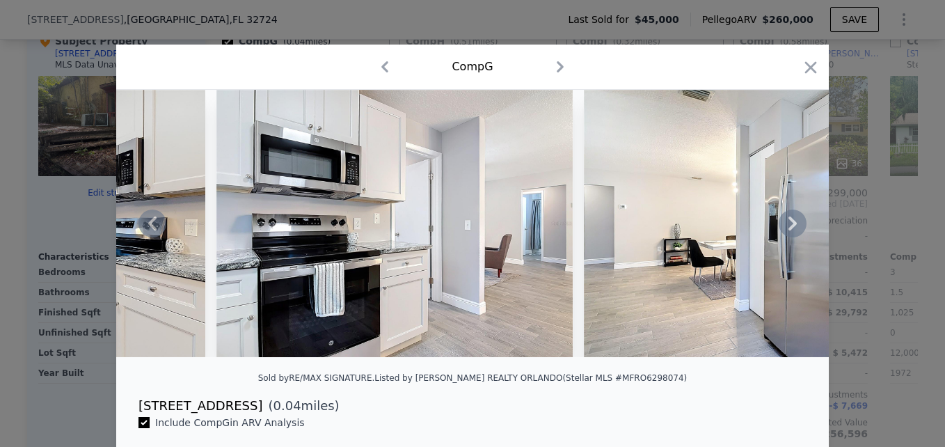
click at [786, 230] on icon at bounding box center [792, 223] width 28 height 28
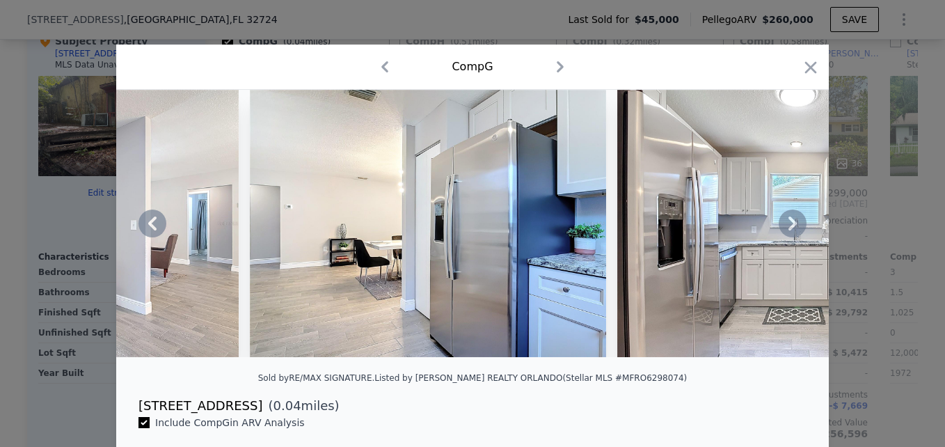
click at [786, 230] on icon at bounding box center [792, 223] width 28 height 28
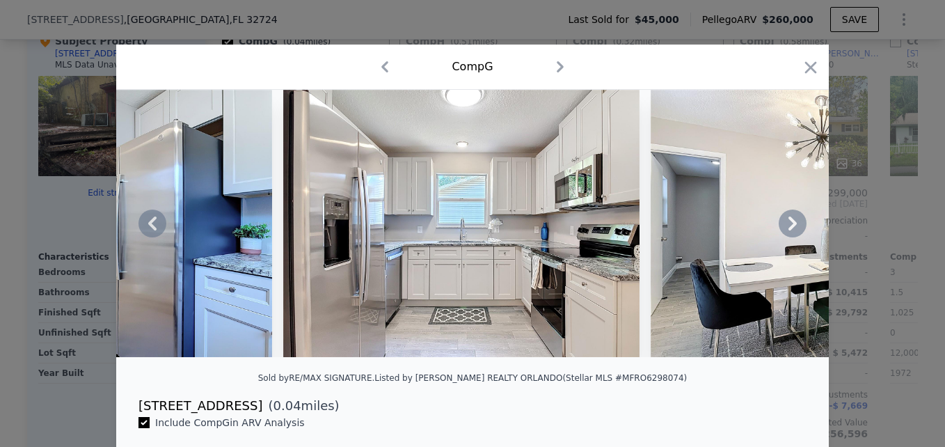
click at [786, 230] on icon at bounding box center [792, 223] width 28 height 28
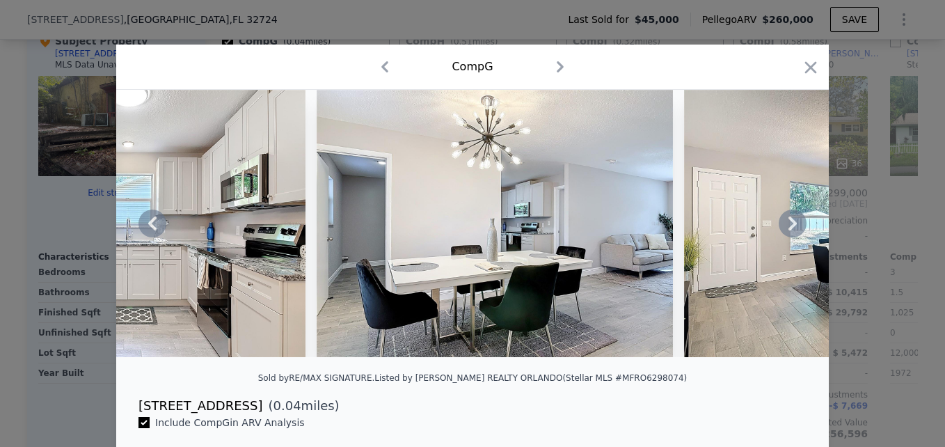
click at [786, 230] on icon at bounding box center [792, 223] width 28 height 28
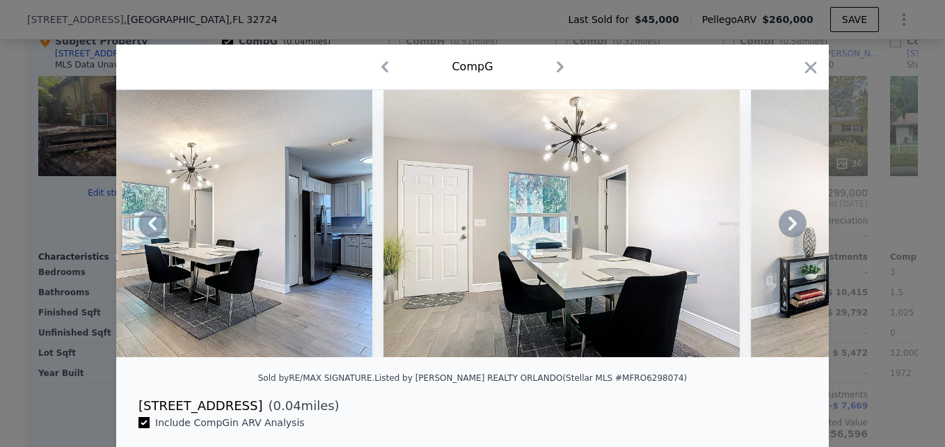
click at [786, 230] on icon at bounding box center [792, 223] width 28 height 28
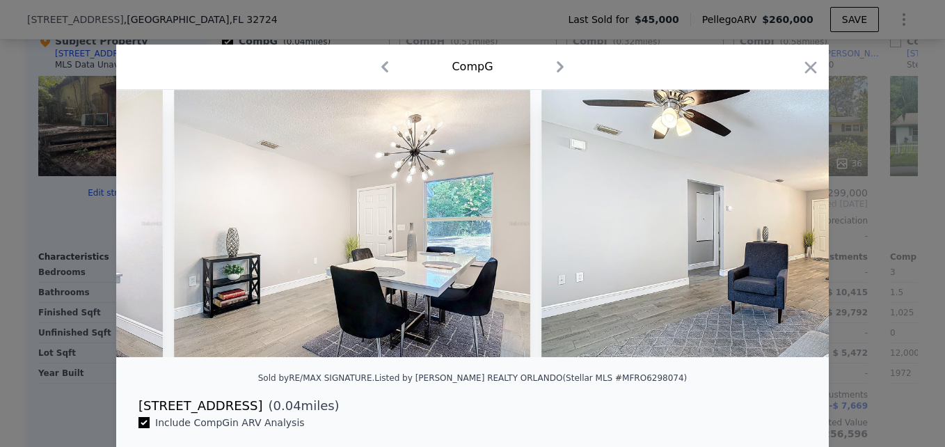
scroll to position [0, 3339]
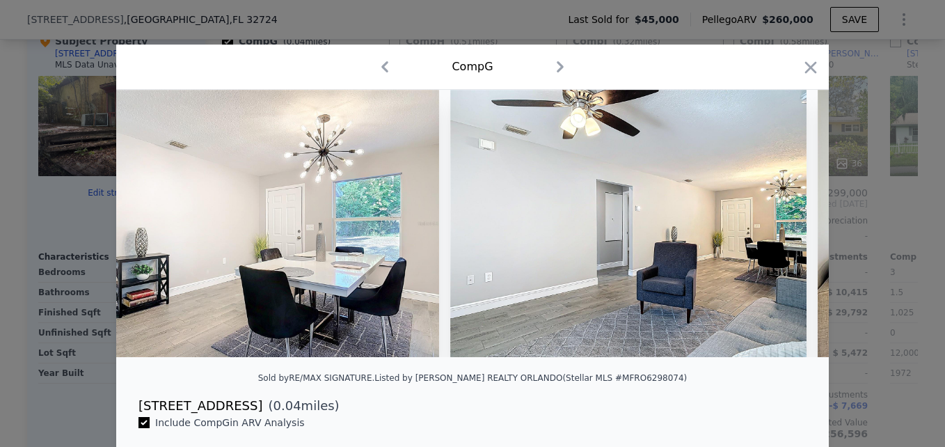
click at [786, 230] on div at bounding box center [472, 223] width 712 height 267
click at [802, 75] on icon "button" at bounding box center [810, 67] width 19 height 19
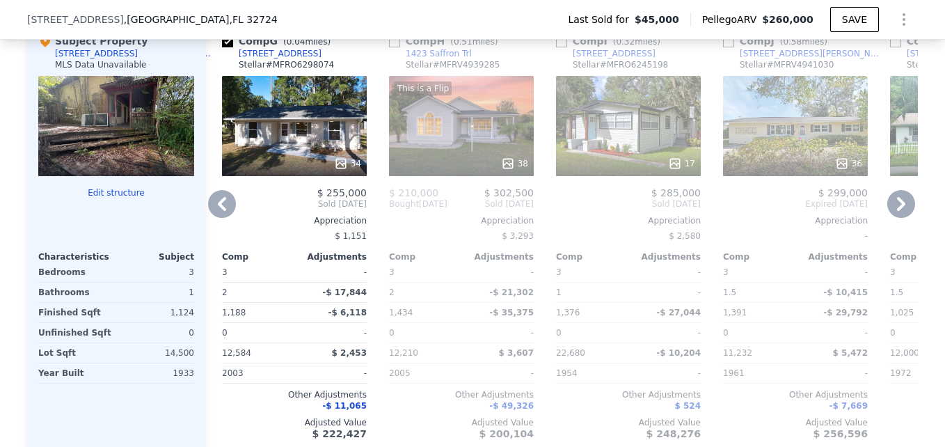
click at [897, 211] on icon at bounding box center [901, 204] width 8 height 14
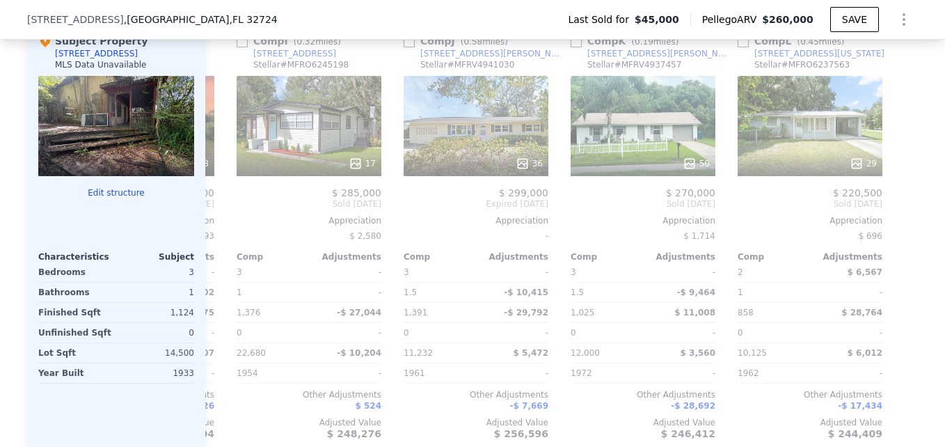
scroll to position [0, 1324]
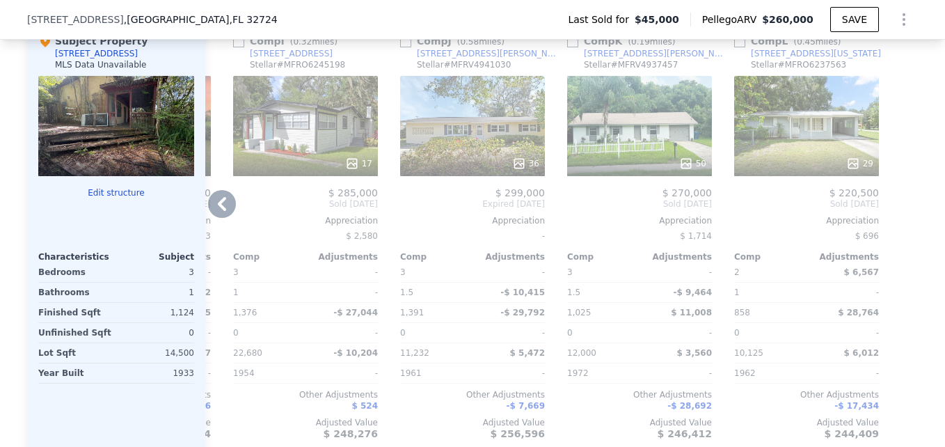
click at [651, 134] on div "50" at bounding box center [639, 126] width 145 height 100
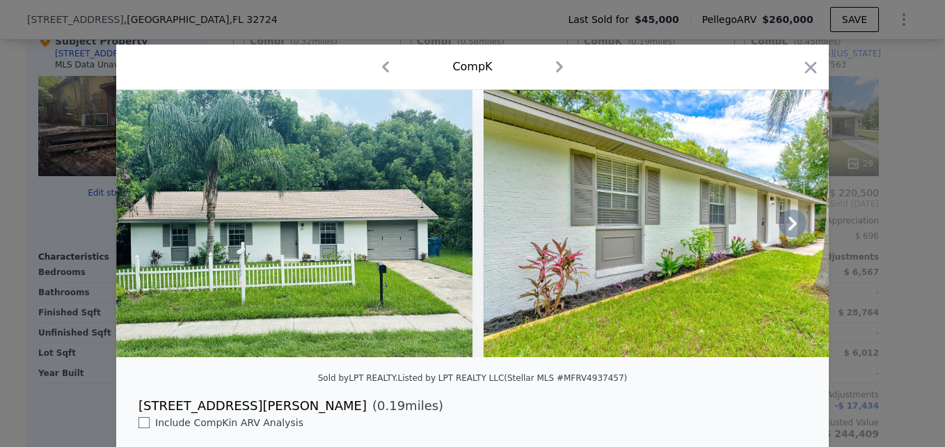
click at [779, 222] on icon at bounding box center [792, 223] width 28 height 28
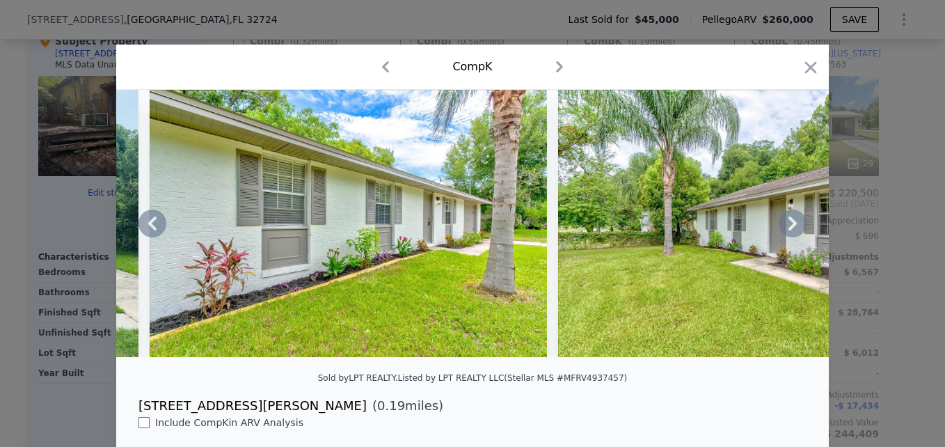
click at [779, 222] on icon at bounding box center [792, 223] width 28 height 28
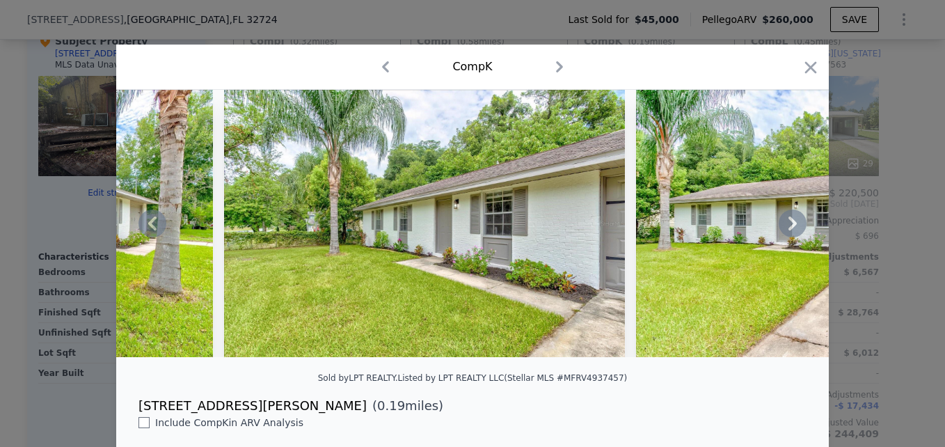
click at [779, 222] on icon at bounding box center [792, 223] width 28 height 28
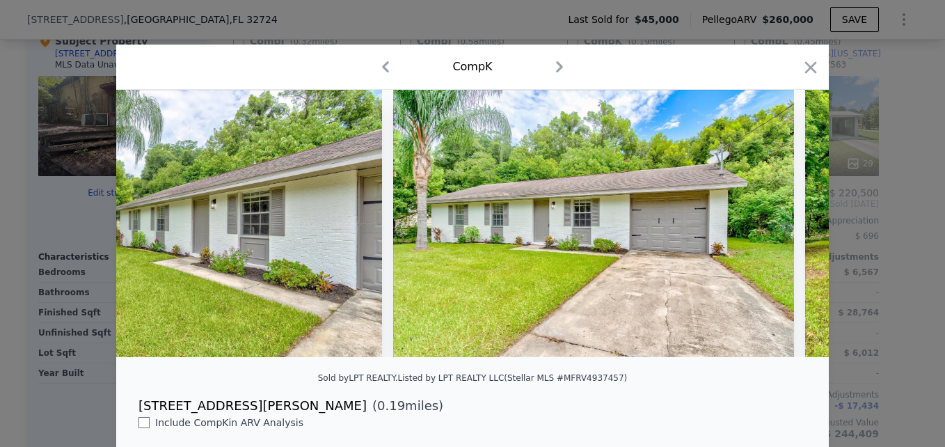
scroll to position [0, 1002]
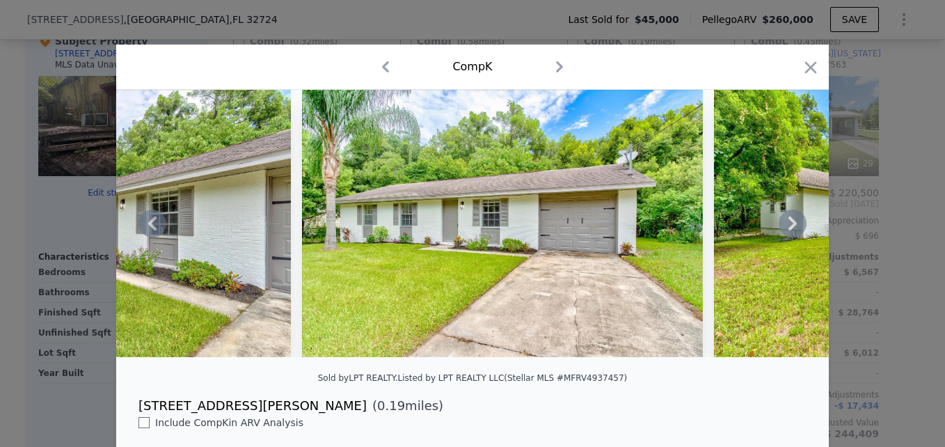
click at [779, 222] on div at bounding box center [472, 223] width 712 height 267
click at [779, 222] on icon at bounding box center [792, 223] width 28 height 28
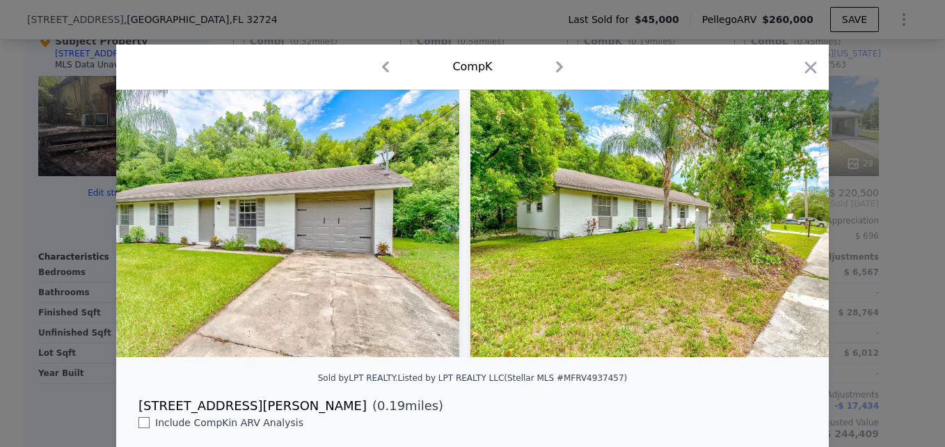
scroll to position [0, 1335]
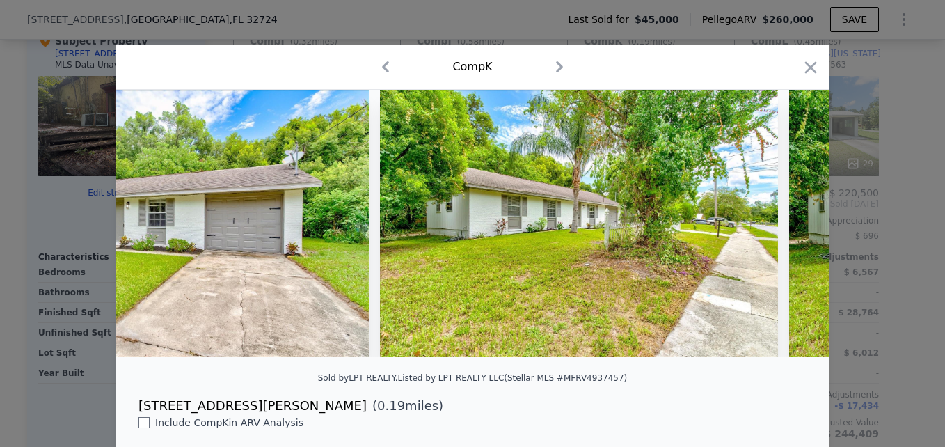
click at [779, 222] on div at bounding box center [472, 223] width 712 height 267
click at [779, 222] on icon at bounding box center [792, 223] width 28 height 28
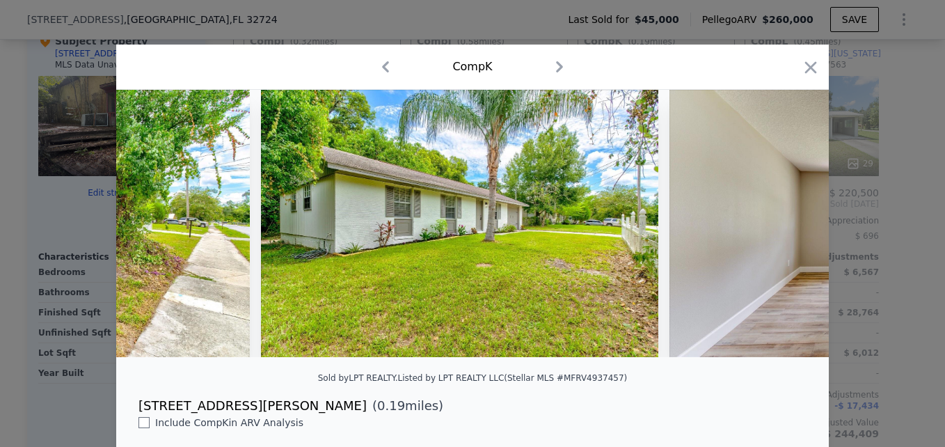
scroll to position [0, 2003]
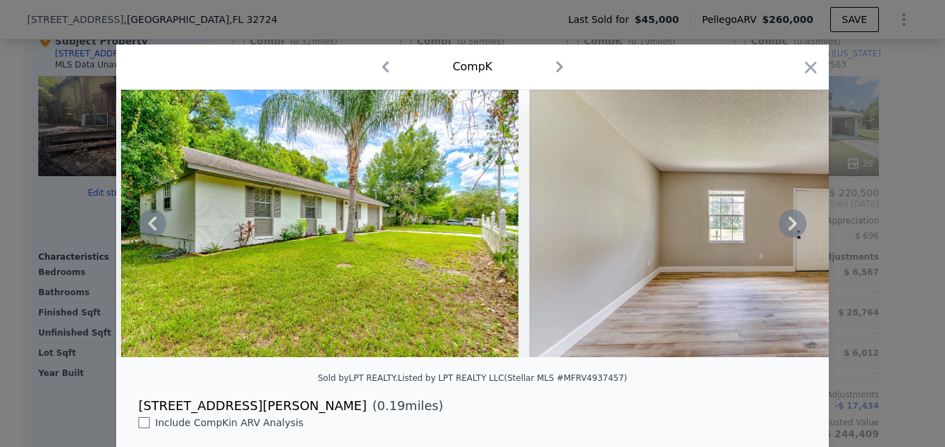
click at [779, 222] on div at bounding box center [472, 223] width 712 height 267
click at [779, 222] on icon at bounding box center [792, 223] width 28 height 28
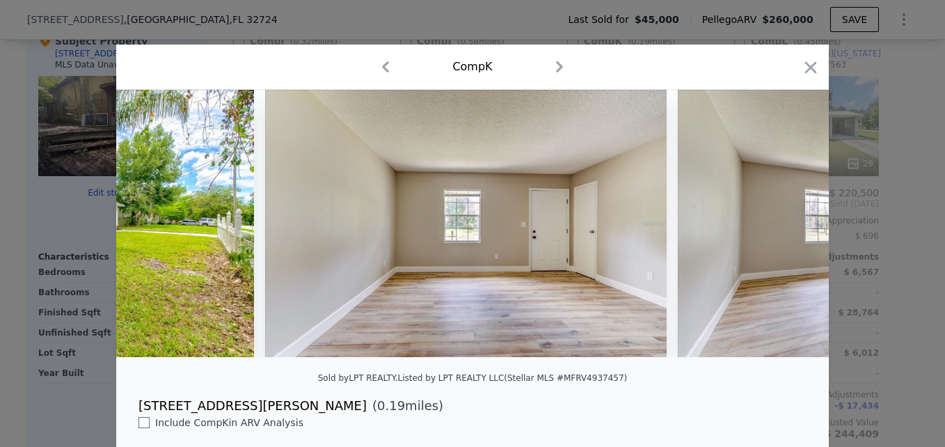
scroll to position [0, 2337]
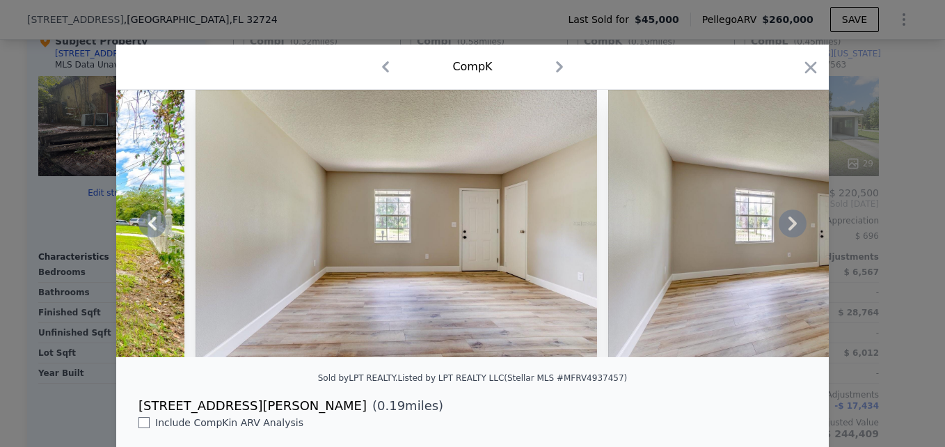
click at [779, 222] on div at bounding box center [472, 223] width 712 height 267
click at [779, 222] on icon at bounding box center [792, 223] width 28 height 28
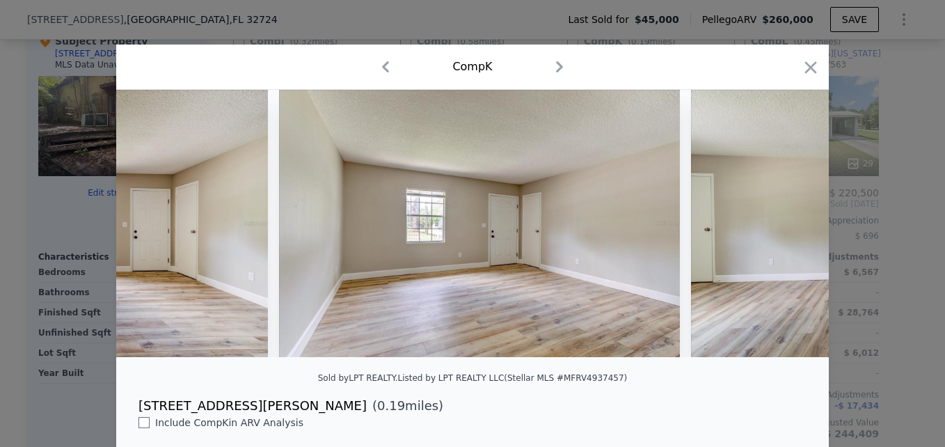
scroll to position [0, 2671]
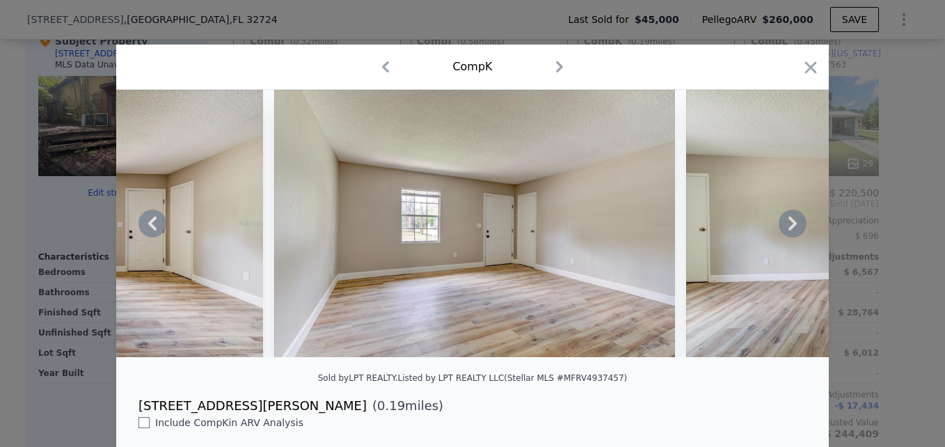
click at [782, 230] on icon at bounding box center [792, 223] width 28 height 28
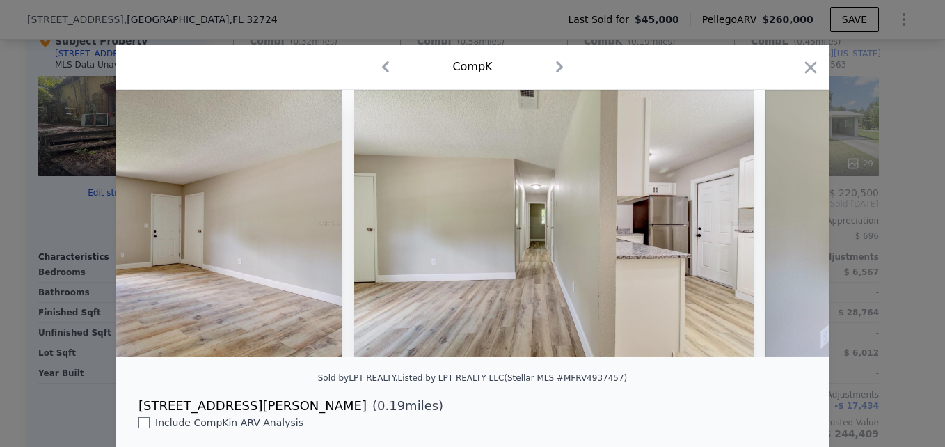
scroll to position [0, 3005]
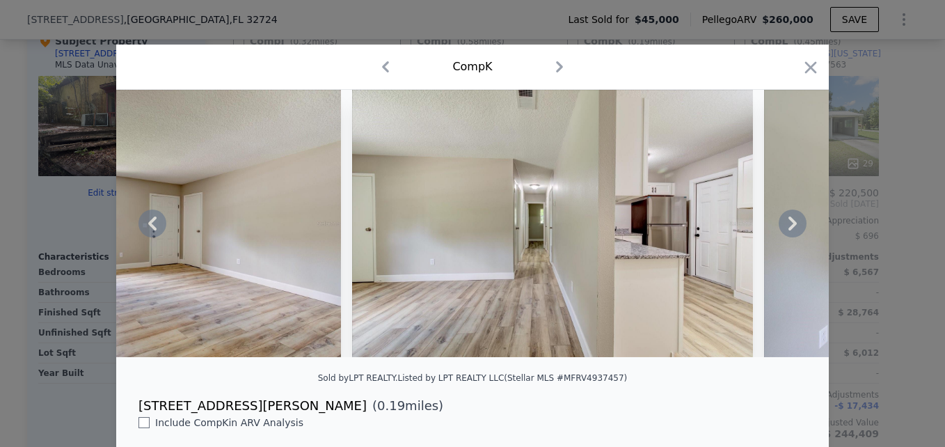
click at [782, 231] on icon at bounding box center [792, 223] width 28 height 28
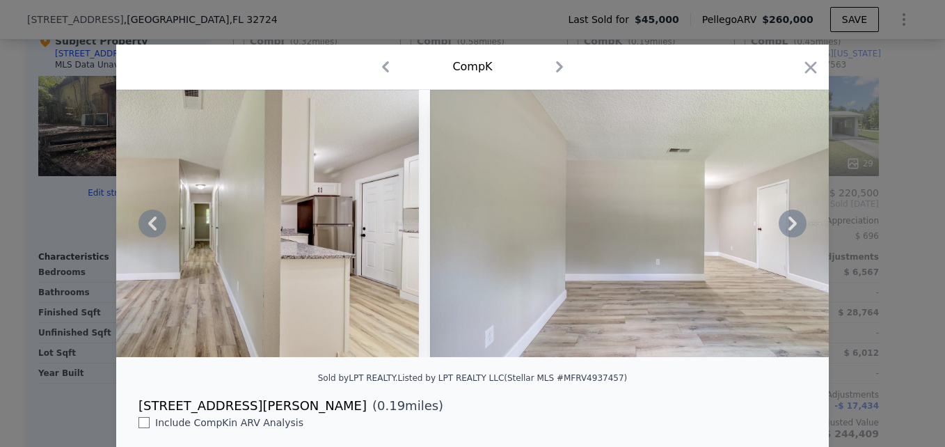
click at [782, 231] on icon at bounding box center [792, 223] width 28 height 28
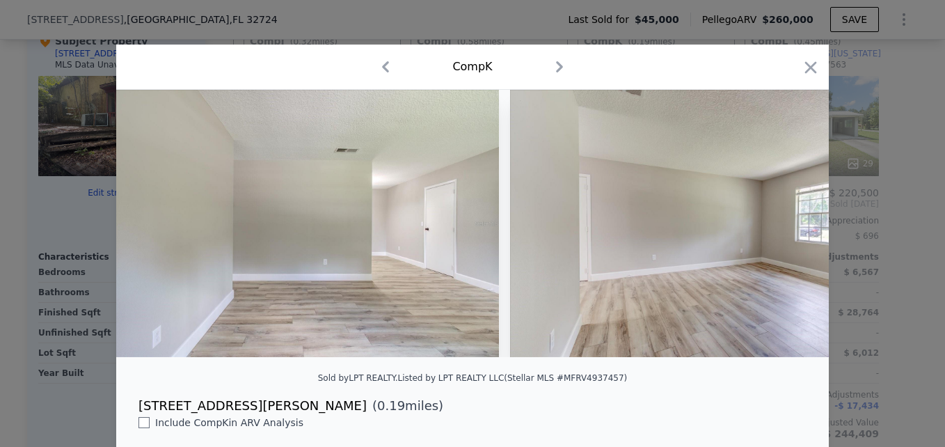
scroll to position [0, 3673]
click at [782, 231] on div at bounding box center [472, 223] width 712 height 267
click at [782, 231] on icon at bounding box center [792, 223] width 28 height 28
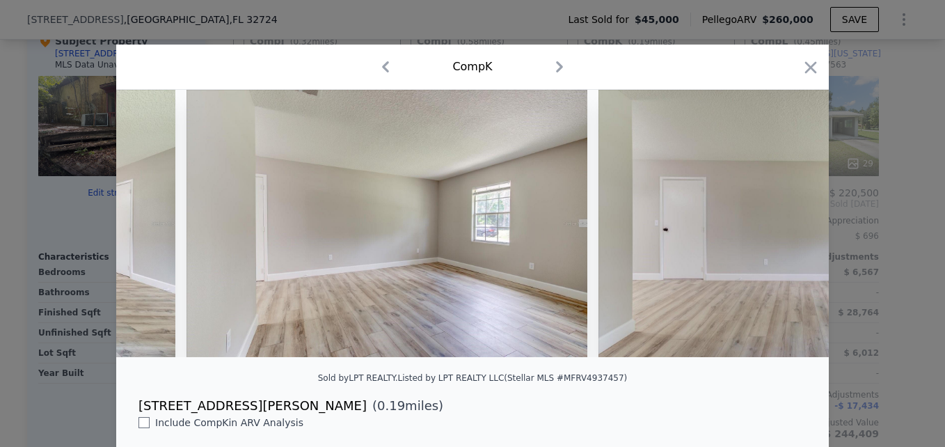
scroll to position [0, 4006]
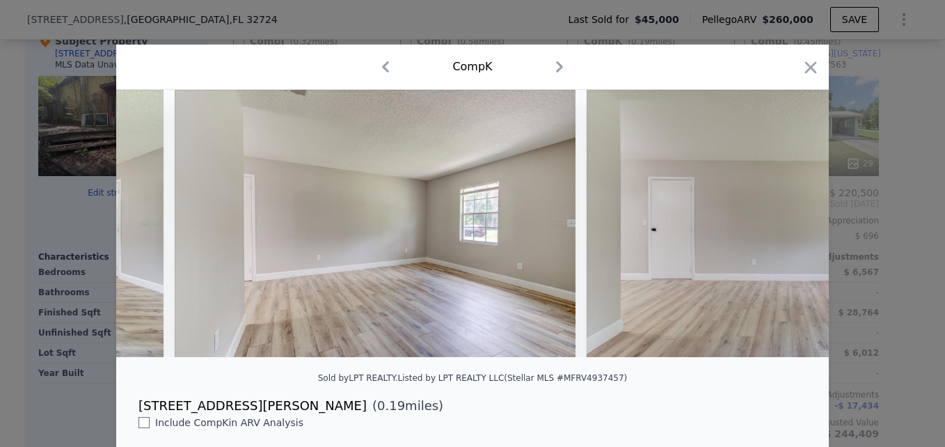
click at [782, 231] on div at bounding box center [472, 223] width 712 height 267
click at [782, 231] on icon at bounding box center [792, 223] width 28 height 28
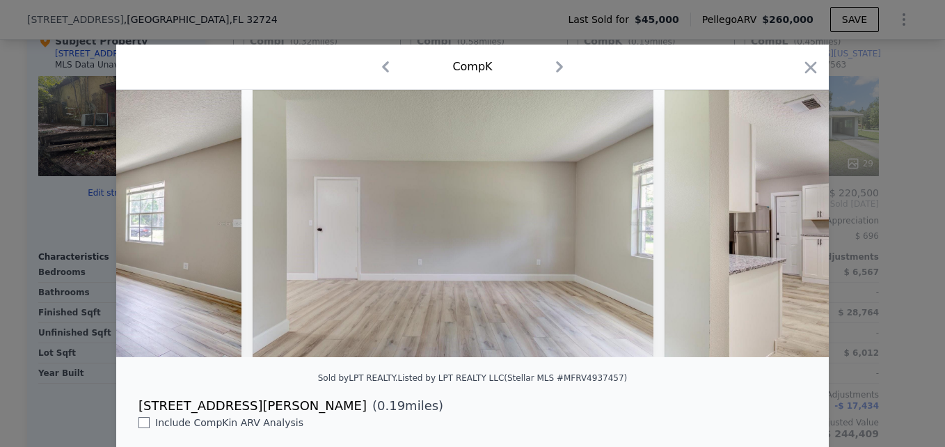
click at [782, 231] on div at bounding box center [472, 223] width 712 height 267
click at [782, 231] on icon at bounding box center [792, 223] width 28 height 28
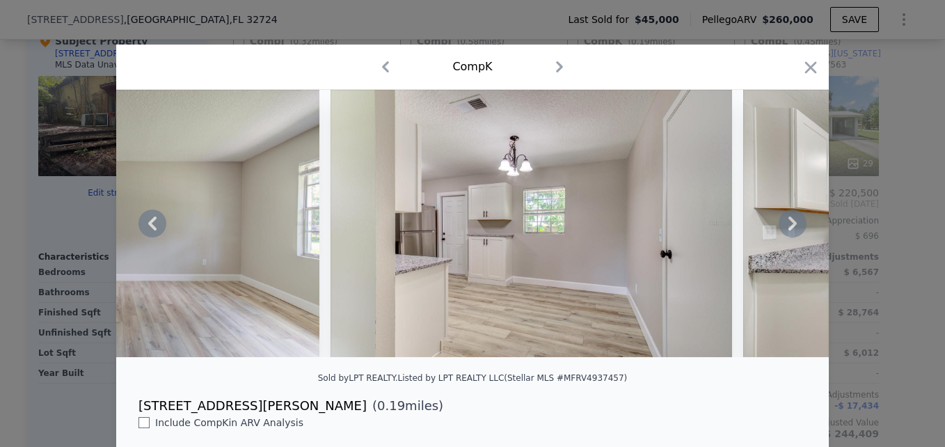
click at [782, 231] on icon at bounding box center [792, 223] width 28 height 28
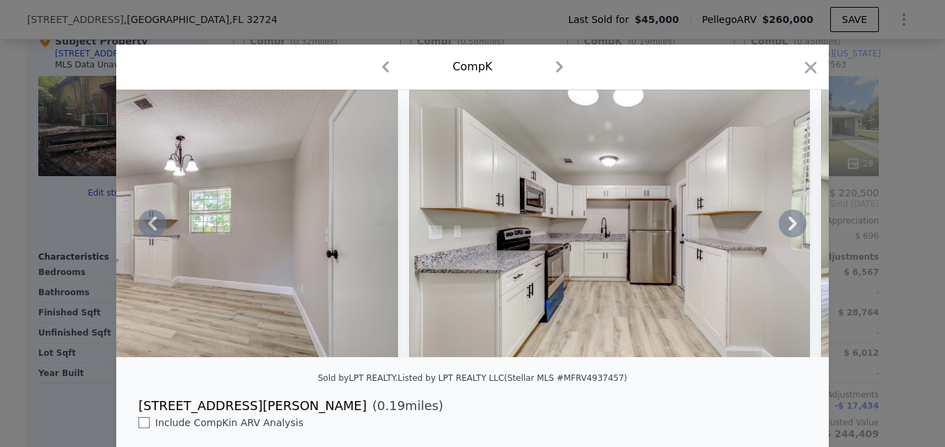
click at [782, 231] on icon at bounding box center [792, 223] width 28 height 28
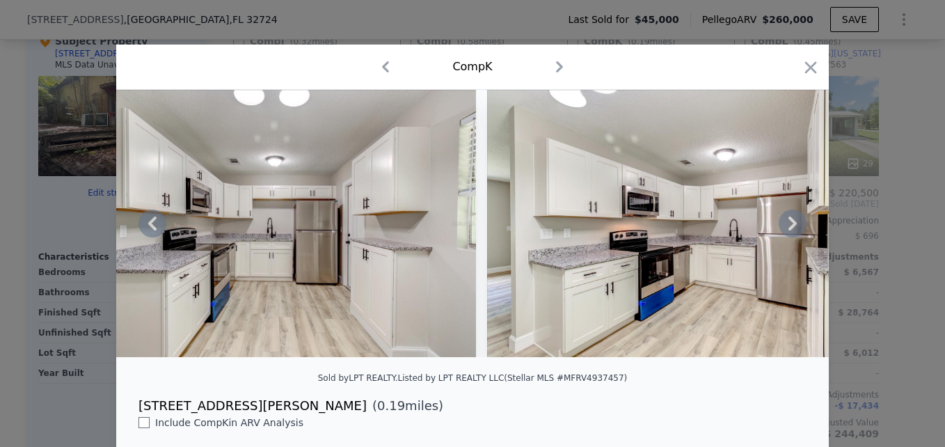
click at [782, 231] on icon at bounding box center [792, 223] width 28 height 28
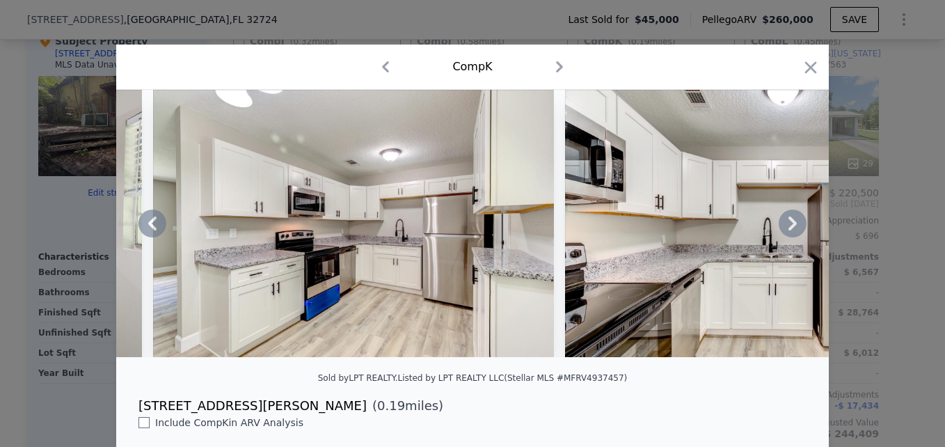
click at [782, 231] on icon at bounding box center [792, 223] width 28 height 28
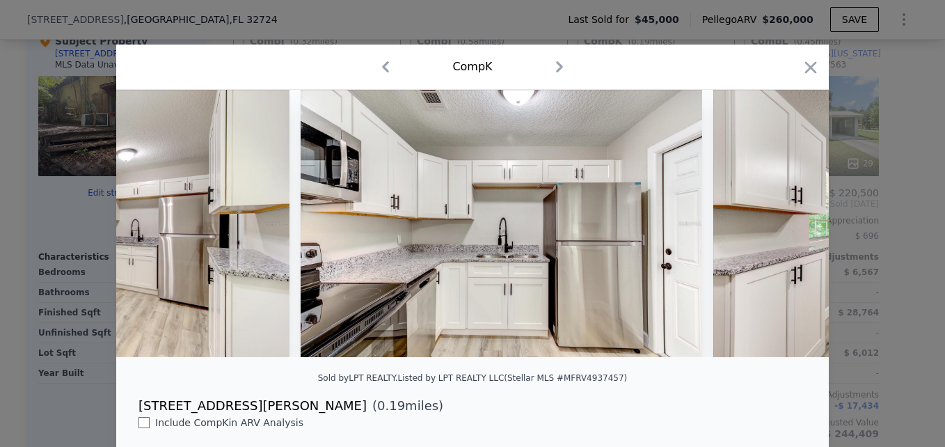
scroll to position [0, 6010]
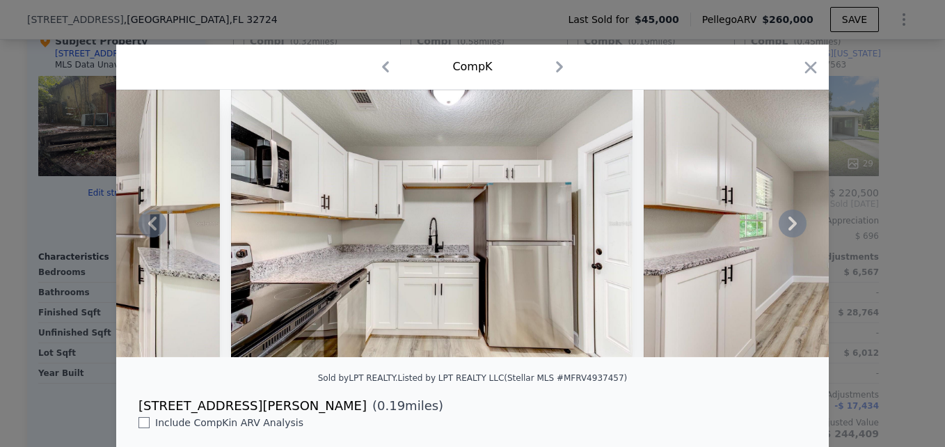
click at [782, 231] on icon at bounding box center [792, 223] width 28 height 28
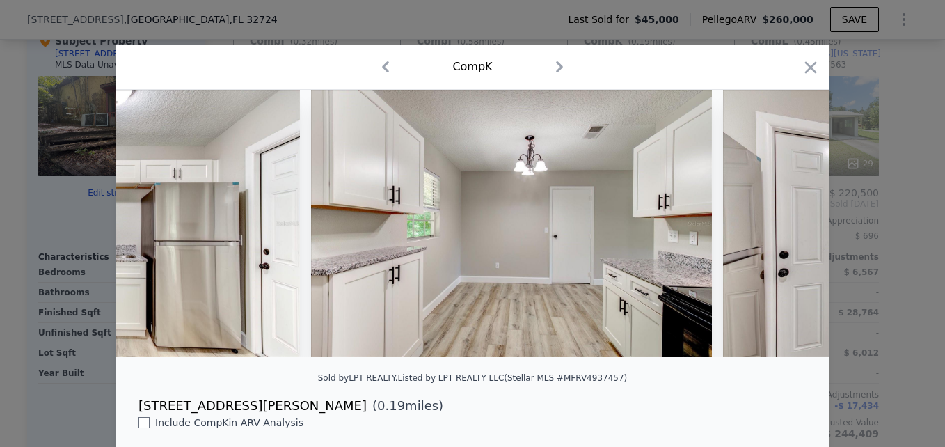
scroll to position [0, 6343]
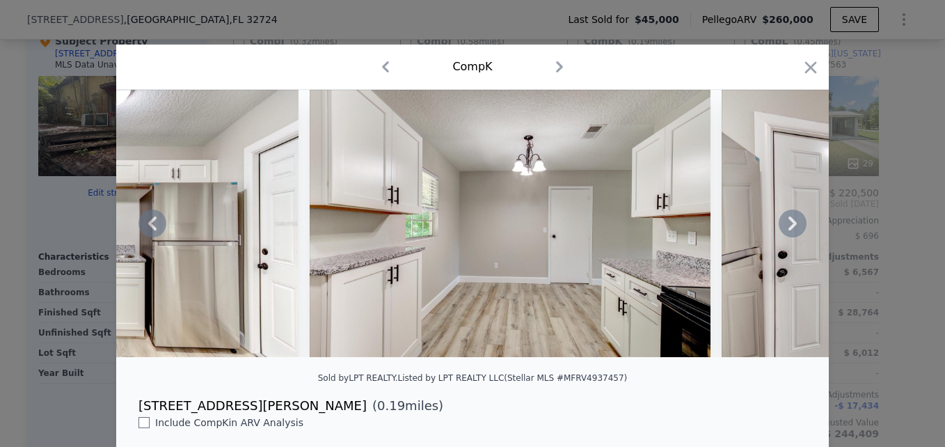
click at [782, 231] on icon at bounding box center [792, 223] width 28 height 28
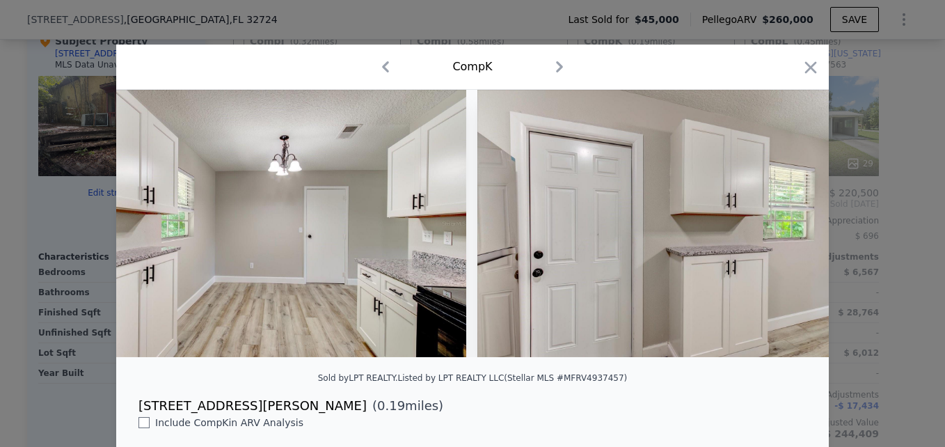
scroll to position [0, 6677]
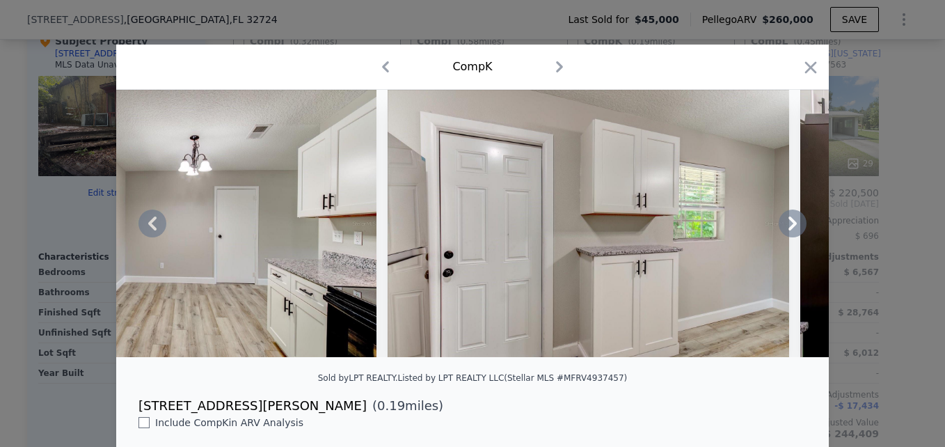
click at [782, 231] on icon at bounding box center [792, 223] width 28 height 28
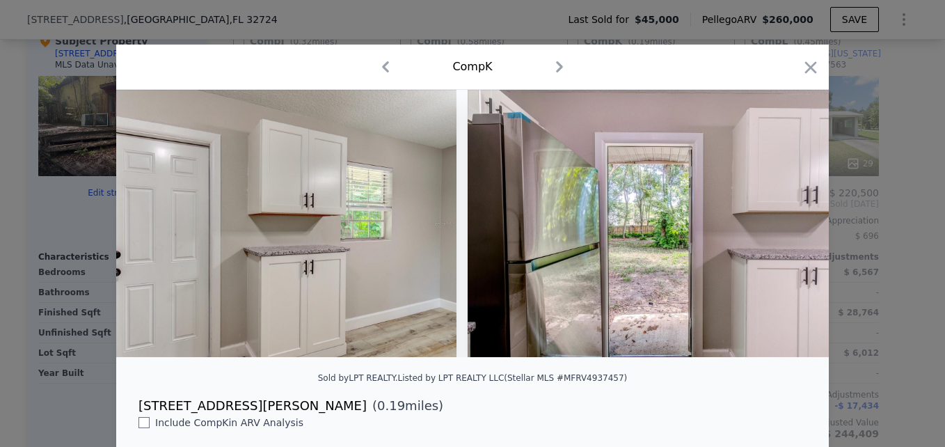
scroll to position [0, 7011]
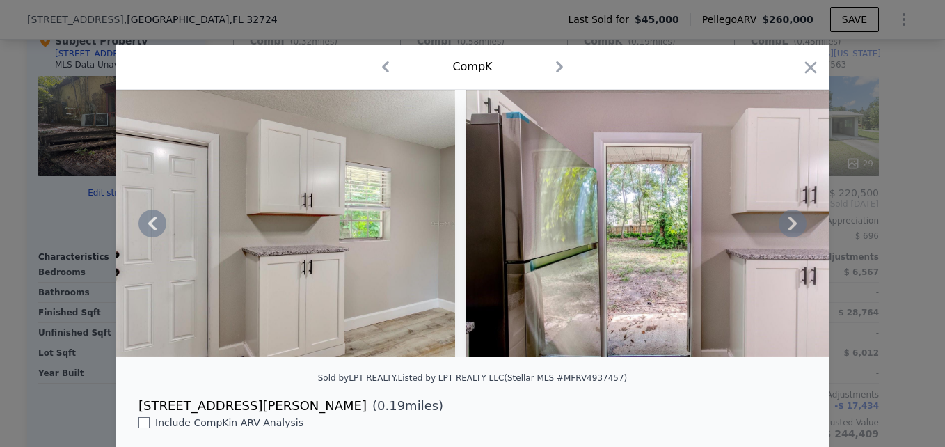
click at [782, 231] on icon at bounding box center [792, 223] width 28 height 28
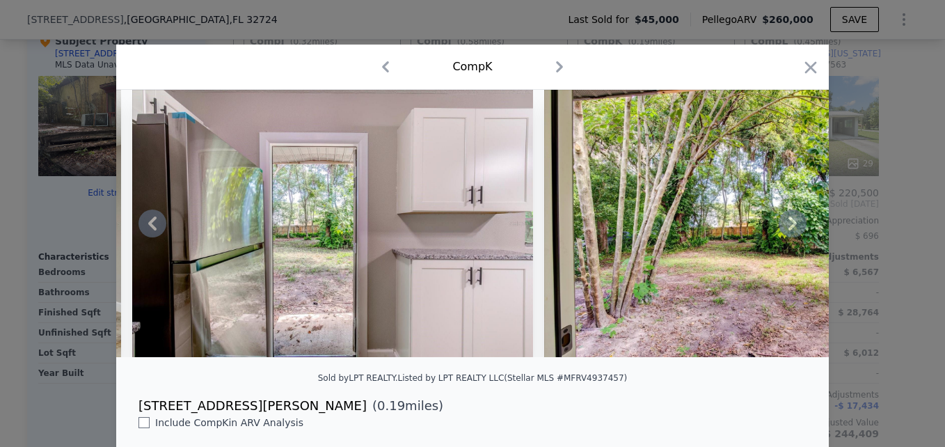
click at [782, 231] on icon at bounding box center [792, 223] width 28 height 28
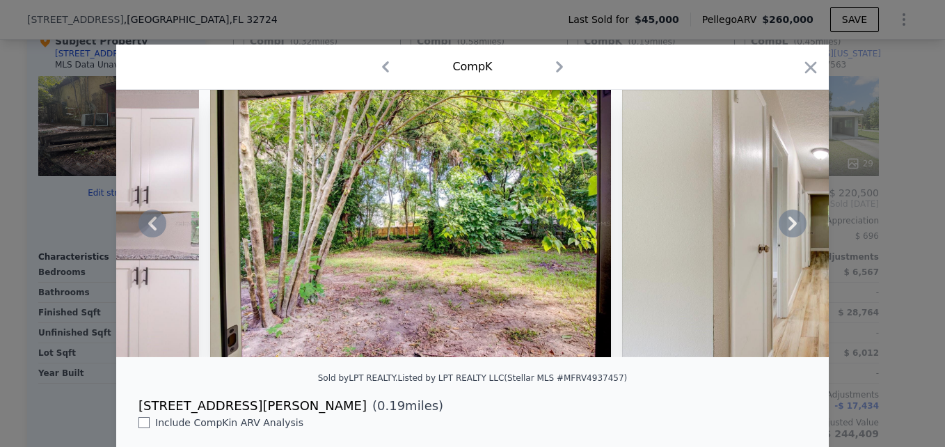
click at [782, 231] on icon at bounding box center [792, 223] width 28 height 28
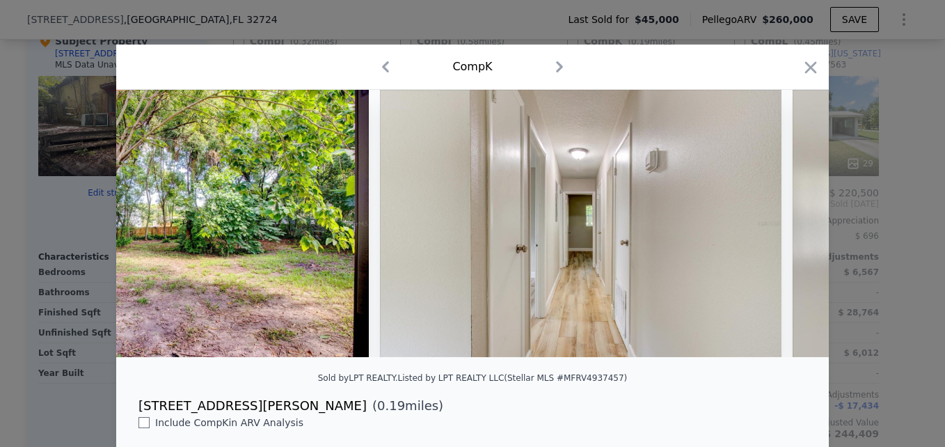
scroll to position [0, 8013]
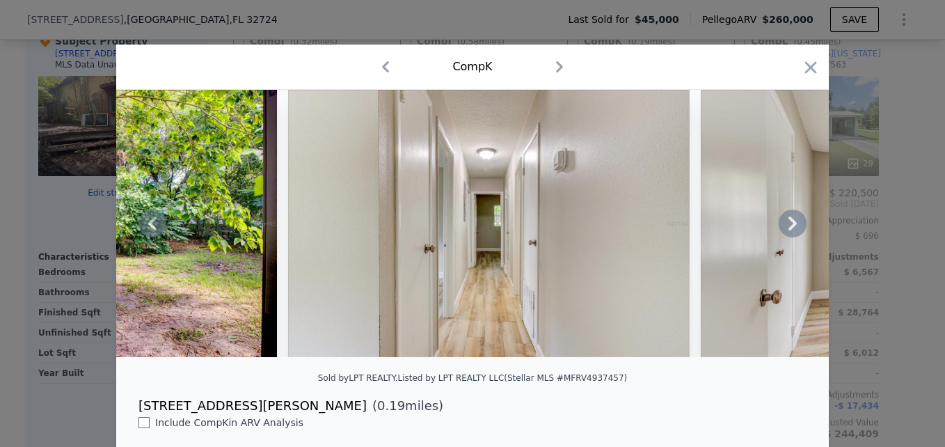
click at [782, 231] on icon at bounding box center [792, 223] width 28 height 28
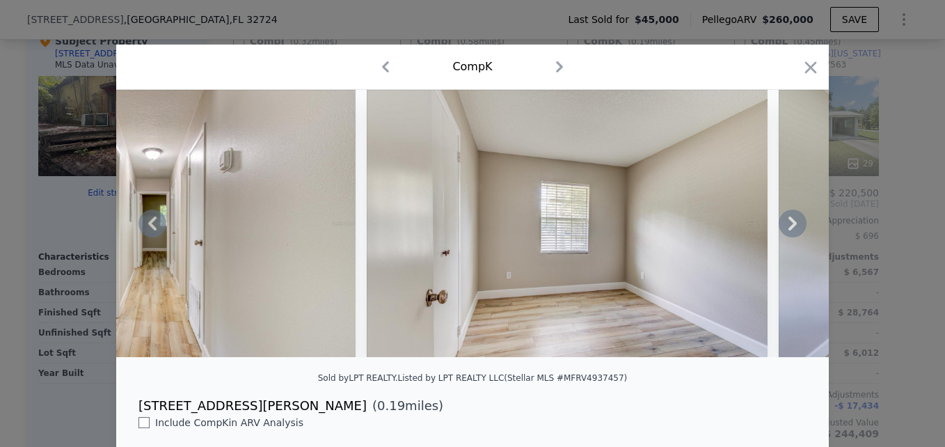
click at [782, 231] on icon at bounding box center [792, 223] width 28 height 28
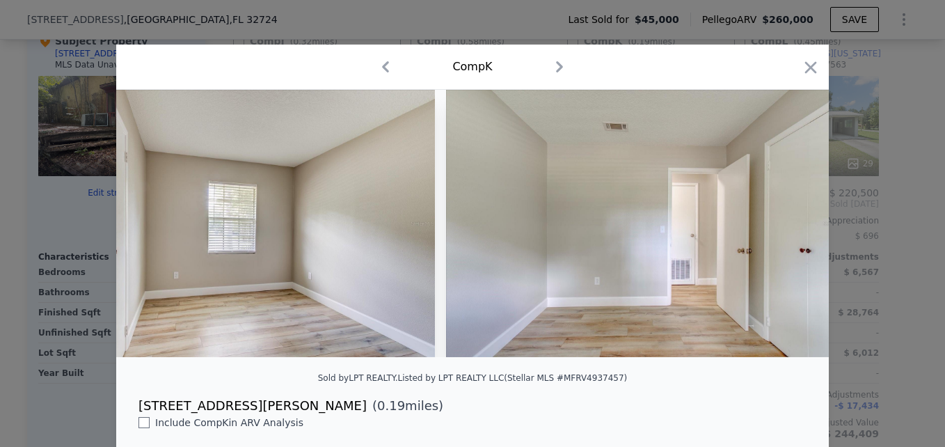
scroll to position [0, 8681]
click at [782, 231] on div at bounding box center [472, 223] width 712 height 267
click at [782, 231] on icon at bounding box center [792, 223] width 28 height 28
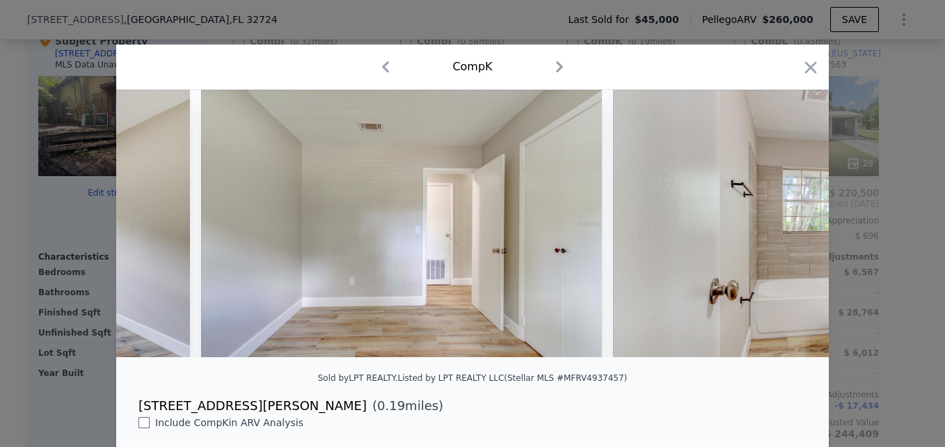
scroll to position [0, 9014]
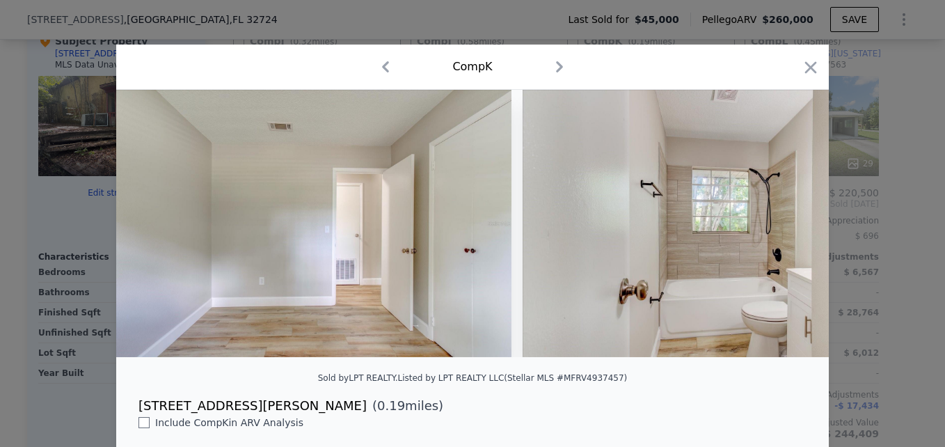
click at [782, 231] on div at bounding box center [472, 223] width 712 height 267
click at [782, 231] on icon at bounding box center [792, 223] width 28 height 28
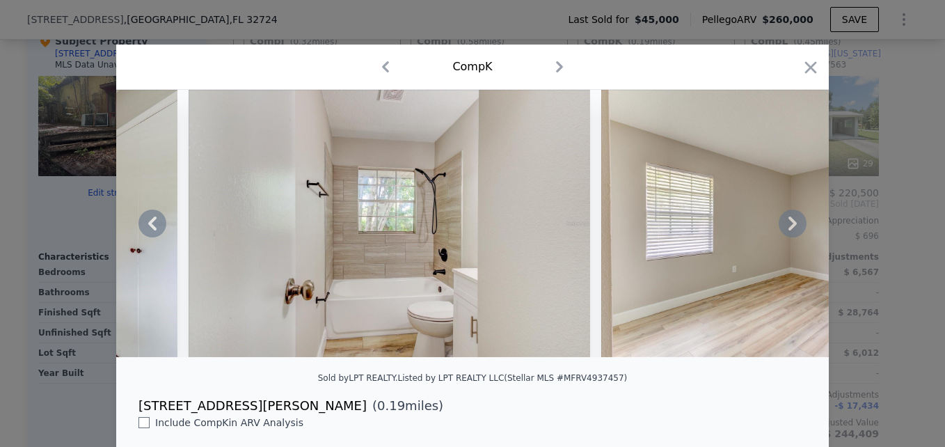
click at [782, 231] on icon at bounding box center [792, 223] width 28 height 28
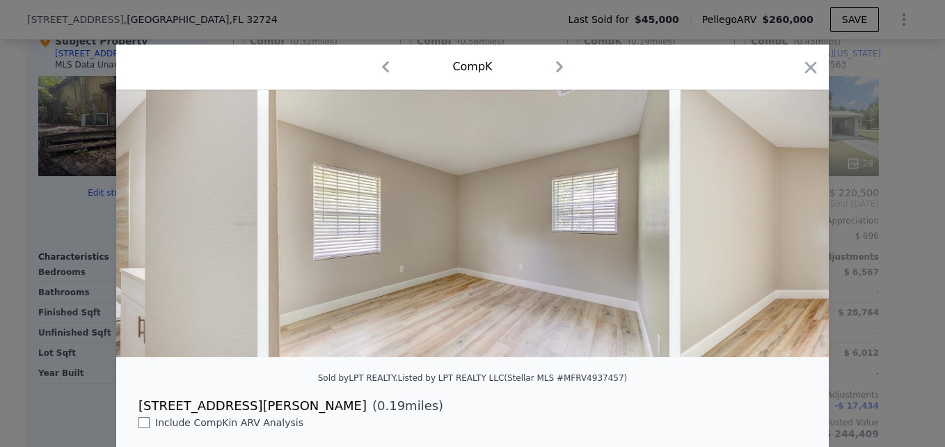
scroll to position [0, 9682]
click at [782, 231] on icon at bounding box center [792, 223] width 28 height 28
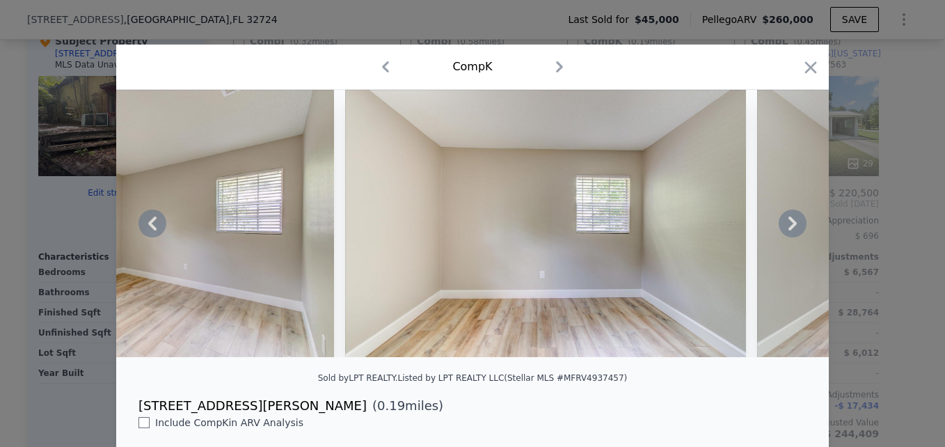
click at [782, 231] on icon at bounding box center [792, 223] width 28 height 28
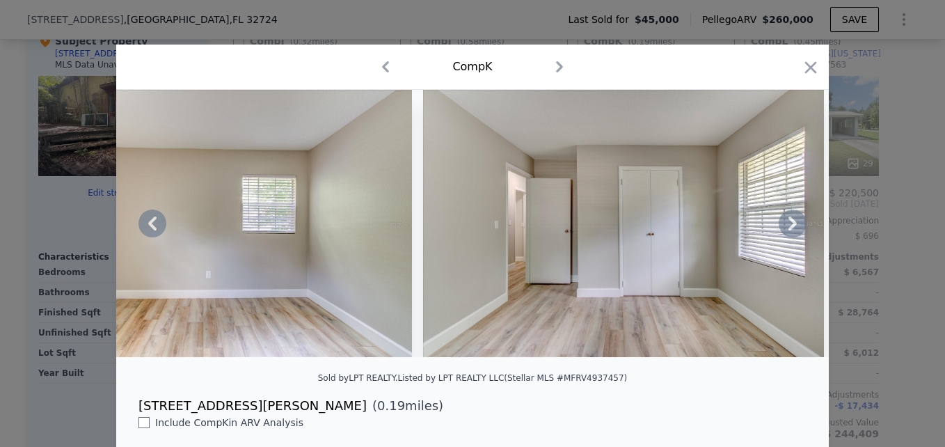
click at [782, 231] on icon at bounding box center [792, 223] width 28 height 28
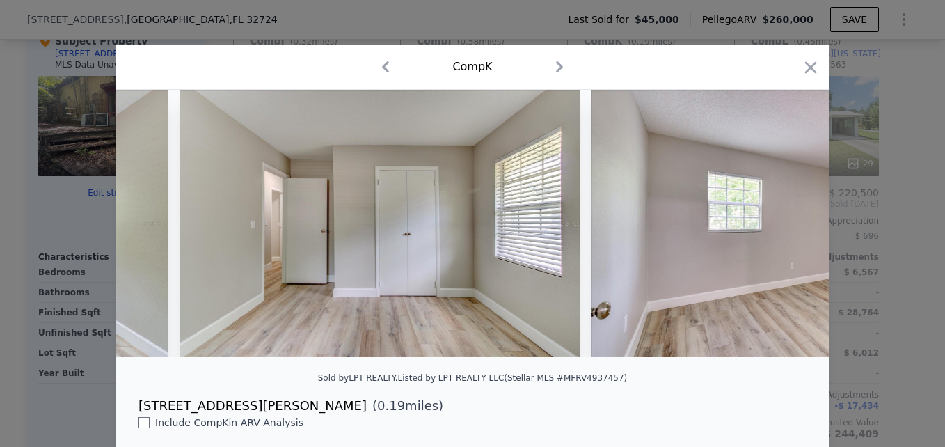
scroll to position [0, 10684]
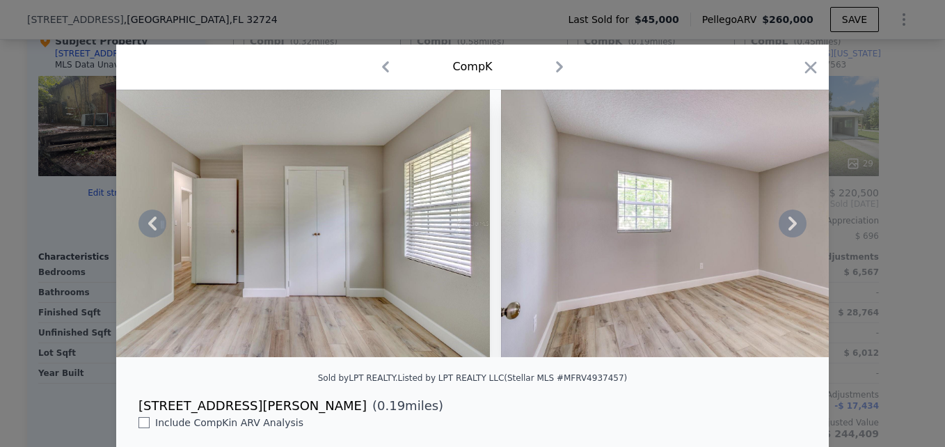
click at [771, 226] on img at bounding box center [701, 223] width 401 height 267
click at [793, 228] on icon at bounding box center [792, 223] width 28 height 28
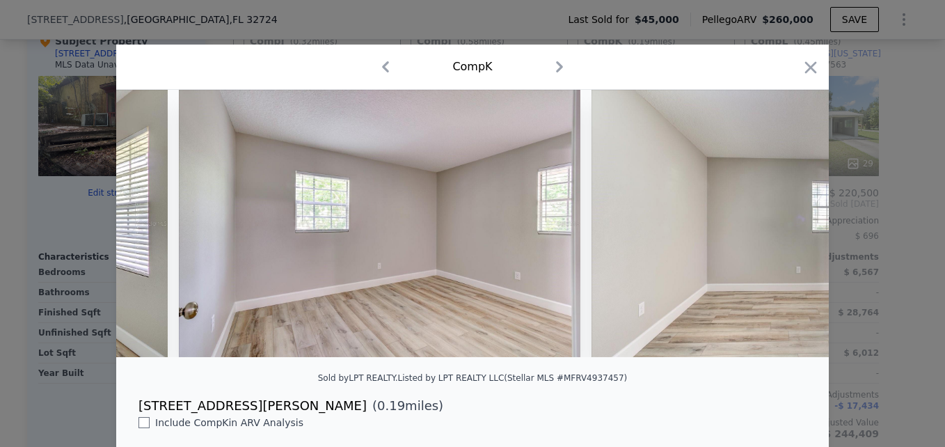
scroll to position [0, 11018]
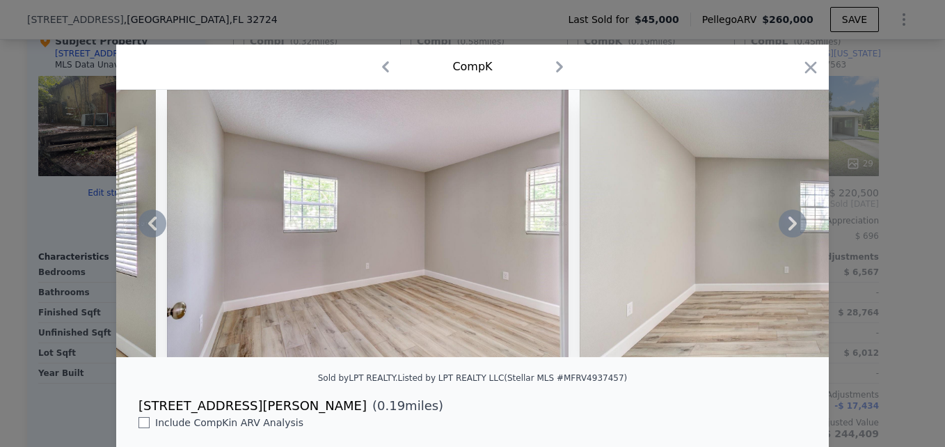
click at [785, 229] on icon at bounding box center [792, 223] width 28 height 28
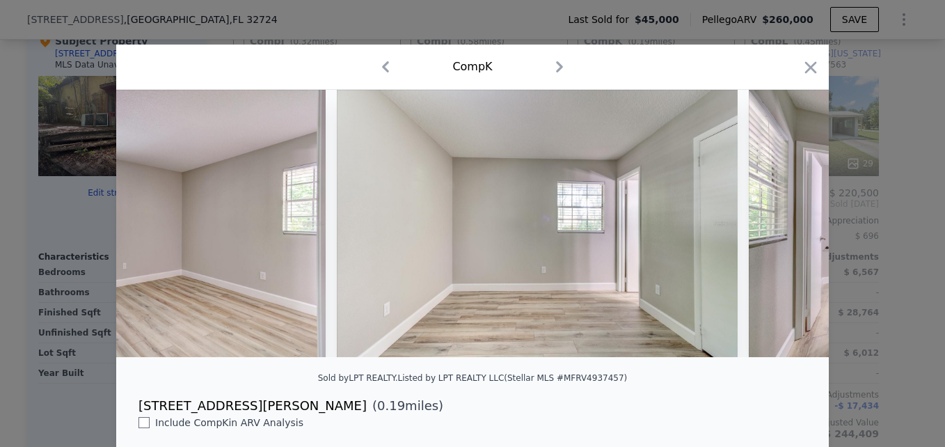
scroll to position [0, 11351]
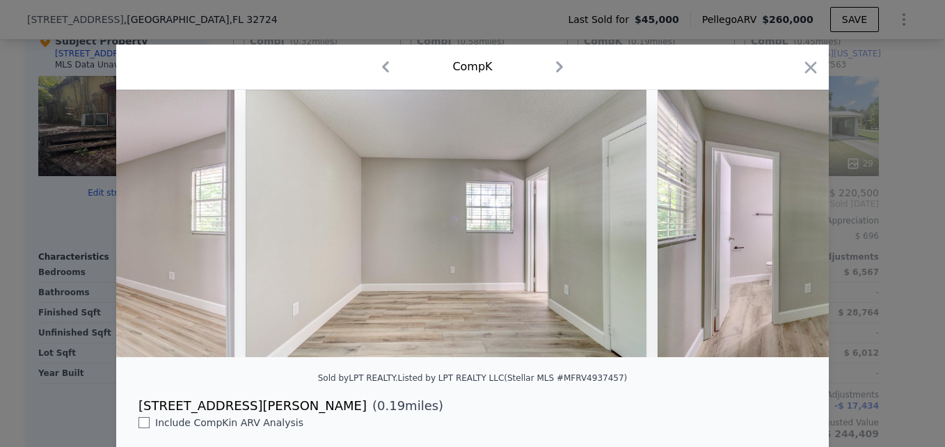
click at [785, 229] on div at bounding box center [472, 223] width 712 height 267
click at [785, 229] on icon at bounding box center [792, 223] width 28 height 28
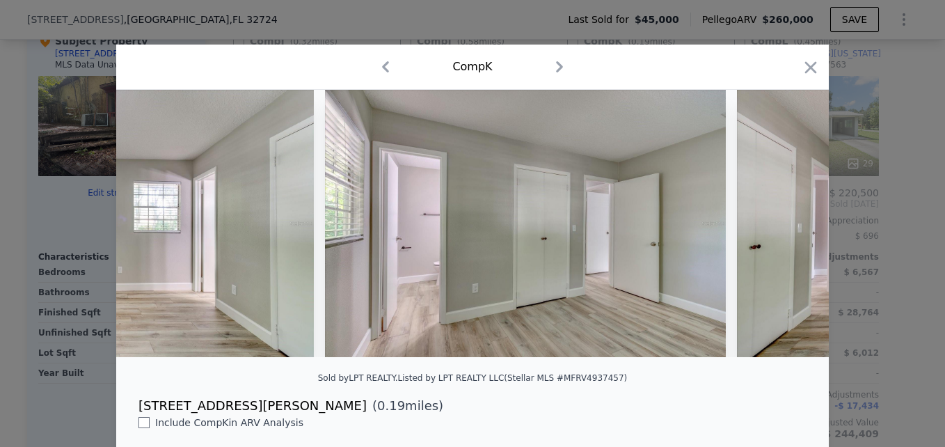
scroll to position [0, 11685]
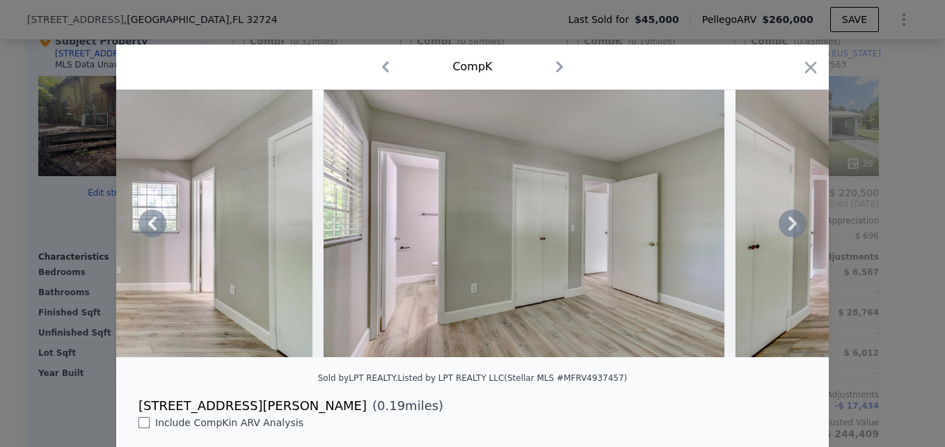
click at [785, 229] on div at bounding box center [472, 223] width 712 height 267
click at [801, 66] on icon "button" at bounding box center [810, 67] width 19 height 19
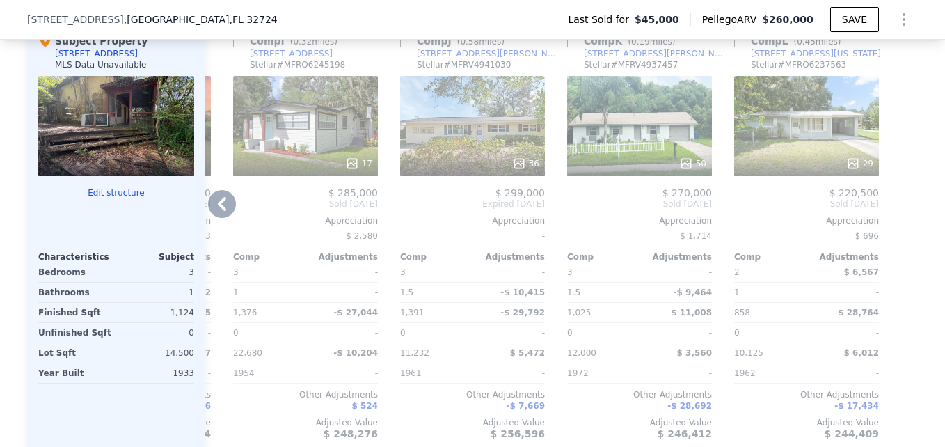
click at [797, 147] on div "29" at bounding box center [806, 126] width 145 height 100
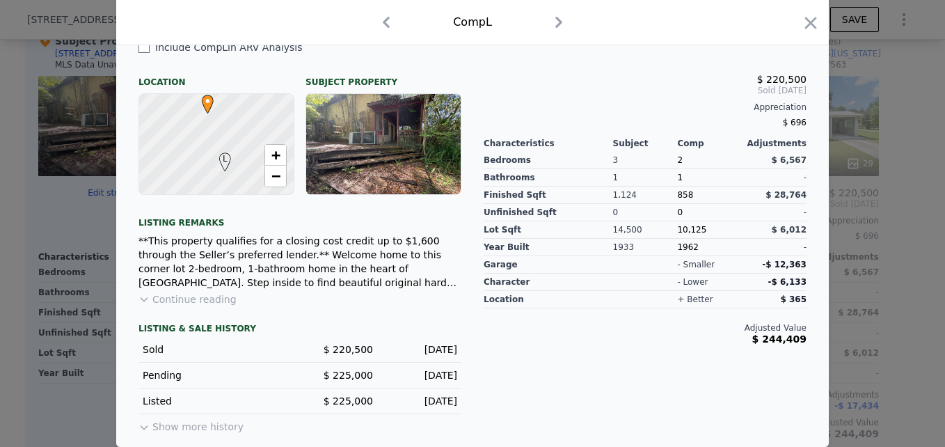
scroll to position [385, 0]
